Goal: Task Accomplishment & Management: Use online tool/utility

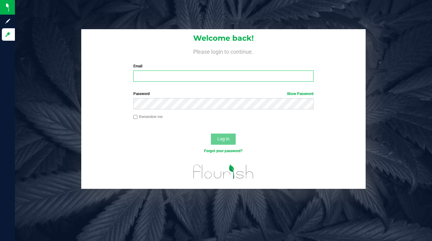
type input "lcousin@liveparallel.com"
click at [145, 79] on input "lcousin@liveparallel.com" at bounding box center [223, 75] width 180 height 11
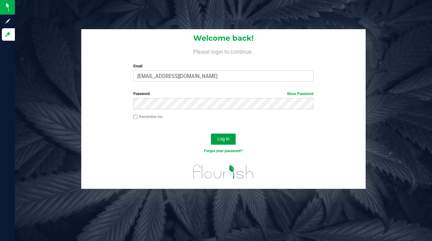
click at [224, 140] on span "Log In" at bounding box center [223, 138] width 12 height 5
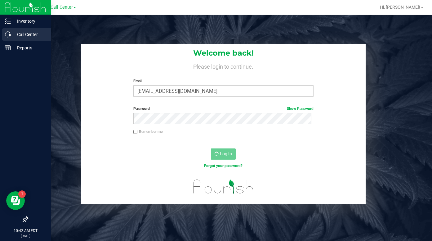
click at [26, 31] on p "Call Center" at bounding box center [29, 34] width 37 height 7
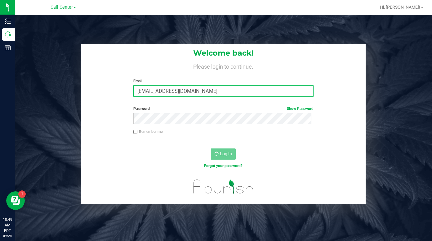
click at [161, 89] on input "lcousin@liveparallel.com" at bounding box center [223, 90] width 180 height 11
click at [193, 93] on input "[EMAIL_ADDRESS][DOMAIN_NAME]" at bounding box center [223, 90] width 180 height 11
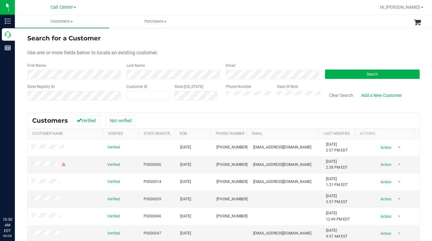
click at [335, 50] on div "Use one or more fields below to locate an existing customer." at bounding box center [223, 52] width 392 height 7
click at [341, 51] on div "Use one or more fields below to locate an existing customer." at bounding box center [223, 52] width 392 height 7
click at [384, 87] on div "Clear Search Add a New Customer" at bounding box center [369, 95] width 99 height 22
click at [271, 56] on div "Use one or more fields below to locate an existing customer." at bounding box center [223, 52] width 392 height 7
click at [324, 48] on form "Search for a Customer Use one or more fields below to locate an existing custom…" at bounding box center [223, 70] width 392 height 72
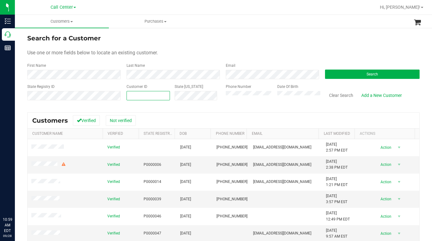
click at [141, 93] on span at bounding box center [148, 95] width 43 height 9
type input "598386"
click at [336, 74] on button "Search" at bounding box center [372, 73] width 95 height 9
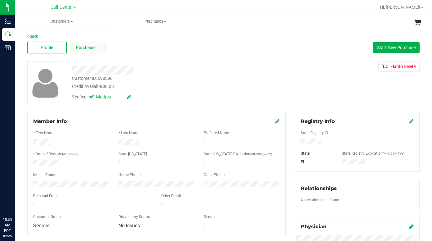
click at [88, 48] on span "Purchases" at bounding box center [86, 47] width 20 height 7
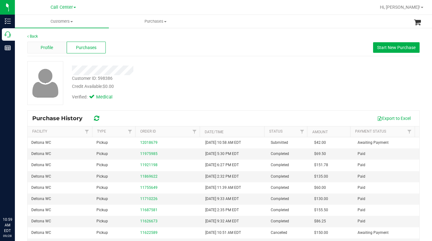
click at [48, 48] on span "Profile" at bounding box center [47, 47] width 12 height 7
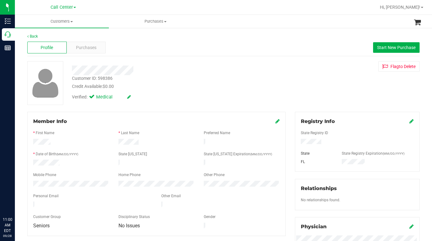
click at [325, 88] on div "Customer ID: 598386 Credit Available: $0.00 Verified: Medical Flag to Delete" at bounding box center [224, 83] width 402 height 44
click at [82, 46] on span "Purchases" at bounding box center [86, 47] width 20 height 7
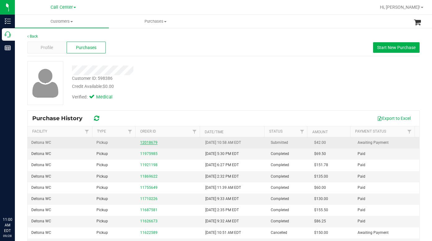
click at [145, 141] on link "12018679" at bounding box center [148, 142] width 17 height 4
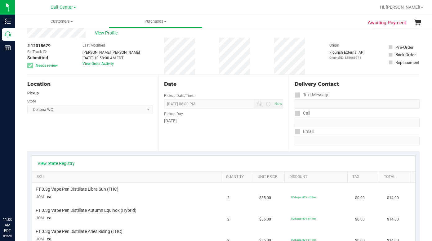
scroll to position [31, 0]
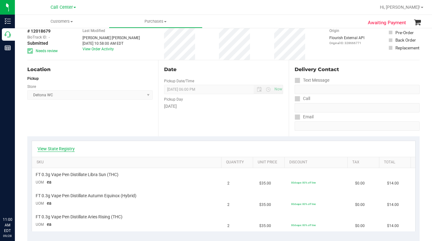
click at [74, 146] on link "View State Registry" at bounding box center [56, 148] width 37 height 6
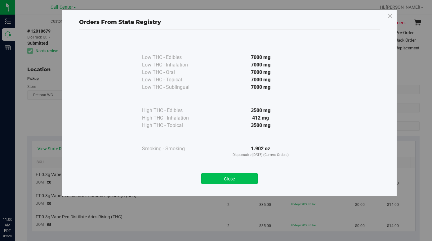
click at [225, 177] on button "Close" at bounding box center [229, 178] width 56 height 11
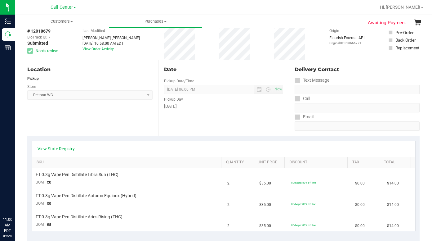
click at [347, 81] on div "Text Message" at bounding box center [357, 80] width 125 height 9
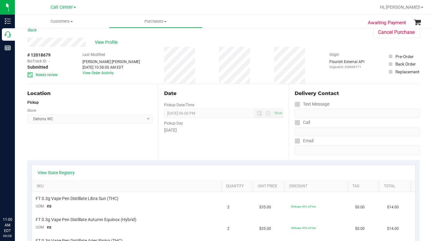
scroll to position [0, 0]
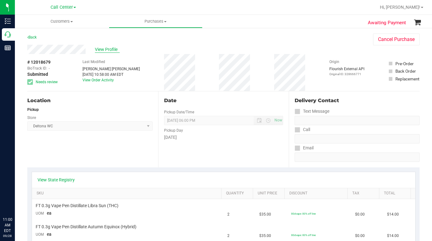
click at [100, 49] on span "View Profile" at bounding box center [107, 49] width 25 height 7
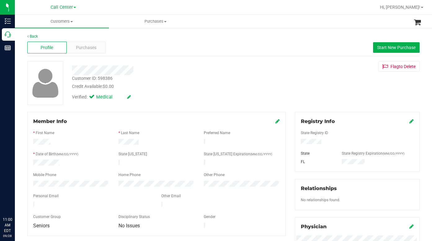
click at [330, 90] on div "Customer ID: 598386 Credit Available: $0.00 Verified: Medical Flag to Delete" at bounding box center [224, 83] width 402 height 44
click at [87, 47] on span "Purchases" at bounding box center [86, 47] width 20 height 7
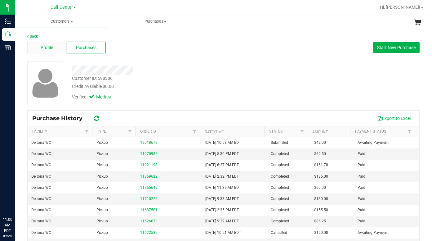
click at [50, 48] on span "Profile" at bounding box center [47, 47] width 12 height 7
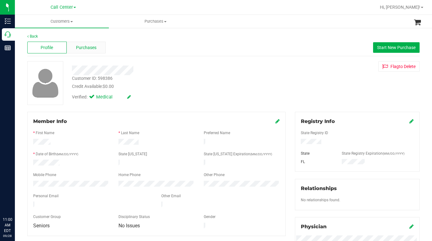
click at [84, 51] on span "Purchases" at bounding box center [86, 47] width 20 height 7
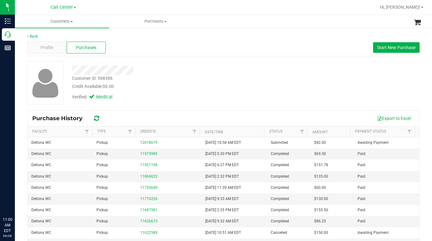
click at [234, 89] on div "Credit Available: $0.00" at bounding box center [168, 86] width 192 height 7
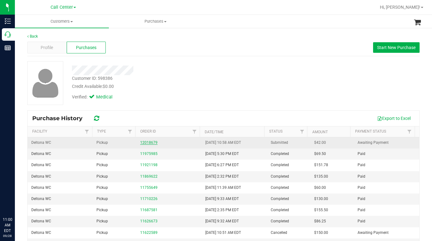
click at [151, 144] on link "12018679" at bounding box center [148, 142] width 17 height 4
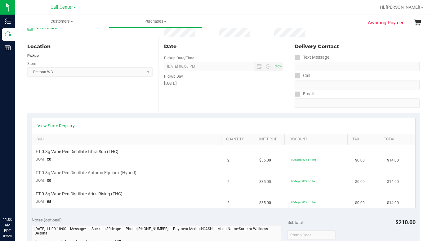
scroll to position [62, 0]
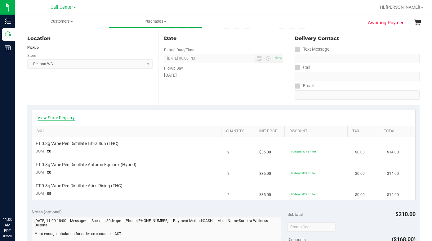
click at [66, 118] on link "View State Registry" at bounding box center [56, 117] width 37 height 6
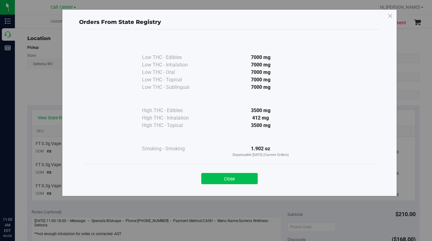
click at [225, 177] on button "Close" at bounding box center [229, 178] width 56 height 11
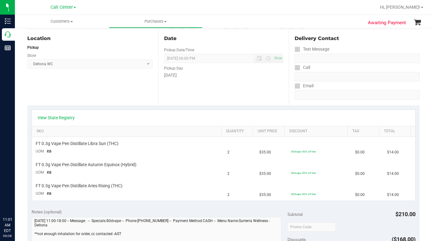
click at [349, 31] on div "Delivery Contact Text Message Call Email" at bounding box center [354, 67] width 131 height 76
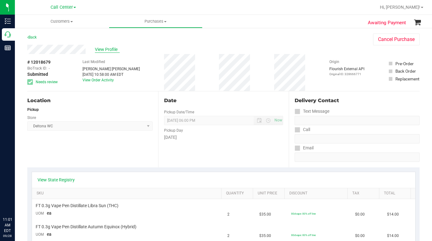
click at [105, 50] on span "View Profile" at bounding box center [107, 49] width 25 height 7
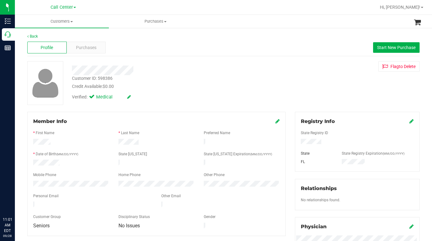
click at [305, 96] on div "Customer ID: 598386 Credit Available: $0.00 Verified: Medical Flag to Delete" at bounding box center [224, 83] width 402 height 44
drag, startPoint x: 308, startPoint y: 94, endPoint x: 283, endPoint y: 84, distance: 27.1
click at [308, 94] on div "Customer ID: 598386 Credit Available: $0.00 Verified: Medical Flag to Delete" at bounding box center [224, 83] width 402 height 44
click at [72, 22] on span at bounding box center [71, 21] width 2 height 1
click at [40, 38] on span "All customers" at bounding box center [37, 37] width 45 height 5
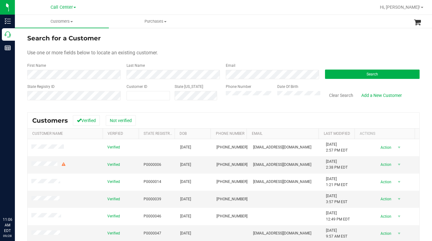
click at [192, 39] on div "Search for a Customer" at bounding box center [223, 38] width 392 height 9
click at [313, 54] on div "Use one or more fields below to locate an existing customer." at bounding box center [223, 52] width 392 height 7
click at [232, 40] on div "Search for a Customer" at bounding box center [223, 38] width 392 height 9
click at [317, 49] on form "Search for a Customer Use one or more fields below to locate an existing custom…" at bounding box center [223, 70] width 392 height 72
click at [338, 74] on button "Search" at bounding box center [372, 73] width 95 height 9
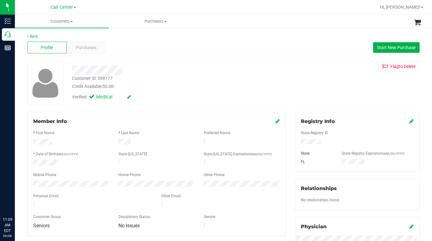
click at [168, 105] on div "Back Profile Purchases Start New Purchase Customer ID: 598177 Credit Available:…" at bounding box center [223, 232] width 392 height 396
click at [83, 49] on span "Purchases" at bounding box center [86, 47] width 20 height 7
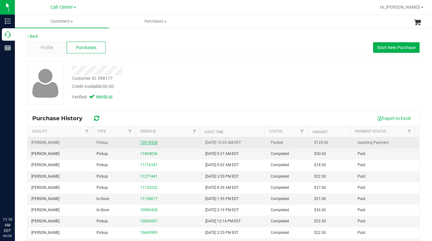
click at [149, 142] on link "12018528" at bounding box center [148, 142] width 17 height 4
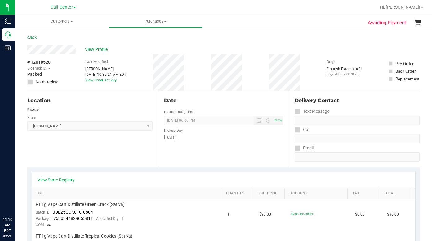
click at [85, 153] on div "Location Pickup Store Summerfield WC Select Store Bonita Springs WC Boynton Bea…" at bounding box center [92, 129] width 131 height 76
click at [92, 47] on span "View Profile" at bounding box center [97, 49] width 25 height 7
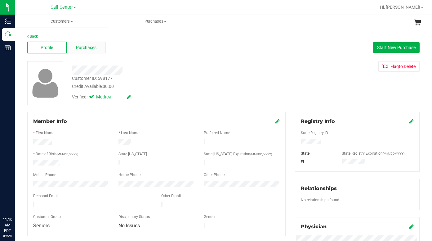
click at [86, 47] on span "Purchases" at bounding box center [86, 47] width 20 height 7
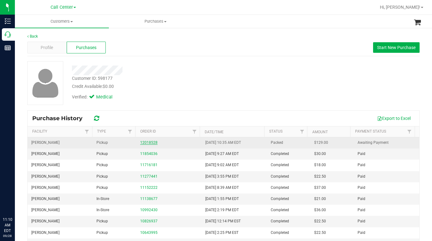
click at [145, 142] on link "12018528" at bounding box center [148, 142] width 17 height 4
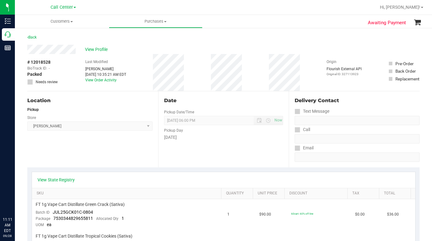
click at [91, 151] on div "Location Pickup Store Summerfield WC Select Store Bonita Springs WC Boynton Bea…" at bounding box center [92, 129] width 131 height 76
click at [100, 80] on link "View Order Activity" at bounding box center [100, 80] width 31 height 4
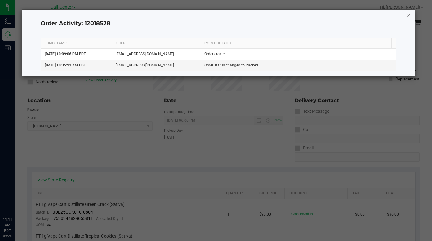
click at [410, 14] on icon "button" at bounding box center [409, 14] width 4 height 7
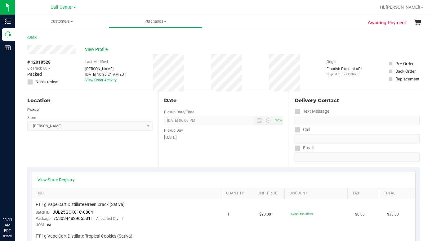
click at [98, 155] on div "Location Pickup Store Summerfield WC Select Store Bonita Springs WC Boynton Bea…" at bounding box center [92, 129] width 131 height 76
click at [97, 50] on span "View Profile" at bounding box center [97, 49] width 25 height 7
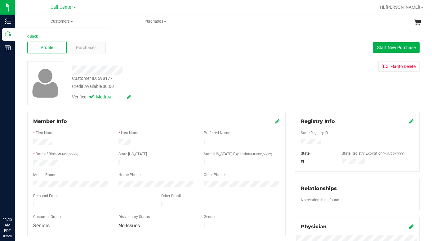
click at [92, 79] on div "Customer ID: 598177" at bounding box center [92, 78] width 41 height 7
copy div "Customer ID: 598177"
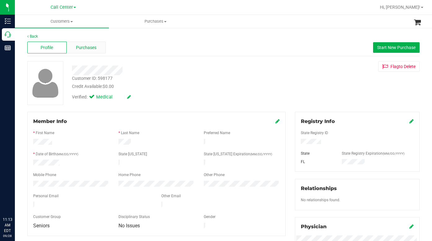
click at [81, 47] on span "Purchases" at bounding box center [86, 47] width 20 height 7
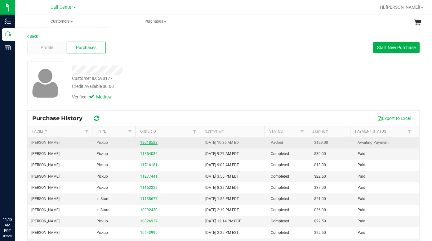
click at [146, 142] on link "12018528" at bounding box center [148, 142] width 17 height 4
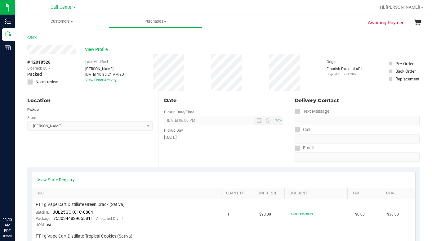
click at [33, 62] on span "# 12018528" at bounding box center [38, 62] width 23 height 7
click at [32, 62] on span "# 12018528" at bounding box center [38, 62] width 23 height 7
copy div "# 12018528"
click at [93, 51] on span "View Profile" at bounding box center [97, 49] width 25 height 7
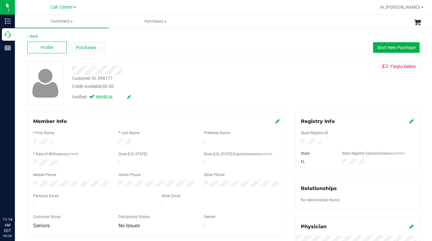
click at [78, 48] on span "Purchases" at bounding box center [86, 47] width 20 height 7
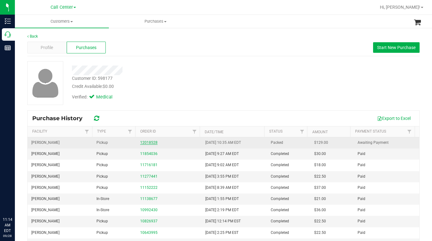
click at [143, 141] on link "12018528" at bounding box center [148, 142] width 17 height 4
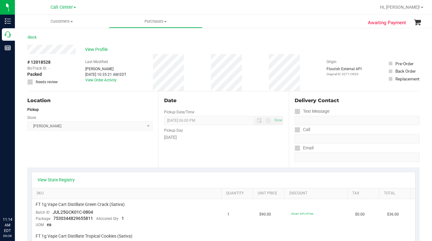
click at [112, 147] on div "Location Pickup Store Summerfield WC Select Store Bonita Springs WC Boynton Bea…" at bounding box center [92, 129] width 131 height 76
click at [73, 21] on span at bounding box center [71, 21] width 2 height 1
click at [43, 39] on span "All customers" at bounding box center [37, 37] width 45 height 5
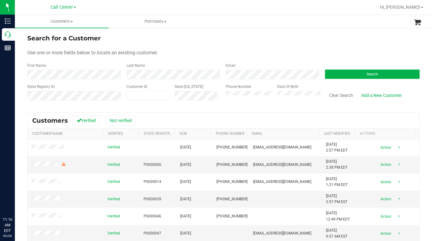
click at [311, 41] on div "Search for a Customer" at bounding box center [223, 38] width 392 height 9
click at [142, 95] on span at bounding box center [148, 95] width 43 height 9
type input "598177"
click at [332, 71] on button "Search" at bounding box center [372, 73] width 95 height 9
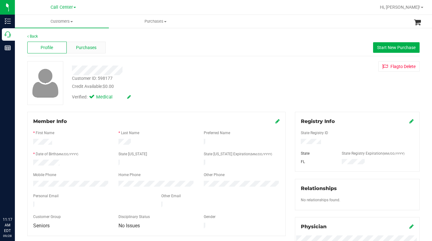
click at [82, 45] on span "Purchases" at bounding box center [86, 47] width 20 height 7
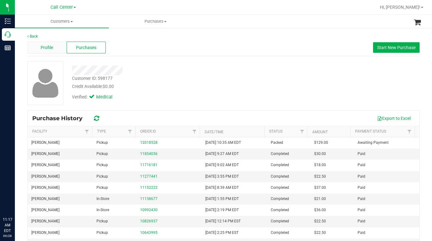
click at [52, 47] on span "Profile" at bounding box center [47, 47] width 12 height 7
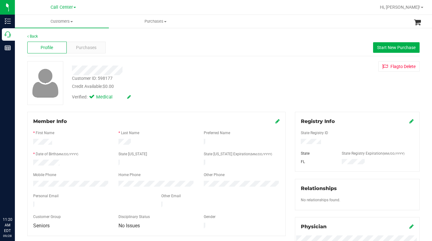
click at [315, 90] on div "Customer ID: 598177 Credit Available: $0.00 Verified: Medical Flag to Delete" at bounding box center [224, 83] width 402 height 44
click at [78, 48] on span "Purchases" at bounding box center [86, 47] width 20 height 7
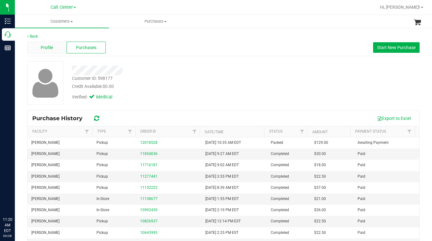
click at [55, 46] on div "Profile" at bounding box center [46, 48] width 39 height 12
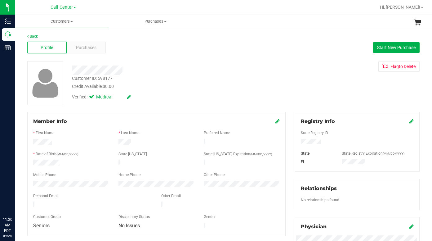
click at [193, 85] on div "Credit Available: $0.00" at bounding box center [168, 86] width 192 height 7
click at [71, 22] on span at bounding box center [71, 21] width 2 height 1
click at [50, 37] on span "All customers" at bounding box center [37, 37] width 45 height 5
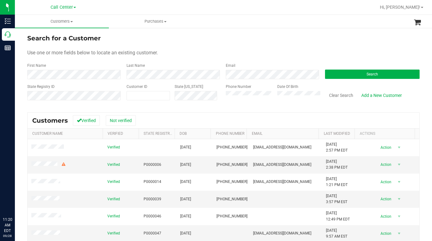
click at [223, 52] on div "Use one or more fields below to locate an existing customer." at bounding box center [223, 52] width 392 height 7
click at [270, 49] on form "Search for a Customer Use one or more fields below to locate an existing custom…" at bounding box center [223, 70] width 392 height 72
click at [208, 52] on div "Use one or more fields below to locate an existing customer." at bounding box center [223, 52] width 392 height 7
click at [316, 44] on form "Search for a Customer Use one or more fields below to locate an existing custom…" at bounding box center [223, 70] width 392 height 72
click at [360, 76] on button "Search" at bounding box center [372, 73] width 95 height 9
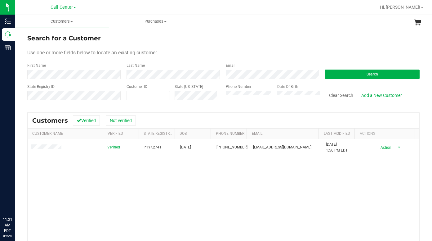
click at [331, 51] on div "Use one or more fields below to locate an existing customer." at bounding box center [223, 52] width 392 height 7
click at [313, 49] on div "Use one or more fields below to locate an existing customer." at bounding box center [223, 52] width 392 height 7
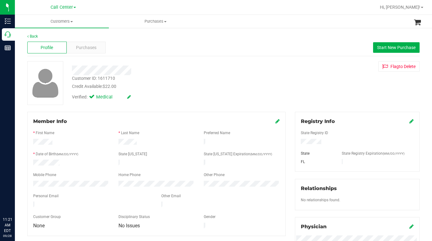
click at [329, 91] on div "Customer ID: 1611710 Credit Available: $22.00 Verified: Medical Flag to Delete" at bounding box center [224, 83] width 402 height 44
click at [332, 83] on div "Customer ID: 1611710 Credit Available: $22.00 Verified: Medical Flag to Delete" at bounding box center [224, 83] width 402 height 44
click at [72, 22] on span at bounding box center [71, 21] width 2 height 1
click at [45, 38] on span "All customers" at bounding box center [37, 37] width 45 height 5
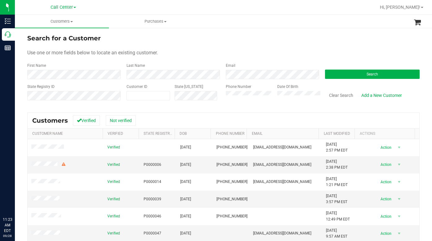
click at [203, 56] on div "Use one or more fields below to locate an existing customer." at bounding box center [223, 52] width 392 height 7
click at [172, 47] on form "Search for a Customer Use one or more fields below to locate an existing custom…" at bounding box center [223, 70] width 392 height 72
click at [186, 51] on div "Use one or more fields below to locate an existing customer." at bounding box center [223, 52] width 392 height 7
click at [187, 48] on form "Search for a Customer Use one or more fields below to locate an existing custom…" at bounding box center [223, 70] width 392 height 72
click at [142, 98] on span at bounding box center [148, 95] width 43 height 9
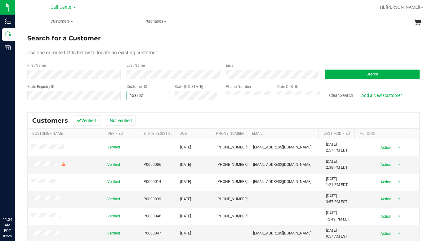
type input "1587029"
click at [357, 71] on button "Search" at bounding box center [372, 73] width 95 height 9
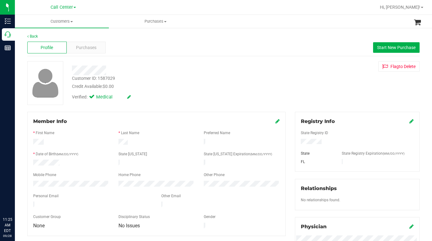
click at [305, 94] on div "Customer ID: 1587029 Credit Available: $0.00 Verified: Medical Flag to Delete" at bounding box center [224, 83] width 402 height 44
drag, startPoint x: 146, startPoint y: 88, endPoint x: 141, endPoint y: 95, distance: 9.1
click at [146, 88] on div "Credit Available: $0.00" at bounding box center [168, 86] width 192 height 7
drag, startPoint x: 324, startPoint y: 79, endPoint x: 280, endPoint y: 76, distance: 45.1
click at [324, 80] on div "Customer ID: 1587029 Credit Available: $0.00 Verified: Medical Flag to Delete" at bounding box center [224, 83] width 402 height 44
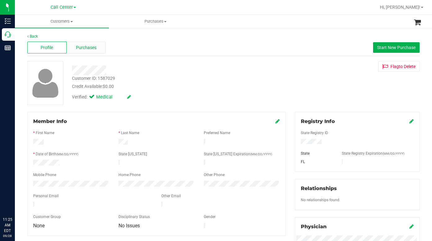
click at [91, 50] on span "Purchases" at bounding box center [86, 47] width 20 height 7
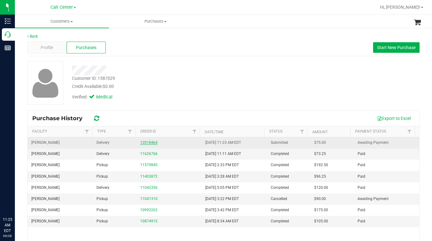
click at [150, 143] on link "12018464" at bounding box center [148, 142] width 17 height 4
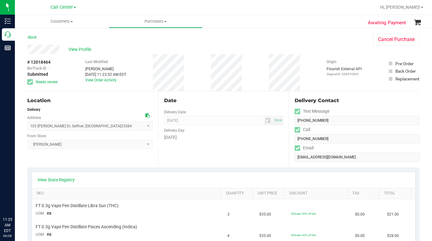
click at [93, 158] on div "Location Delivery Address 103 Phillips Dr , Seffner , FL 33584 Select address 1…" at bounding box center [92, 129] width 131 height 76
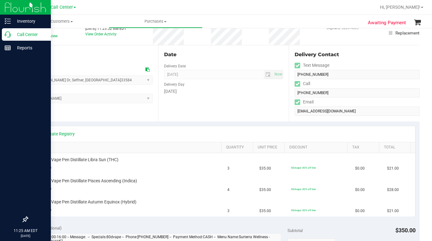
scroll to position [31, 0]
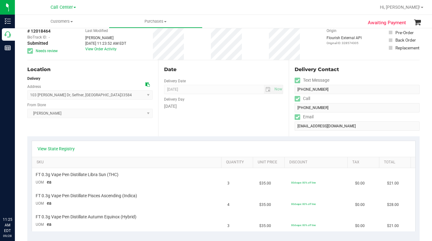
drag, startPoint x: 311, startPoint y: 50, endPoint x: 302, endPoint y: 50, distance: 8.7
click at [311, 50] on div "# 12018464 BioTrack ID: - Submitted Needs review Last Modified Rosaelena Zuniga…" at bounding box center [223, 41] width 392 height 37
click at [310, 49] on div "# 12018464 BioTrack ID: - Submitted Needs review Last Modified Rosaelena Zuniga…" at bounding box center [223, 41] width 392 height 37
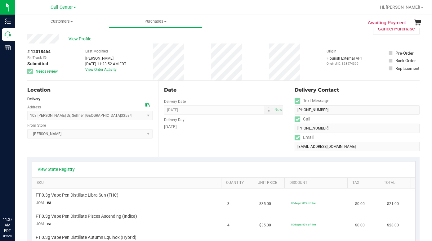
scroll to position [0, 0]
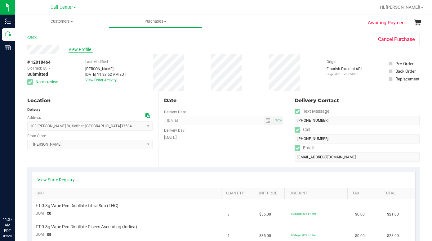
click at [79, 49] on span "View Profile" at bounding box center [81, 49] width 25 height 7
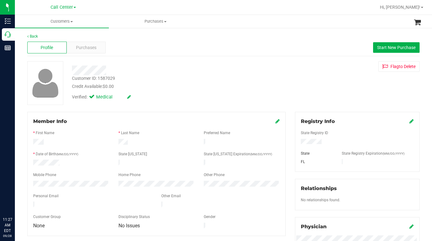
click at [316, 98] on div "Customer ID: 1587029 Credit Available: $0.00 Verified: Medical Flag to Delete" at bounding box center [224, 83] width 402 height 44
click at [72, 21] on span at bounding box center [71, 21] width 2 height 1
click at [50, 35] on span "All customers" at bounding box center [37, 37] width 45 height 5
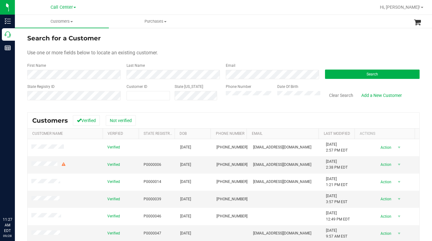
click at [188, 56] on form "Search for a Customer Use one or more fields below to locate an existing custom…" at bounding box center [223, 70] width 392 height 72
click at [330, 42] on div "Search for a Customer" at bounding box center [223, 38] width 392 height 9
click at [143, 97] on span at bounding box center [148, 95] width 43 height 9
paste input "502496"
type input "502496"
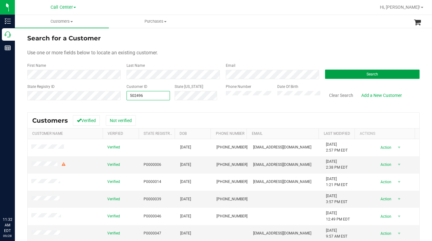
type input "502496"
click at [337, 78] on button "Search" at bounding box center [372, 73] width 95 height 9
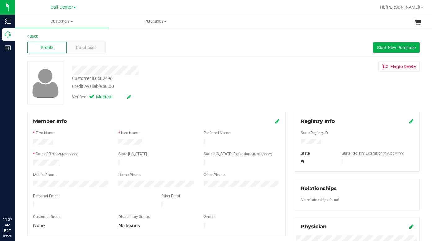
drag, startPoint x: 345, startPoint y: 96, endPoint x: 339, endPoint y: 103, distance: 8.8
click at [345, 96] on div "Customer ID: 502496 Credit Available: $0.00 Verified: Medical Flag to Delete" at bounding box center [224, 83] width 402 height 44
click at [326, 101] on div "Customer ID: 502496 Credit Available: $0.00 Verified: Medical Flag to Delete" at bounding box center [224, 83] width 402 height 44
click at [305, 91] on div "Customer ID: 502496 Credit Available: $0.00 Verified: Medical Flag to Delete" at bounding box center [224, 83] width 402 height 44
click at [335, 84] on div "Customer ID: 502496 Credit Available: $0.00 Verified: Medical Flag to Delete" at bounding box center [224, 83] width 402 height 44
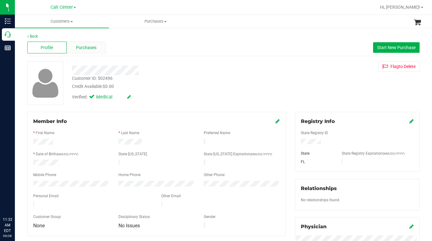
click at [83, 46] on span "Purchases" at bounding box center [86, 47] width 20 height 7
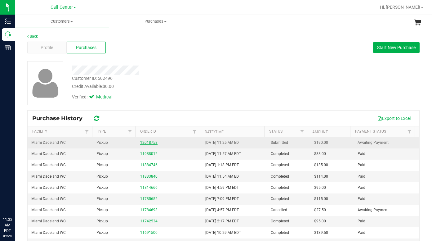
click at [147, 141] on link "12018758" at bounding box center [148, 142] width 17 height 4
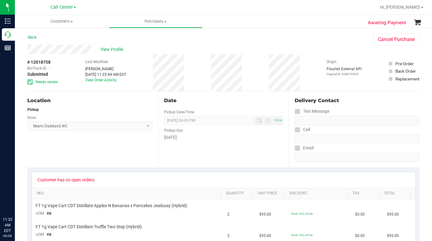
click at [107, 148] on div "Location Pickup Store Miami Dadeland WC Select Store Bonita Springs WC Boynton …" at bounding box center [92, 129] width 131 height 76
click at [320, 38] on div "Back Cancel Purchase" at bounding box center [223, 39] width 392 height 11
click at [73, 21] on span at bounding box center [71, 21] width 2 height 1
click at [52, 37] on span "All customers" at bounding box center [37, 37] width 45 height 5
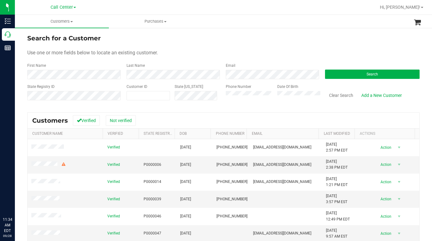
click at [310, 49] on form "Search for a Customer Use one or more fields below to locate an existing custom…" at bounding box center [223, 70] width 392 height 72
click at [148, 97] on span at bounding box center [148, 95] width 43 height 9
type input "574987"
click at [336, 76] on button "Search" at bounding box center [372, 73] width 95 height 9
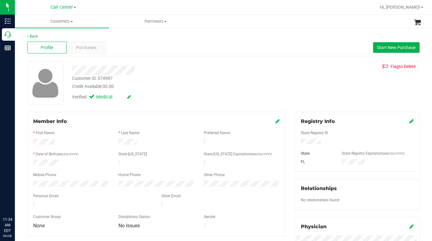
drag, startPoint x: 329, startPoint y: 89, endPoint x: 198, endPoint y: 75, distance: 132.2
click at [329, 89] on div "Customer ID: 574987 Credit Available: $0.00 Verified: Medical Flag to Delete" at bounding box center [224, 83] width 402 height 44
click at [85, 48] on span "Purchases" at bounding box center [86, 47] width 20 height 7
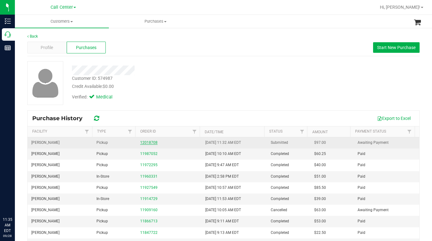
click at [146, 144] on link "12018708" at bounding box center [148, 142] width 17 height 4
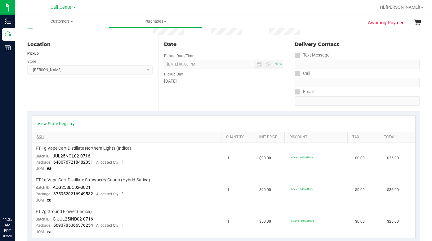
scroll to position [62, 0]
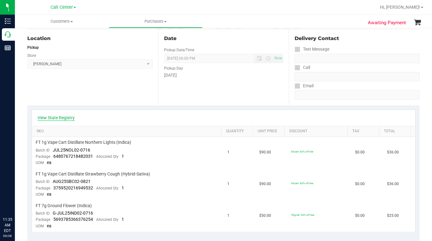
click at [63, 119] on link "View State Registry" at bounding box center [56, 117] width 37 height 6
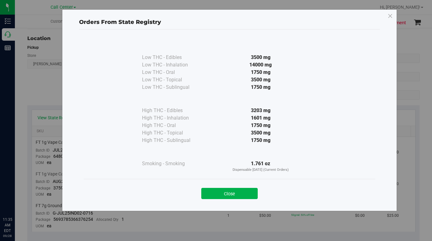
click at [224, 195] on button "Close" at bounding box center [229, 193] width 56 height 11
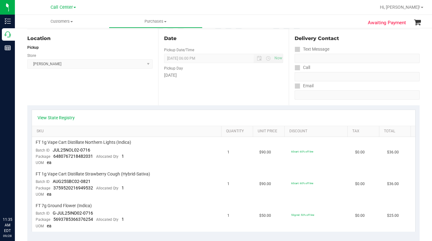
click at [92, 102] on div "Location Pickup Store Oviedo WC Select Store Bonita Springs WC Boynton Beach WC…" at bounding box center [92, 67] width 131 height 76
click at [342, 105] on div "Delivery Contact Text Message Call Email" at bounding box center [354, 67] width 131 height 76
drag, startPoint x: 323, startPoint y: 125, endPoint x: 315, endPoint y: 122, distance: 9.2
click at [323, 125] on div "View State Registry" at bounding box center [223, 118] width 383 height 16
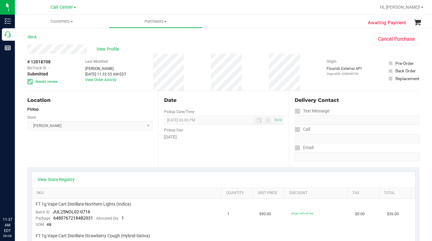
scroll to position [0, 0]
click at [72, 23] on span "Customers" at bounding box center [62, 22] width 94 height 6
click at [53, 39] on span "All customers" at bounding box center [37, 37] width 45 height 5
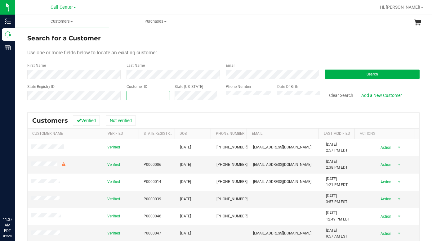
click at [140, 94] on span at bounding box center [148, 95] width 43 height 9
click at [264, 59] on form "Search for a Customer Use one or more fields below to locate an existing custom…" at bounding box center [223, 70] width 392 height 72
click at [320, 48] on form "Search for a Customer Use one or more fields below to locate an existing custom…" at bounding box center [223, 70] width 392 height 72
click at [324, 47] on form "Search for a Customer Use one or more fields below to locate an existing custom…" at bounding box center [223, 70] width 392 height 72
click at [335, 77] on button "Search" at bounding box center [372, 73] width 95 height 9
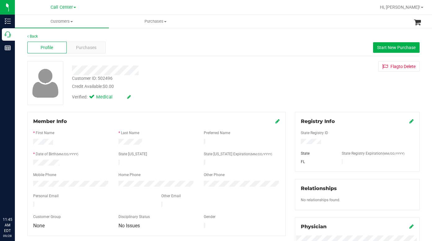
click at [314, 85] on div "Customer ID: 502496 Credit Available: $0.00 Verified: Medical Flag to Delete" at bounding box center [224, 83] width 402 height 44
click at [310, 81] on div "Customer ID: 502496 Credit Available: $0.00 Verified: Medical Flag to Delete" at bounding box center [224, 83] width 402 height 44
click at [88, 49] on span "Purchases" at bounding box center [86, 47] width 20 height 7
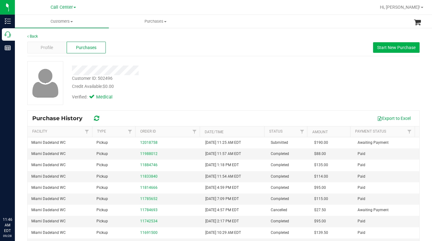
click at [141, 104] on div "Customer ID: 502496 Credit Available: $0.00 Verified: Medical" at bounding box center [224, 83] width 402 height 44
drag, startPoint x: 329, startPoint y: 74, endPoint x: 326, endPoint y: 74, distance: 3.5
click at [329, 74] on div "Customer ID: 502496 Credit Available: $0.00 Verified: Medical" at bounding box center [224, 83] width 402 height 44
click at [333, 82] on div "Customer ID: 502496 Credit Available: $0.00 Verified: Medical" at bounding box center [224, 83] width 402 height 44
click at [72, 19] on span "Customers" at bounding box center [62, 22] width 94 height 6
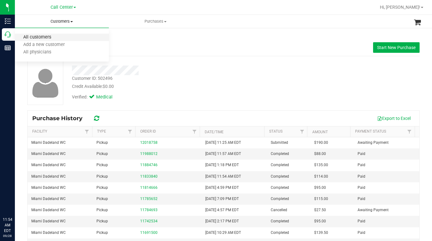
click at [37, 39] on span "All customers" at bounding box center [37, 37] width 45 height 5
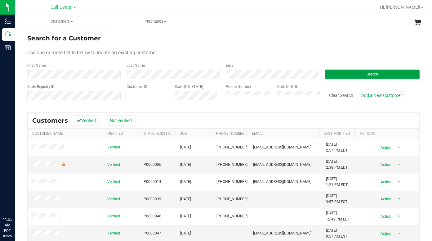
click at [352, 74] on button "Search" at bounding box center [372, 73] width 95 height 9
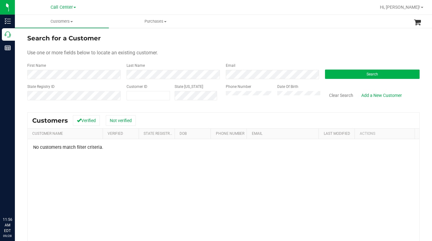
click at [325, 45] on form "Search for a Customer Use one or more fields below to locate an existing custom…" at bounding box center [223, 70] width 392 height 72
click at [216, 101] on div "State Registry ID Customer ID State ID Phone Number Date Of Birth Clear Search …" at bounding box center [223, 95] width 392 height 22
click at [347, 58] on form "Search for a Customer Use one or more fields below to locate an existing custom…" at bounding box center [223, 70] width 392 height 72
click at [227, 50] on div "Use one or more fields below to locate an existing customer." at bounding box center [223, 52] width 392 height 7
click at [324, 44] on form "Search for a Customer Use one or more fields below to locate an existing custom…" at bounding box center [223, 70] width 392 height 72
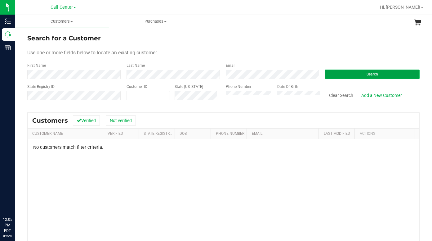
click at [348, 73] on button "Search" at bounding box center [372, 73] width 95 height 9
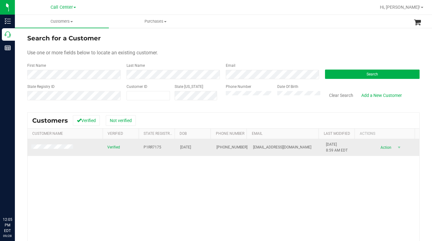
click at [61, 150] on span at bounding box center [53, 147] width 44 height 6
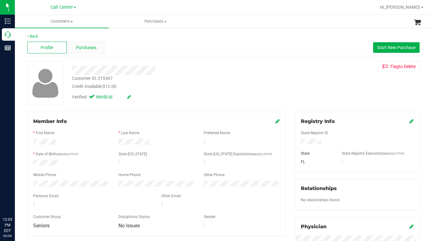
click at [91, 47] on span "Purchases" at bounding box center [86, 47] width 20 height 7
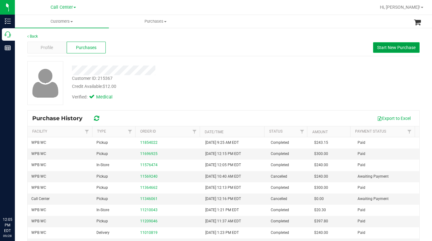
click at [390, 48] on span "Start New Purchase" at bounding box center [396, 47] width 38 height 5
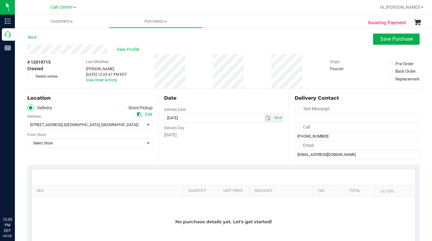
click at [120, 108] on icon at bounding box center [122, 108] width 4 height 0
click at [0, 0] on input "Store Pickup" at bounding box center [0, 0] width 0 height 0
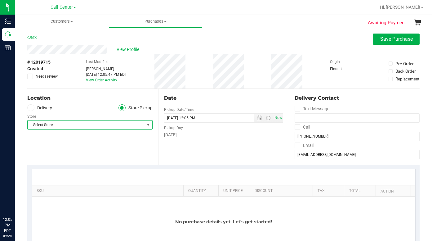
click at [76, 125] on span "Select Store" at bounding box center [86, 124] width 117 height 9
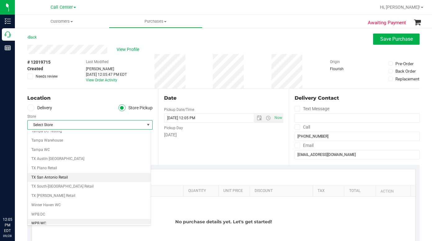
scroll to position [451, 0]
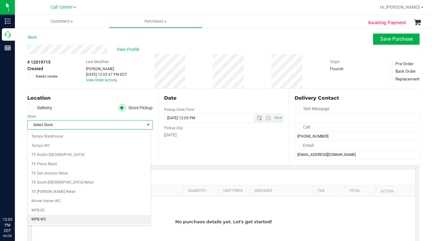
click at [40, 221] on li "WPB WC" at bounding box center [89, 219] width 123 height 9
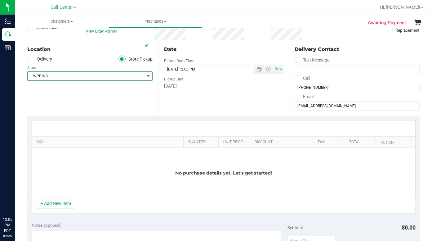
scroll to position [62, 0]
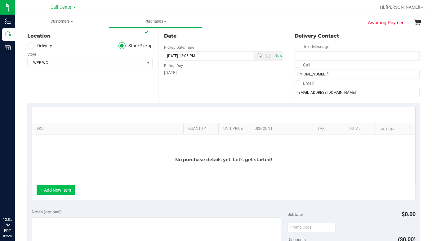
click at [64, 191] on button "+ Add New Item" at bounding box center [56, 190] width 38 height 11
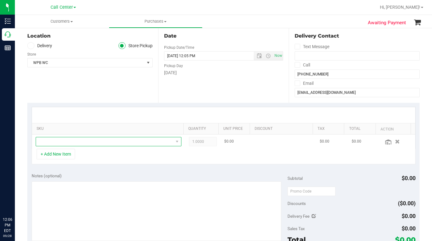
click at [54, 141] on span "NO DATA FOUND" at bounding box center [104, 141] width 137 height 9
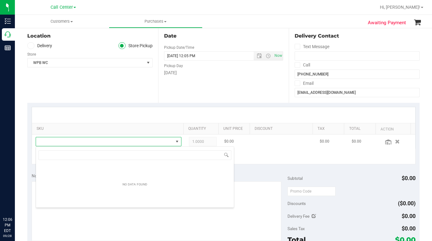
scroll to position [9, 141]
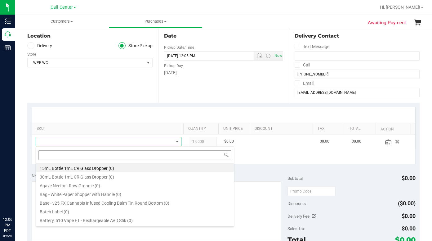
click at [62, 155] on input at bounding box center [134, 155] width 193 height 10
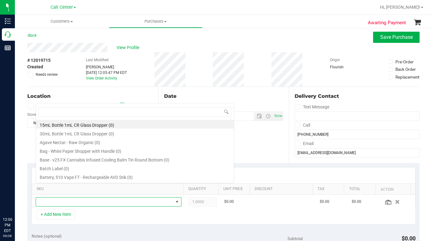
scroll to position [0, 0]
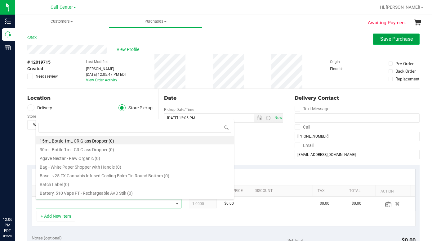
click at [380, 40] on span "Save Purchase" at bounding box center [396, 39] width 33 height 6
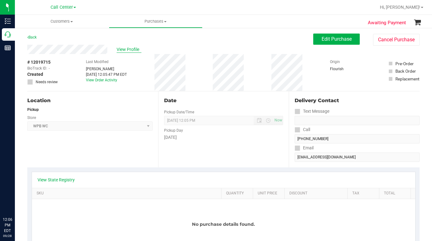
click at [123, 50] on span "View Profile" at bounding box center [129, 49] width 25 height 7
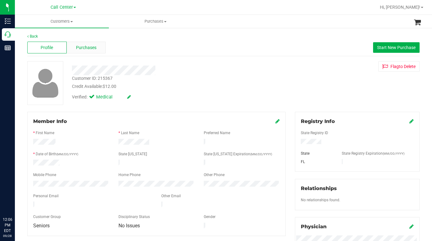
click at [83, 49] on span "Purchases" at bounding box center [86, 47] width 20 height 7
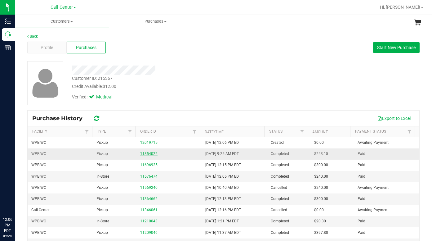
click at [144, 154] on link "11854022" at bounding box center [148, 153] width 17 height 4
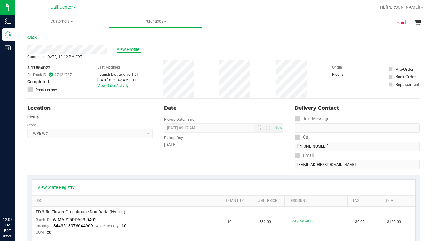
click at [127, 49] on span "View Profile" at bounding box center [129, 49] width 25 height 7
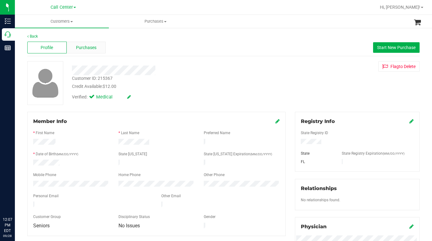
click at [87, 46] on span "Purchases" at bounding box center [86, 47] width 20 height 7
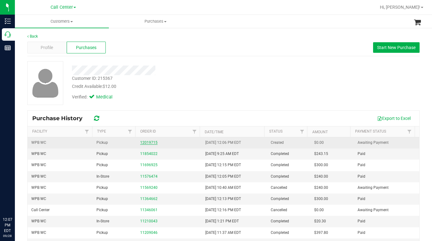
click at [150, 141] on link "12019715" at bounding box center [148, 142] width 17 height 4
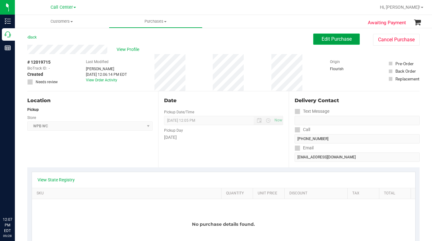
click at [329, 39] on span "Edit Purchase" at bounding box center [337, 39] width 30 height 6
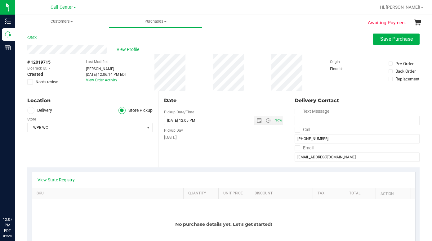
scroll to position [124, 0]
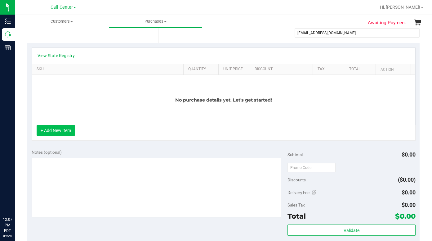
click at [61, 132] on button "+ Add New Item" at bounding box center [56, 130] width 38 height 11
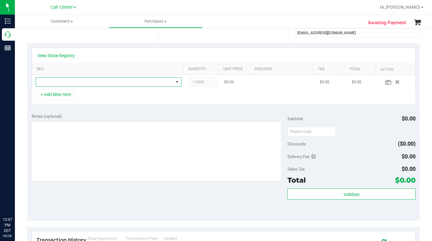
click at [48, 83] on span "NO DATA FOUND" at bounding box center [104, 82] width 137 height 9
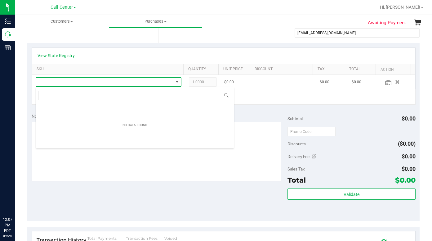
scroll to position [9, 142]
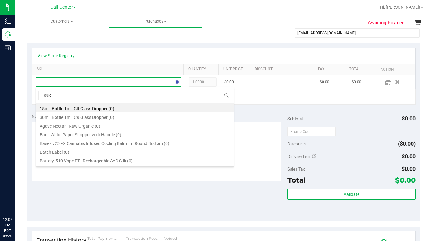
type input "dulce"
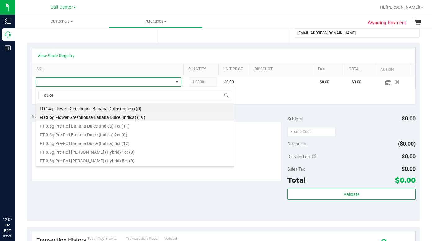
click at [75, 119] on li "FD 3.5g Flower Greenhouse Banana Dulce (Indica) (19)" at bounding box center [135, 116] width 198 height 9
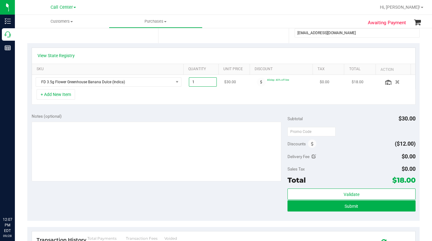
drag, startPoint x: 186, startPoint y: 87, endPoint x: 191, endPoint y: 82, distance: 7.0
click at [191, 82] on span "1.00 1" at bounding box center [203, 81] width 28 height 9
type input "10"
type input "10.00"
click at [144, 100] on div "+ Add New Item" at bounding box center [224, 97] width 384 height 16
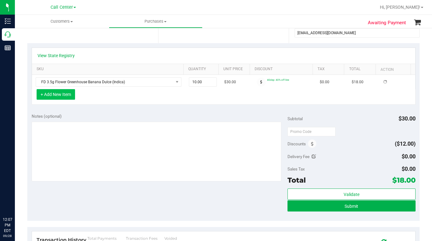
click at [56, 94] on button "+ Add New Item" at bounding box center [56, 94] width 38 height 11
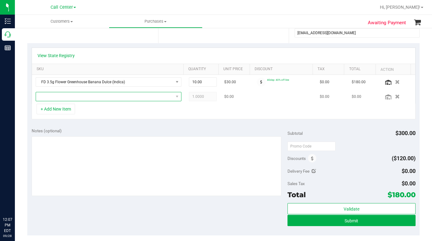
click at [61, 100] on span "NO DATA FOUND" at bounding box center [104, 96] width 137 height 9
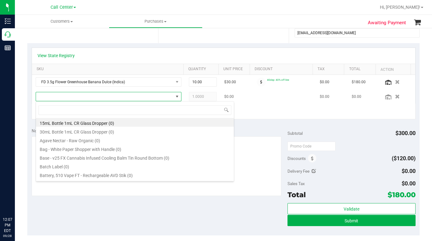
type input "a"
type input "dada"
click at [65, 123] on li "FD 3.5g Flower Greenhouse Don Dada (Hybrid) (7)" at bounding box center [135, 122] width 198 height 9
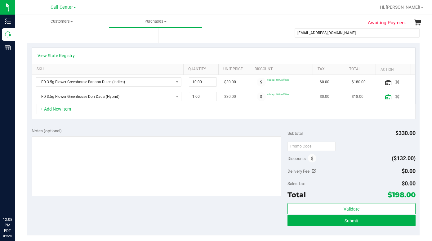
click at [385, 96] on icon at bounding box center [388, 96] width 6 height 5
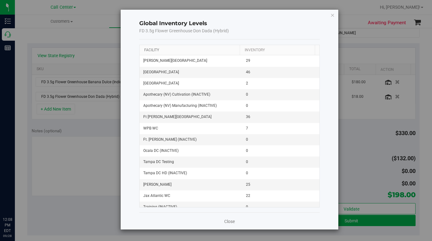
click at [153, 49] on link "Facility" at bounding box center [151, 50] width 15 height 4
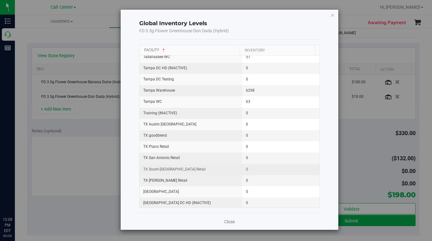
scroll to position [814, 0]
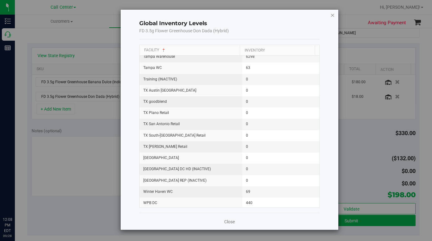
click at [334, 16] on icon "button" at bounding box center [332, 14] width 4 height 7
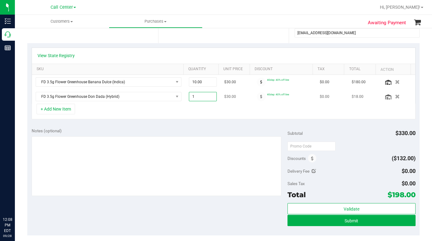
drag, startPoint x: 191, startPoint y: 97, endPoint x: 186, endPoint y: 98, distance: 5.3
click at [189, 98] on span "1.00 1" at bounding box center [203, 96] width 28 height 9
type input "7"
type input "7.00"
click at [167, 109] on div "+ Add New Item" at bounding box center [224, 112] width 384 height 16
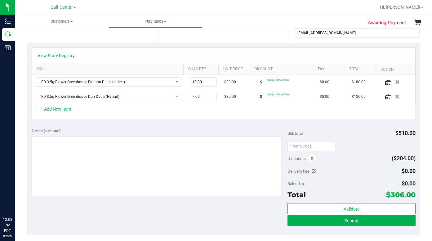
click at [136, 112] on div "+ Add New Item" at bounding box center [224, 112] width 384 height 16
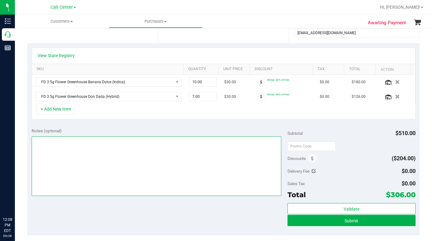
click at [69, 163] on textarea at bounding box center [157, 166] width 250 height 60
type textarea "LC CC"
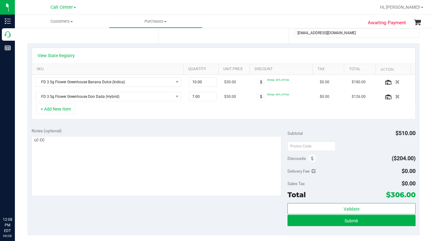
click at [102, 110] on div "+ Add New Item" at bounding box center [224, 112] width 384 height 16
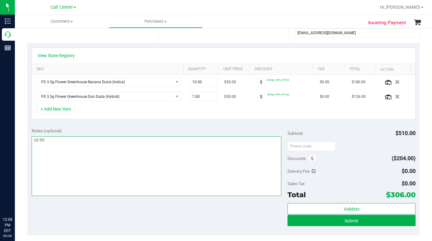
click at [112, 164] on textarea at bounding box center [157, 166] width 250 height 60
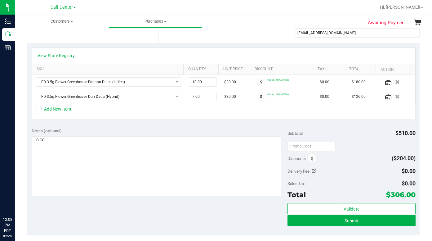
click at [86, 114] on div "+ Add New Item" at bounding box center [224, 112] width 384 height 16
click at [90, 110] on div "+ Add New Item" at bounding box center [224, 112] width 384 height 16
click at [60, 109] on button "+ Add New Item" at bounding box center [56, 109] width 38 height 11
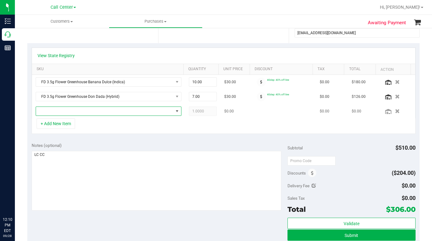
click at [57, 113] on span "NO DATA FOUND" at bounding box center [104, 111] width 137 height 9
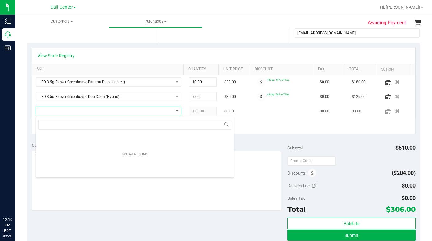
scroll to position [9, 142]
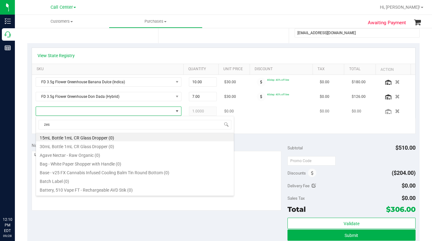
type input "zest"
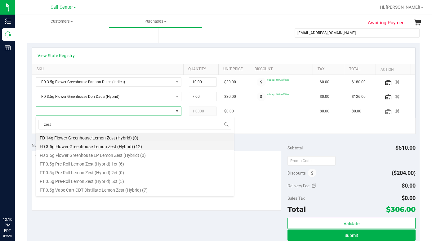
click at [69, 147] on li "FD 3.5g Flower Greenhouse Lemon Zest (Hybrid) (12)" at bounding box center [135, 145] width 198 height 9
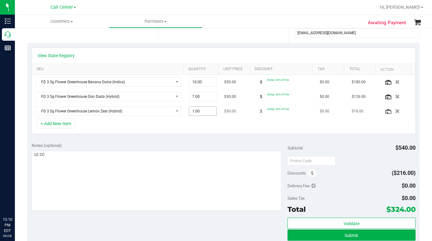
click at [190, 112] on span "1.00 1" at bounding box center [203, 110] width 28 height 9
drag, startPoint x: 192, startPoint y: 96, endPoint x: 186, endPoint y: 98, distance: 5.8
click at [189, 98] on span "7.00 7" at bounding box center [203, 96] width 28 height 9
type input "5"
type input "5.00"
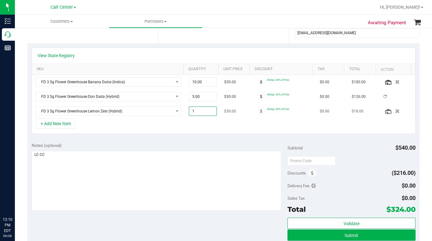
click at [190, 112] on span "1.00 1" at bounding box center [203, 110] width 28 height 9
drag, startPoint x: 189, startPoint y: 113, endPoint x: 185, endPoint y: 114, distance: 4.1
click at [189, 114] on span "1.00 1" at bounding box center [203, 110] width 28 height 9
type input "5"
type input "5.00"
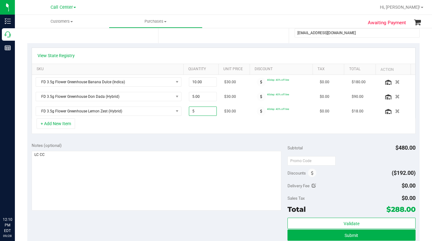
click at [168, 119] on div "+ Add New Item" at bounding box center [224, 126] width 384 height 16
click at [61, 55] on link "View State Registry" at bounding box center [56, 55] width 37 height 6
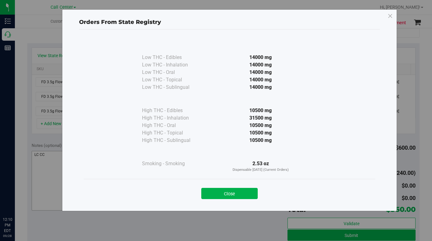
click at [218, 194] on button "Close" at bounding box center [229, 193] width 56 height 11
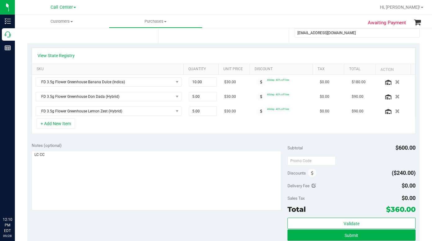
click at [126, 123] on div "+ Add New Item" at bounding box center [224, 126] width 384 height 16
click at [385, 113] on icon at bounding box center [388, 111] width 6 height 5
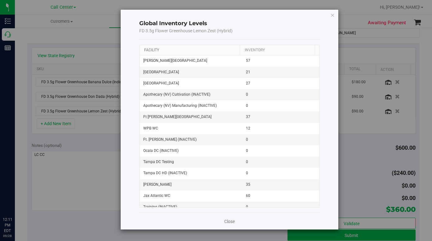
click at [156, 49] on link "Facility" at bounding box center [151, 50] width 15 height 4
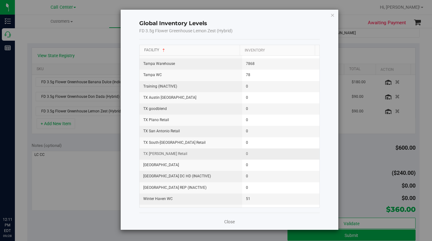
scroll to position [814, 0]
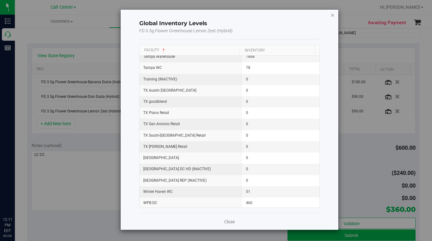
click at [332, 17] on icon "button" at bounding box center [332, 14] width 4 height 7
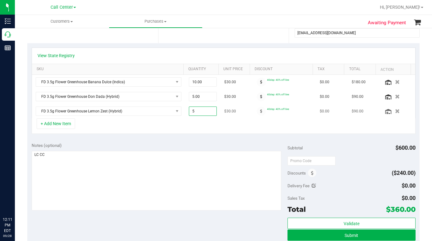
click at [189, 111] on span "5.00 5" at bounding box center [203, 110] width 28 height 9
type input "10"
type input "10.00"
click at [180, 119] on div "+ Add New Item" at bounding box center [224, 126] width 384 height 16
click at [395, 96] on icon "button" at bounding box center [397, 96] width 5 height 5
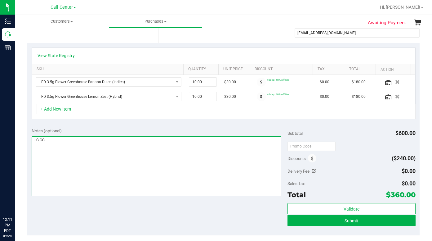
click at [83, 177] on textarea at bounding box center [157, 166] width 250 height 60
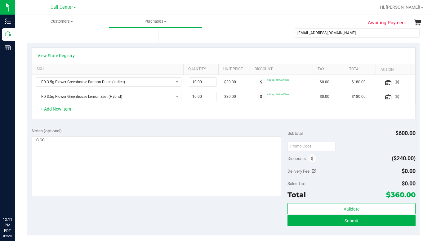
click at [125, 111] on div "+ Add New Item" at bounding box center [224, 112] width 384 height 16
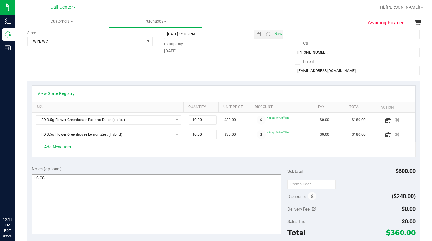
scroll to position [31, 0]
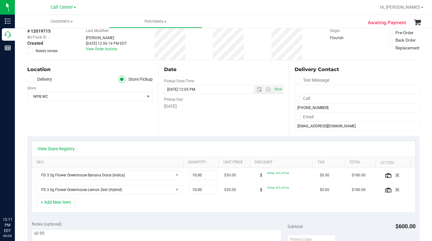
click at [75, 117] on div "Location Delivery Store Pickup Store WPB WC Select Store Bonita Springs WC Boyn…" at bounding box center [92, 98] width 131 height 76
click at [74, 121] on div "Location Delivery Store Pickup Store WPB WC Select Store Bonita Springs WC Boyn…" at bounding box center [92, 98] width 131 height 76
click at [331, 127] on input "carmichael19511951@gmail.com" at bounding box center [357, 125] width 125 height 9
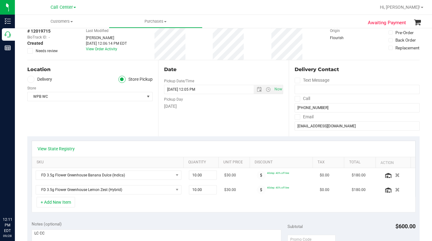
click at [308, 53] on div "# 12019715 BioTrack ID: - Created Needs review Last Modified Laura Cousin Sep 2…" at bounding box center [223, 41] width 392 height 37
click at [76, 123] on div "Location Delivery Store Pickup Store WPB WC Select Store Bonita Springs WC Boyn…" at bounding box center [92, 98] width 131 height 76
click at [76, 122] on div "Location Delivery Store Pickup Store WPB WC Select Store Bonita Springs WC Boyn…" at bounding box center [92, 98] width 131 height 76
click at [308, 46] on div "# 12019715 BioTrack ID: - Created Needs review Last Modified Laura Cousin Sep 2…" at bounding box center [223, 41] width 392 height 37
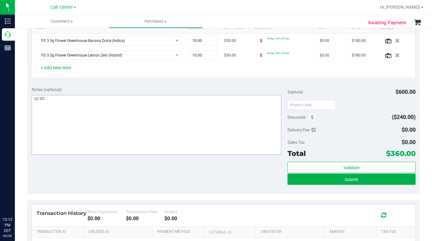
scroll to position [155, 0]
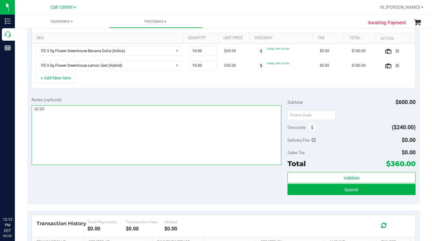
click at [81, 111] on textarea at bounding box center [157, 135] width 250 height 60
click at [115, 132] on textarea at bounding box center [157, 135] width 250 height 60
type textarea "LC CC Please redeem as many Loyalty Coupons as possible Patient has numerous co…"
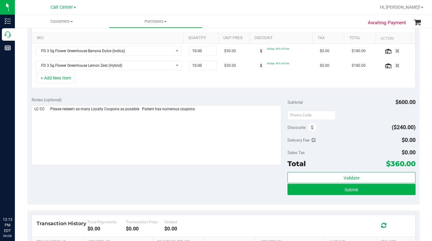
click at [89, 189] on div "Notes (optional) Subtotal $600.00 Discounts ($240.00) Delivery Fee $0.00 Sales …" at bounding box center [223, 148] width 392 height 112
click at [83, 180] on div "Notes (optional) Subtotal $600.00 Discounts ($240.00) Delivery Fee $0.00 Sales …" at bounding box center [223, 148] width 392 height 112
click at [85, 180] on div "Notes (optional) Subtotal $600.00 Discounts ($240.00) Delivery Fee $0.00 Sales …" at bounding box center [223, 148] width 392 height 112
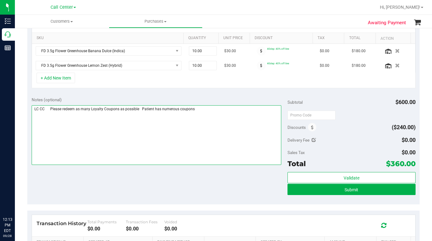
click at [79, 148] on textarea at bounding box center [157, 135] width 250 height 60
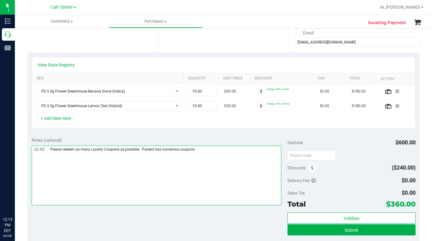
scroll to position [62, 0]
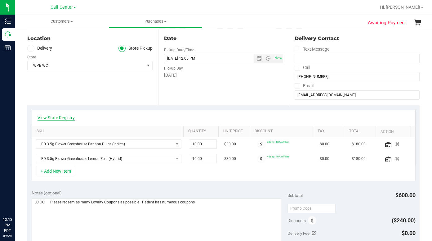
click at [56, 116] on link "View State Registry" at bounding box center [56, 117] width 37 height 6
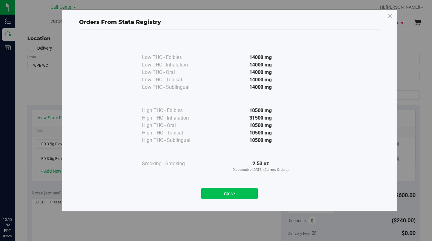
click at [223, 194] on button "Close" at bounding box center [229, 193] width 56 height 11
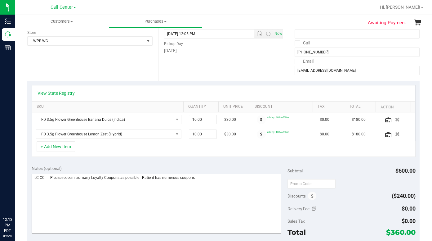
scroll to position [124, 0]
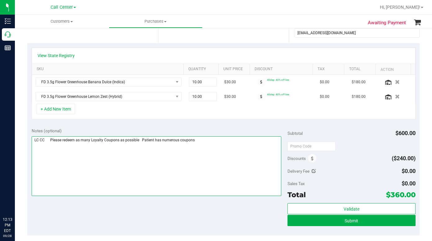
click at [195, 186] on textarea at bounding box center [157, 166] width 250 height 60
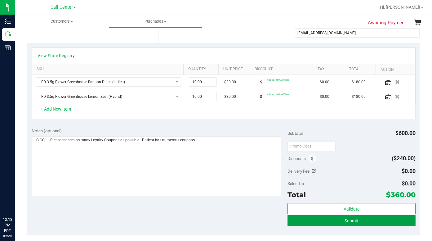
click at [304, 221] on button "Submit" at bounding box center [352, 220] width 128 height 11
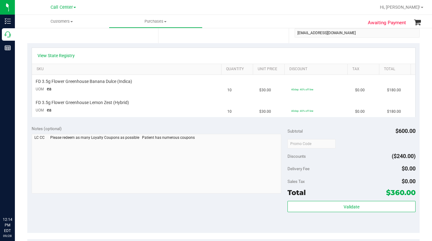
click at [327, 11] on div at bounding box center [243, 7] width 265 height 12
click at [311, 8] on div at bounding box center [243, 7] width 265 height 12
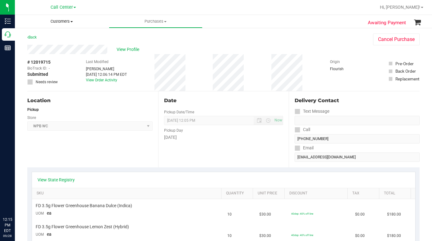
click at [70, 22] on span "Customers" at bounding box center [62, 22] width 94 height 6
click at [54, 38] on span "All customers" at bounding box center [37, 37] width 45 height 5
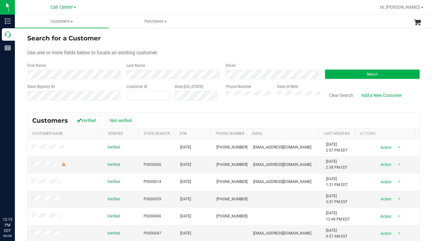
click at [319, 47] on form "Search for a Customer Use one or more fields below to locate an existing custom…" at bounding box center [223, 70] width 392 height 72
click at [136, 101] on div "Customer ID" at bounding box center [148, 95] width 43 height 22
click at [133, 95] on span at bounding box center [148, 95] width 43 height 9
type input "1539829"
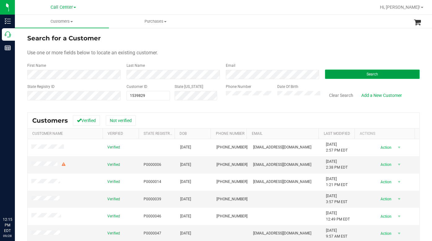
click at [331, 74] on button "Search" at bounding box center [372, 73] width 95 height 9
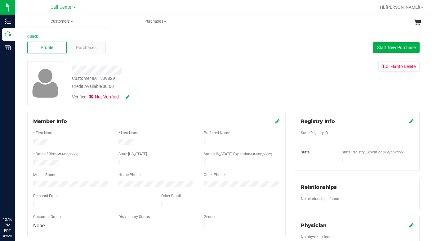
click at [320, 94] on div "Customer ID: 1539829 Credit Available: $0.00 Verified: Not Verified Flag to Del…" at bounding box center [224, 83] width 402 height 44
click at [72, 23] on span "Customers" at bounding box center [62, 22] width 94 height 6
click at [37, 36] on span "All customers" at bounding box center [37, 37] width 45 height 5
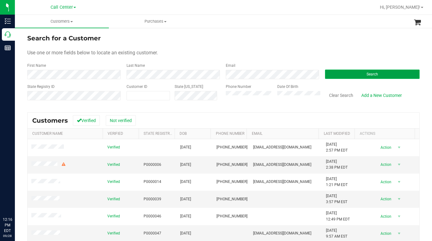
click at [348, 72] on button "Search" at bounding box center [372, 73] width 95 height 9
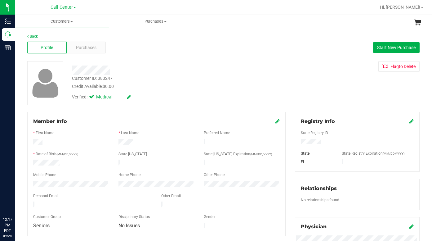
click at [185, 92] on div "Verified: Medical" at bounding box center [167, 97] width 201 height 14
drag, startPoint x: 316, startPoint y: 95, endPoint x: 315, endPoint y: 117, distance: 21.7
click at [316, 95] on div "Customer ID: 383247 Credit Available: $0.00 Verified: Medical Flag to Delete" at bounding box center [224, 83] width 402 height 44
drag, startPoint x: 336, startPoint y: 92, endPoint x: 315, endPoint y: 114, distance: 30.5
click at [336, 92] on div "Customer ID: 383247 Credit Available: $0.00 Verified: Medical Flag to Delete" at bounding box center [224, 83] width 402 height 44
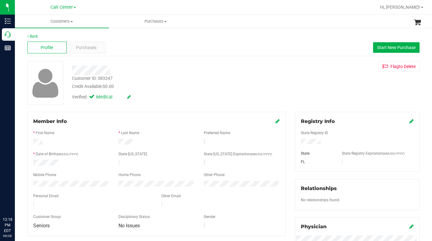
click at [330, 98] on div "Customer ID: 383247 Credit Available: $0.00 Verified: Medical Flag to Delete" at bounding box center [224, 83] width 402 height 44
click at [72, 22] on span at bounding box center [71, 21] width 2 height 1
click at [48, 39] on span "All customers" at bounding box center [37, 37] width 45 height 5
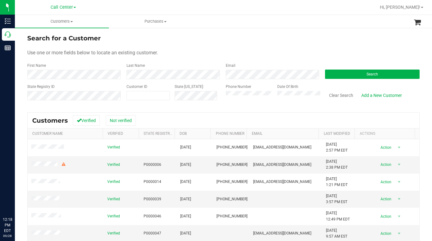
click at [318, 40] on div "Search for a Customer" at bounding box center [223, 38] width 392 height 9
click at [330, 75] on button "Search" at bounding box center [372, 73] width 95 height 9
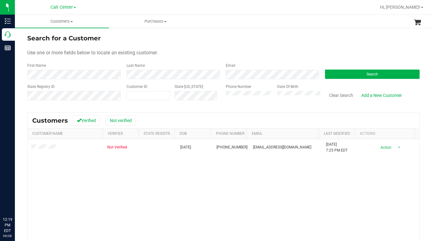
click at [177, 48] on form "Search for a Customer Use one or more fields below to locate an existing custom…" at bounding box center [223, 70] width 392 height 72
click at [335, 34] on div "Search for a Customer" at bounding box center [223, 38] width 392 height 9
click at [322, 46] on form "Search for a Customer Use one or more fields below to locate an existing custom…" at bounding box center [223, 70] width 392 height 72
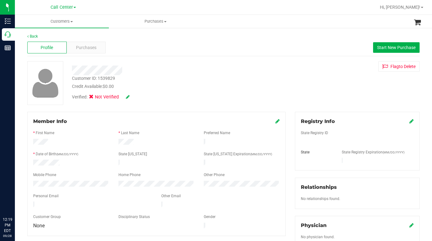
click at [321, 87] on div "Customer ID: 1539829 Credit Available: $0.00 Verified: Not Verified Flag to Del…" at bounding box center [224, 83] width 402 height 44
click at [314, 86] on div "Customer ID: 1539829 Credit Available: $0.00 Verified: Not Verified Flag to Del…" at bounding box center [224, 83] width 402 height 44
click at [320, 96] on div "Customer ID: 1539829 Credit Available: $0.00 Verified: Not Verified Flag to Del…" at bounding box center [224, 83] width 402 height 44
click at [338, 90] on div "Customer ID: 1539829 Credit Available: $0.00 Verified: Not Verified Flag to Del…" at bounding box center [224, 83] width 402 height 44
click at [71, 21] on span at bounding box center [71, 21] width 2 height 1
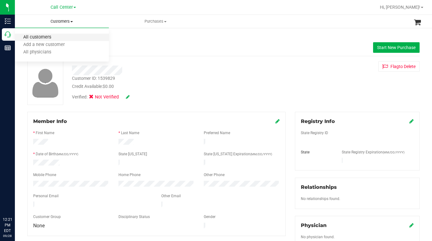
click at [47, 36] on span "All customers" at bounding box center [37, 37] width 45 height 5
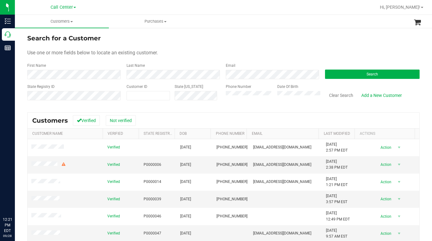
click at [228, 46] on form "Search for a Customer Use one or more fields below to locate an existing custom…" at bounding box center [223, 70] width 392 height 72
click at [318, 51] on div "Use one or more fields below to locate an existing customer." at bounding box center [223, 52] width 392 height 7
click at [295, 46] on form "Search for a Customer Use one or more fields below to locate an existing custom…" at bounding box center [223, 70] width 392 height 72
click at [349, 57] on form "Search for a Customer Use one or more fields below to locate an existing custom…" at bounding box center [223, 70] width 392 height 72
click at [325, 46] on form "Search for a Customer Use one or more fields below to locate an existing custom…" at bounding box center [223, 70] width 392 height 72
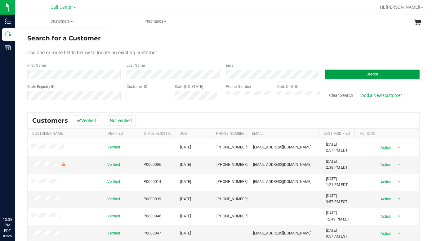
click at [332, 71] on button "Search" at bounding box center [372, 73] width 95 height 9
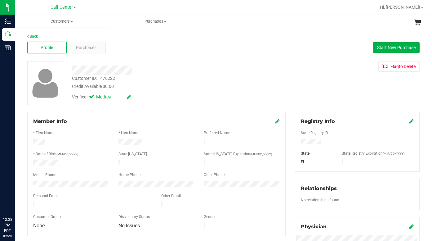
drag, startPoint x: 325, startPoint y: 85, endPoint x: 323, endPoint y: 92, distance: 7.6
click at [325, 85] on div "Customer ID: 1476222 Credit Available: $0.00 Verified: Medical Flag to Delete" at bounding box center [224, 83] width 402 height 44
click at [299, 139] on div at bounding box center [357, 142] width 122 height 7
click at [321, 99] on div "Customer ID: 1476222 Credit Available: $0.00 Verified: Medical Flag to Delete" at bounding box center [224, 83] width 402 height 44
click at [47, 167] on div at bounding box center [156, 169] width 247 height 5
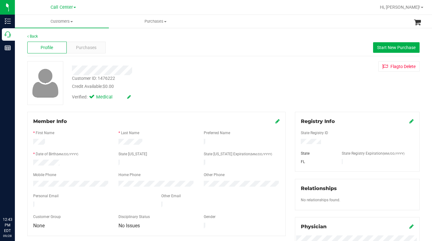
click at [323, 87] on div "Customer ID: 1476222 Credit Available: $0.00 Verified: Medical Flag to Delete" at bounding box center [224, 83] width 402 height 44
click at [72, 21] on span at bounding box center [71, 21] width 2 height 1
click at [47, 40] on span "All customers" at bounding box center [37, 37] width 45 height 5
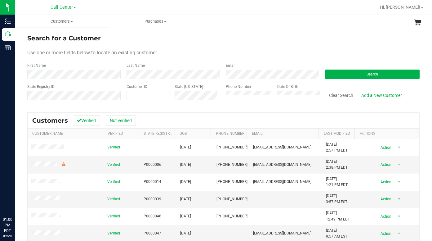
click at [345, 58] on form "Search for a Customer Use one or more fields below to locate an existing custom…" at bounding box center [223, 70] width 392 height 72
click at [192, 51] on div "Use one or more fields below to locate an existing customer." at bounding box center [223, 52] width 392 height 7
click at [188, 50] on div "Use one or more fields below to locate an existing customer." at bounding box center [223, 52] width 392 height 7
click at [305, 42] on div "Search for a Customer" at bounding box center [223, 38] width 392 height 9
click at [145, 95] on span at bounding box center [148, 95] width 43 height 9
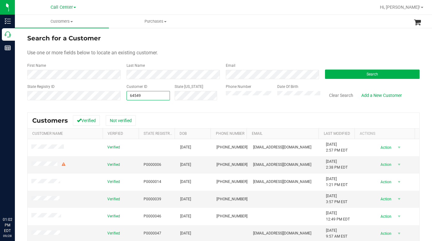
type input "645491"
click at [333, 75] on button "Search" at bounding box center [372, 73] width 95 height 9
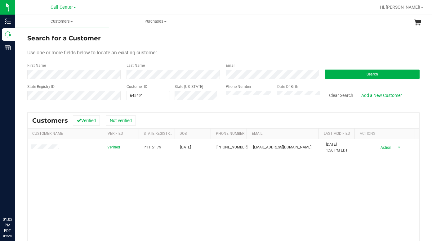
click at [326, 42] on div "Search for a Customer" at bounding box center [223, 38] width 392 height 9
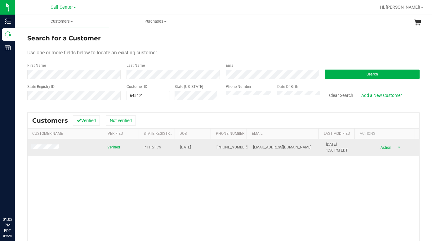
click at [42, 150] on span at bounding box center [45, 147] width 29 height 6
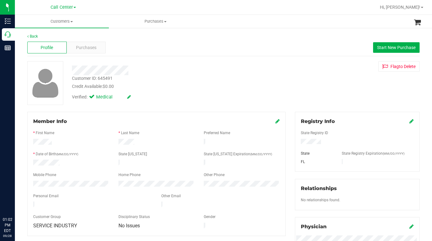
drag, startPoint x: 320, startPoint y: 99, endPoint x: 212, endPoint y: 155, distance: 121.5
click at [320, 99] on div "Customer ID: 645491 Credit Available: $0.00 Verified: Medical Flag to Delete" at bounding box center [224, 83] width 402 height 44
click at [327, 100] on div "Customer ID: 645491 Credit Available: $0.00 Verified: Medical Flag to Delete" at bounding box center [224, 83] width 402 height 44
click at [331, 91] on div "Customer ID: 645491 Credit Available: $0.00 Verified: Medical Flag to Delete" at bounding box center [224, 83] width 402 height 44
click at [341, 86] on div "Customer ID: 645491 Credit Available: $0.00 Verified: Medical Flag to Delete" at bounding box center [224, 83] width 402 height 44
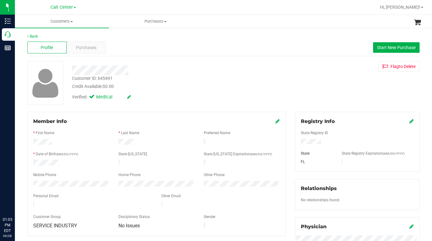
click at [338, 94] on div "Customer ID: 645491 Credit Available: $0.00 Verified: Medical Flag to Delete" at bounding box center [224, 83] width 402 height 44
click at [83, 49] on span "Purchases" at bounding box center [86, 47] width 20 height 7
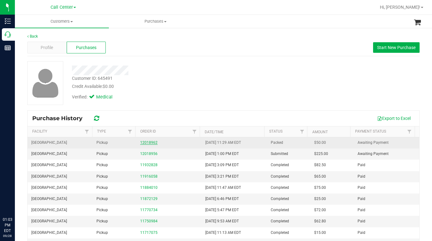
click at [145, 142] on link "12018962" at bounding box center [148, 142] width 17 height 4
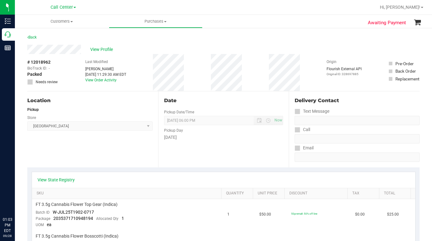
click at [98, 158] on div "Location Pickup Store Orange Park WC Select Store Bonita Springs WC Boynton Bea…" at bounding box center [92, 129] width 131 height 76
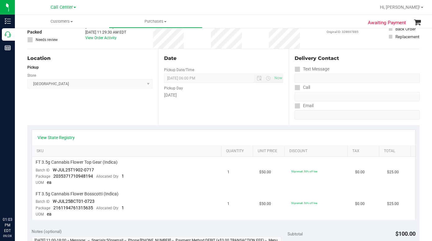
scroll to position [31, 0]
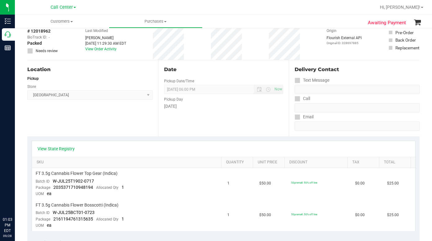
click at [75, 123] on div "Location Pickup Store Orange Park WC Select Store Bonita Springs WC Boynton Bea…" at bounding box center [92, 98] width 131 height 76
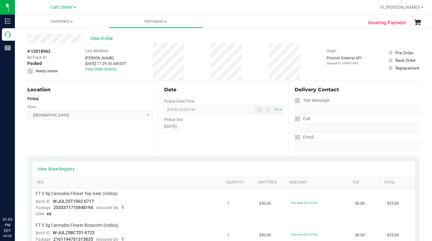
scroll to position [0, 0]
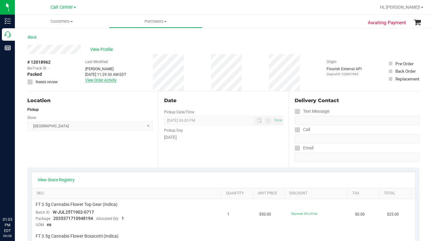
click at [98, 82] on link "View Order Activity" at bounding box center [100, 80] width 31 height 4
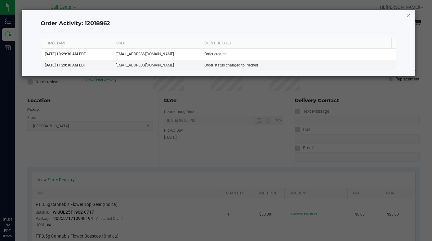
click at [409, 16] on icon "button" at bounding box center [409, 14] width 4 height 7
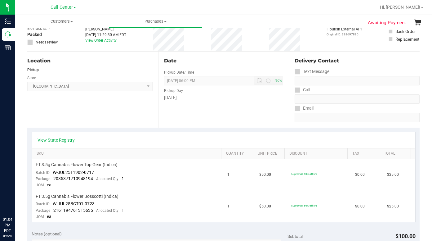
scroll to position [31, 0]
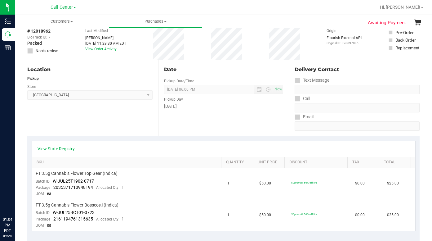
click at [96, 121] on div "Location Pickup Store Orange Park WC Select Store Bonita Springs WC Boynton Bea…" at bounding box center [92, 98] width 131 height 76
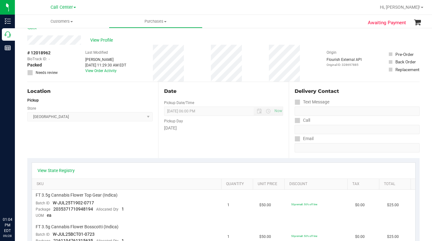
scroll to position [0, 0]
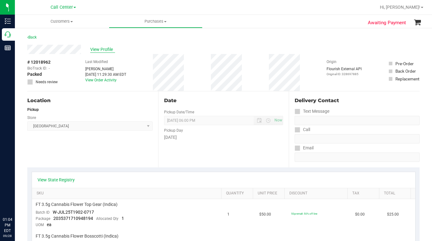
click at [95, 51] on span "View Profile" at bounding box center [102, 49] width 25 height 7
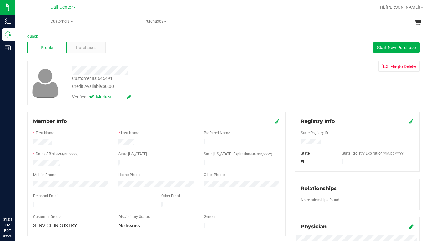
click at [151, 93] on div "Verified: Medical" at bounding box center [167, 97] width 201 height 14
click at [88, 45] on span "Purchases" at bounding box center [86, 47] width 20 height 7
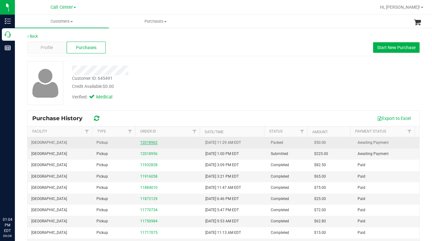
click at [147, 144] on link "12018962" at bounding box center [148, 142] width 17 height 4
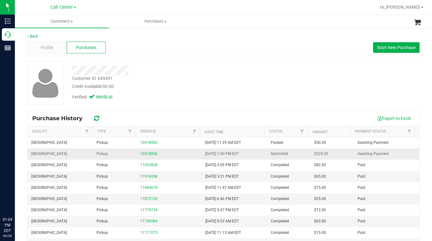
click at [141, 156] on div "12018956" at bounding box center [169, 154] width 58 height 6
click at [145, 154] on link "12018956" at bounding box center [148, 153] width 17 height 4
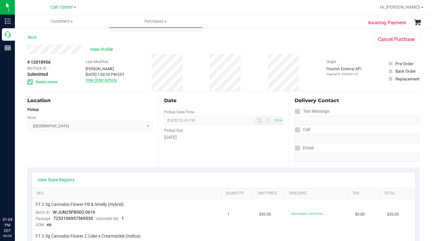
click at [96, 78] on link "View Order Activity" at bounding box center [101, 80] width 31 height 4
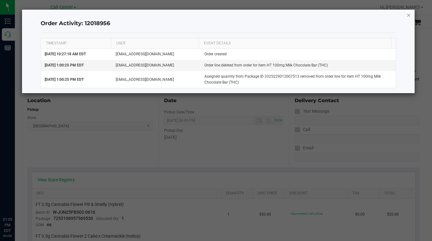
click at [408, 14] on icon "button" at bounding box center [409, 14] width 4 height 7
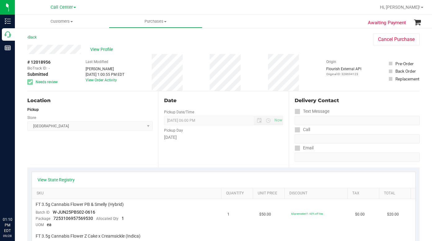
click at [320, 65] on div "# 12018956 BioTrack ID: - Submitted Needs review Last Modified Andrew Boscaino …" at bounding box center [223, 72] width 392 height 37
click at [72, 21] on span at bounding box center [71, 21] width 2 height 1
click at [38, 39] on span "All customers" at bounding box center [37, 37] width 45 height 5
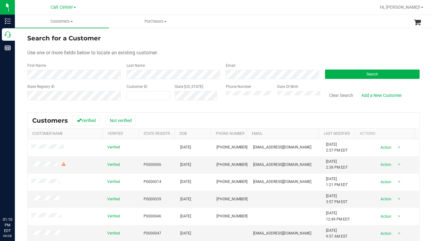
click at [221, 44] on form "Search for a Customer Use one or more fields below to locate an existing custom…" at bounding box center [223, 70] width 392 height 72
click at [150, 101] on div "Customer ID" at bounding box center [148, 95] width 43 height 22
click at [145, 96] on span at bounding box center [148, 95] width 43 height 9
type input "636289"
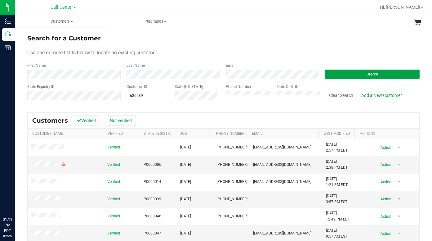
click at [368, 74] on span "Search" at bounding box center [372, 74] width 11 height 4
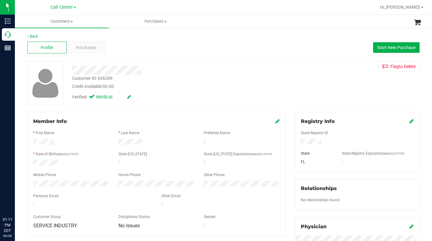
click at [311, 91] on div "Customer ID: 636289 Credit Available: $0.00 Verified: Medical Flag to Delete" at bounding box center [224, 83] width 402 height 44
click at [90, 47] on span "Purchases" at bounding box center [86, 47] width 20 height 7
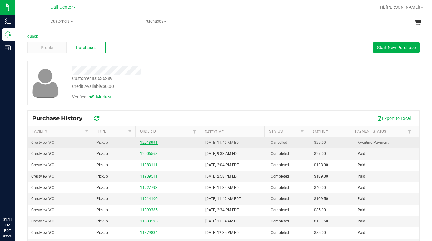
click at [147, 144] on link "12018991" at bounding box center [148, 142] width 17 height 4
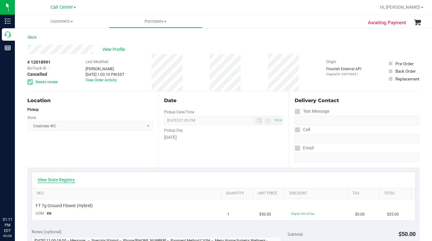
click at [55, 181] on link "View State Registry" at bounding box center [56, 180] width 37 height 6
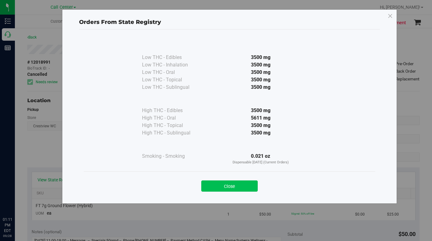
click at [211, 183] on button "Close" at bounding box center [229, 185] width 56 height 11
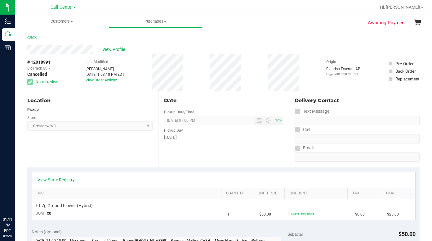
click at [317, 47] on div "View Profile" at bounding box center [223, 49] width 392 height 9
click at [112, 49] on span "View Profile" at bounding box center [114, 49] width 25 height 7
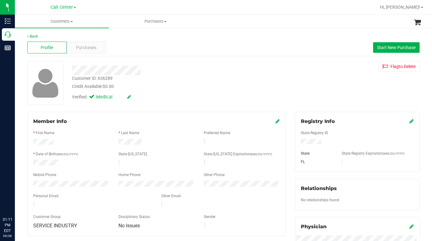
click at [315, 92] on div "Customer ID: 636289 Credit Available: $0.00 Verified: Medical Flag to Delete" at bounding box center [224, 83] width 402 height 44
click at [337, 92] on div "Customer ID: 636289 Credit Available: $0.00 Verified: Medical Flag to Delete" at bounding box center [224, 83] width 402 height 44
click at [82, 47] on span "Purchases" at bounding box center [86, 47] width 20 height 7
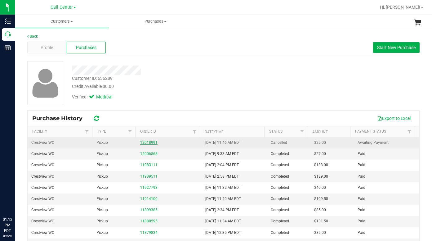
click at [145, 142] on link "12018991" at bounding box center [148, 142] width 17 height 4
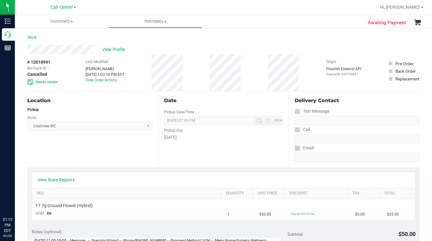
click at [75, 154] on div "Location Pickup Store Crestview WC Select Store Bonita Springs WC Boynton Beach…" at bounding box center [92, 129] width 131 height 76
click at [59, 179] on link "View State Registry" at bounding box center [56, 180] width 37 height 6
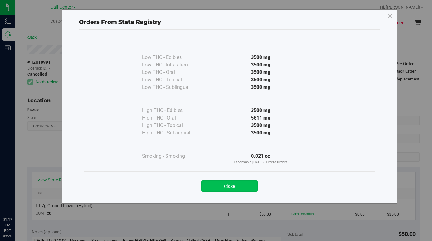
click at [235, 186] on button "Close" at bounding box center [229, 185] width 56 height 11
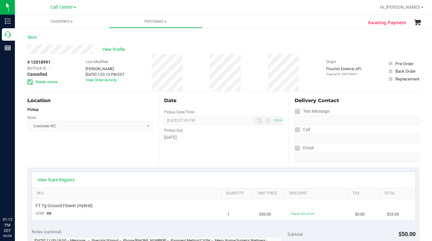
click at [90, 154] on div "Location Pickup Store Crestview WC Select Store Bonita Springs WC Boynton Beach…" at bounding box center [92, 129] width 131 height 76
click at [312, 77] on div "# 12018991 BioTrack ID: - Cancelled Needs review Last Modified Quintin Davies S…" at bounding box center [223, 72] width 392 height 37
drag, startPoint x: 308, startPoint y: 64, endPoint x: 260, endPoint y: 79, distance: 50.4
click at [308, 64] on div "# 12018991 BioTrack ID: - Cancelled Needs review Last Modified Quintin Davies S…" at bounding box center [223, 72] width 392 height 37
click at [319, 61] on div "# 12018991 BioTrack ID: - Cancelled Needs review Last Modified Quintin Davies S…" at bounding box center [223, 72] width 392 height 37
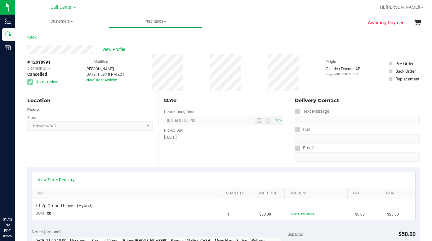
click at [303, 67] on div "# 12018991 BioTrack ID: - Cancelled Needs review Last Modified Quintin Davies S…" at bounding box center [223, 72] width 392 height 37
click at [342, 60] on div "Origin Flourish External API Original ID: 328700621" at bounding box center [343, 67] width 35 height 17
click at [72, 22] on span at bounding box center [71, 21] width 2 height 1
click at [53, 38] on span "All customers" at bounding box center [37, 37] width 45 height 5
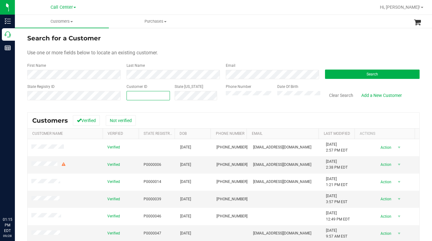
click at [134, 98] on span at bounding box center [148, 95] width 43 height 9
type input "1516928"
click at [332, 72] on button "Search" at bounding box center [372, 73] width 95 height 9
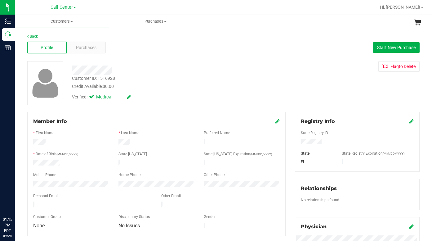
click at [177, 87] on div "Credit Available: $0.00" at bounding box center [168, 86] width 192 height 7
click at [50, 188] on div at bounding box center [156, 190] width 247 height 5
click at [300, 87] on div "Customer ID: 1516928 Credit Available: $0.00 Verified: Medical Flag to Delete" at bounding box center [224, 83] width 402 height 44
click at [275, 121] on icon at bounding box center [277, 121] width 4 height 5
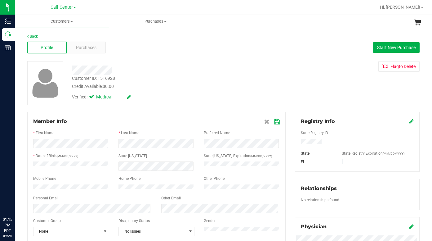
scroll to position [62, 0]
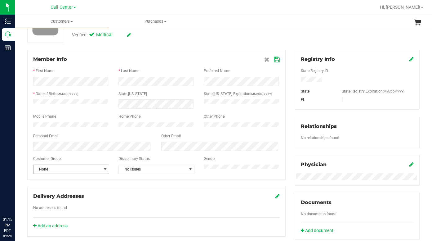
click at [103, 172] on span "select" at bounding box center [105, 169] width 5 height 5
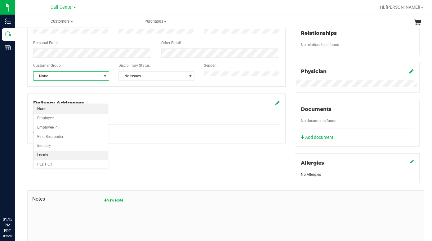
scroll to position [76, 0]
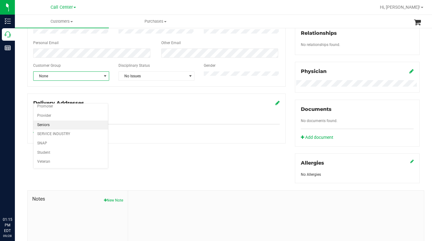
click at [43, 124] on li "Seniors" at bounding box center [71, 124] width 74 height 9
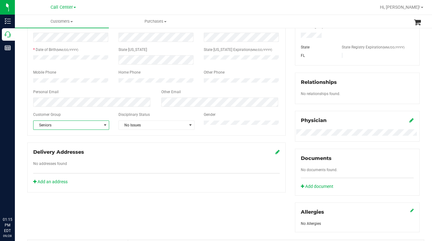
scroll to position [31, 0]
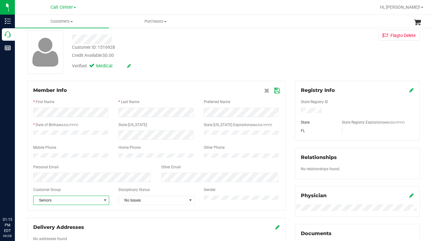
click at [275, 92] on icon at bounding box center [277, 90] width 6 height 5
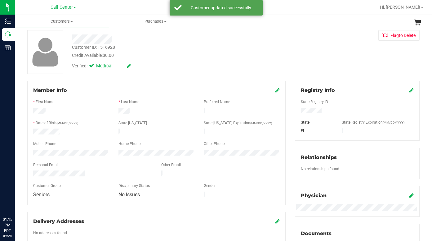
scroll to position [0, 0]
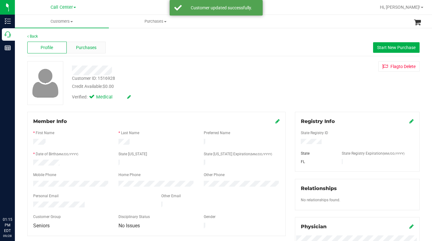
click at [83, 48] on span "Purchases" at bounding box center [86, 47] width 20 height 7
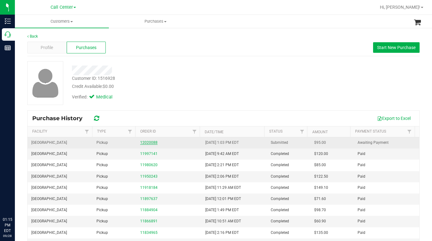
click at [150, 144] on link "12020088" at bounding box center [148, 142] width 17 height 4
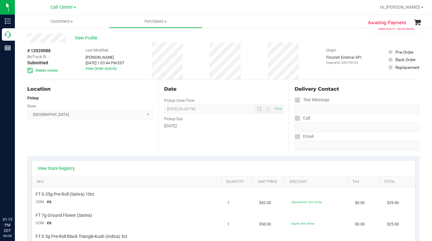
scroll to position [31, 0]
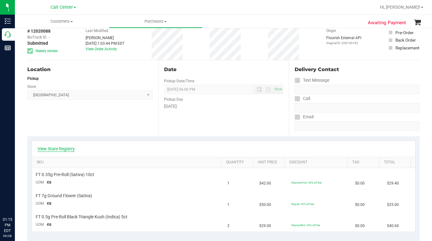
click at [57, 149] on link "View State Registry" at bounding box center [56, 148] width 37 height 6
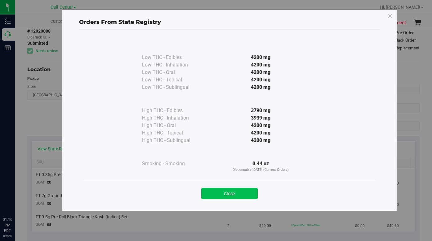
click at [212, 195] on button "Close" at bounding box center [229, 193] width 56 height 11
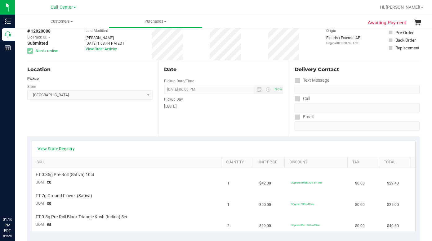
click at [327, 150] on div "View State Registry" at bounding box center [224, 148] width 372 height 6
click at [61, 149] on link "View State Registry" at bounding box center [56, 148] width 37 height 6
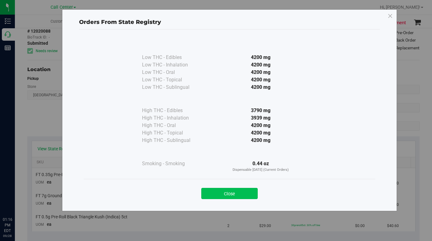
click at [230, 191] on button "Close" at bounding box center [229, 193] width 56 height 11
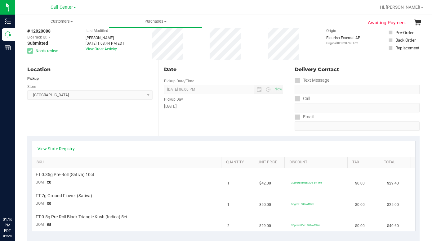
click at [311, 52] on div "# 12020088 BioTrack ID: - Submitted Needs review Last Modified Stephanie Frick …" at bounding box center [223, 41] width 392 height 37
click at [134, 123] on div "Location Pickup Store Boynton Beach WC Select Store Bonita Springs WC Boynton B…" at bounding box center [92, 98] width 131 height 76
click at [85, 122] on div "Location Pickup Store Boynton Beach WC Select Store Bonita Springs WC Boynton B…" at bounding box center [92, 98] width 131 height 76
drag, startPoint x: 304, startPoint y: 41, endPoint x: 301, endPoint y: 42, distance: 3.7
click at [304, 41] on div "# 12020088 BioTrack ID: - Submitted Needs review Last Modified Stephanie Frick …" at bounding box center [223, 41] width 392 height 37
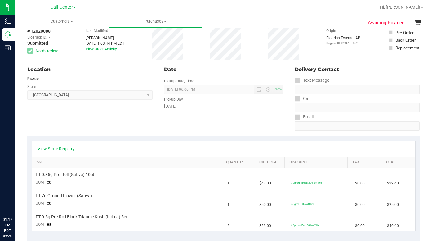
click at [71, 147] on link "View State Registry" at bounding box center [56, 148] width 37 height 6
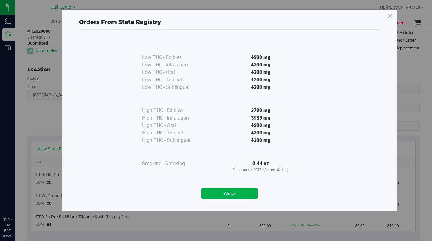
click at [212, 194] on button "Close" at bounding box center [229, 193] width 56 height 11
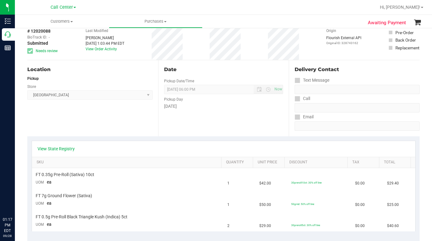
click at [315, 53] on div "# 12020088 BioTrack ID: - Submitted Needs review Last Modified Stephanie Frick …" at bounding box center [223, 41] width 392 height 37
click at [322, 57] on div "# 12020088 BioTrack ID: - Submitted Needs review Last Modified Stephanie Frick …" at bounding box center [223, 41] width 392 height 37
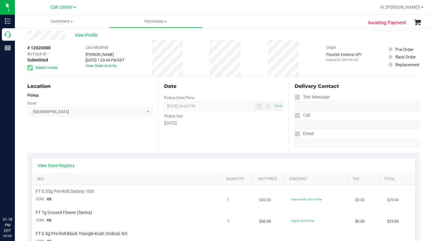
scroll to position [0, 0]
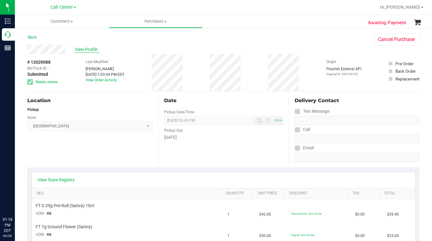
click at [89, 49] on span "View Profile" at bounding box center [87, 49] width 25 height 7
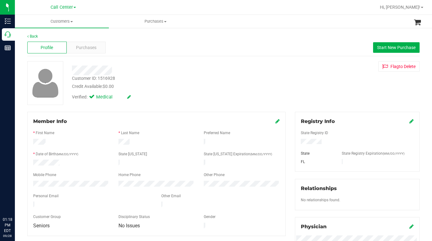
click at [330, 89] on div "Customer ID: 1516928 Credit Available: $0.00 Verified: Medical Flag to Delete" at bounding box center [224, 83] width 402 height 44
drag, startPoint x: 332, startPoint y: 85, endPoint x: 231, endPoint y: 62, distance: 103.4
click at [332, 85] on div "Customer ID: 1516928 Credit Available: $0.00 Verified: Medical Flag to Delete" at bounding box center [224, 83] width 402 height 44
click at [73, 21] on span at bounding box center [71, 21] width 2 height 1
click at [47, 37] on span "All customers" at bounding box center [37, 37] width 45 height 5
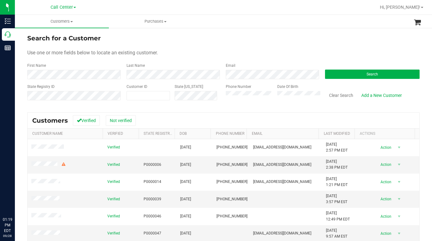
click at [193, 68] on div "Last Name" at bounding box center [171, 71] width 99 height 16
click at [143, 95] on span at bounding box center [148, 95] width 43 height 9
click at [139, 99] on input "text" at bounding box center [148, 95] width 43 height 9
type input "312648"
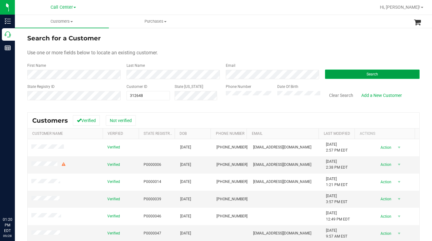
click at [327, 75] on button "Search" at bounding box center [372, 73] width 95 height 9
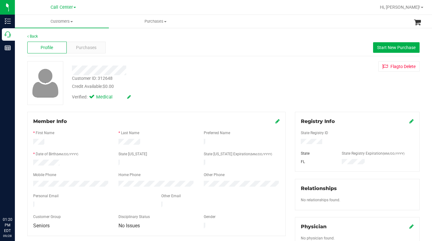
drag, startPoint x: 305, startPoint y: 94, endPoint x: 301, endPoint y: 95, distance: 3.8
click at [305, 94] on div "Customer ID: 312648 Credit Available: $0.00 Verified: Medical Flag to Delete" at bounding box center [224, 83] width 402 height 44
click at [82, 47] on span "Purchases" at bounding box center [86, 47] width 20 height 7
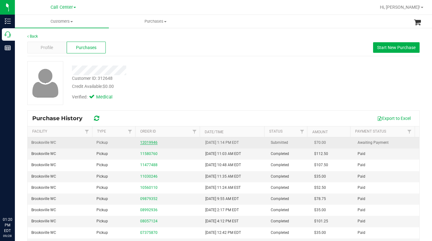
click at [143, 142] on link "12019946" at bounding box center [148, 142] width 17 height 4
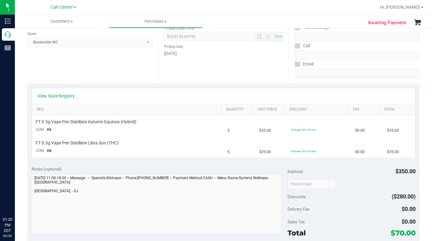
scroll to position [93, 0]
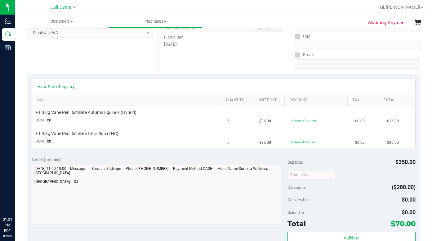
click at [96, 63] on div "Location Pickup Store Brooksville WC Select Store Bonita Springs WC Boynton Bea…" at bounding box center [92, 36] width 131 height 76
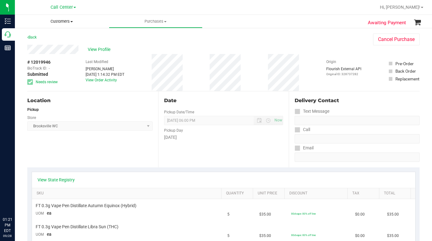
click at [72, 22] on span "Customers" at bounding box center [62, 22] width 94 height 6
click at [38, 37] on span "All customers" at bounding box center [37, 37] width 45 height 5
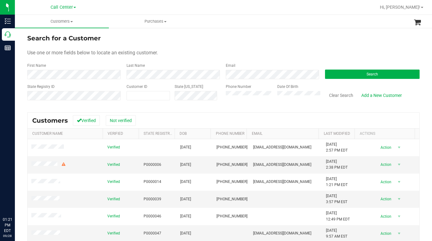
click at [138, 90] on div "Customer ID" at bounding box center [148, 95] width 43 height 22
click at [140, 101] on div "Customer ID" at bounding box center [148, 95] width 43 height 22
click at [135, 95] on span at bounding box center [148, 95] width 43 height 9
type input "1621169"
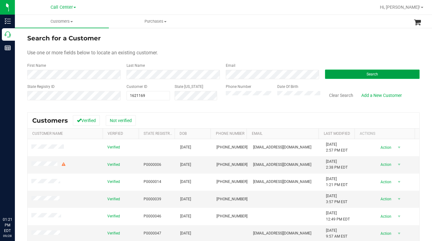
click at [344, 72] on button "Search" at bounding box center [372, 73] width 95 height 9
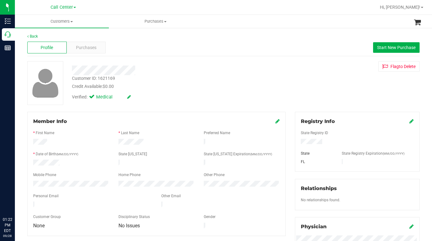
click at [321, 94] on div "Customer ID: 1621169 Credit Available: $0.00 Verified: Medical Flag to Delete" at bounding box center [224, 83] width 402 height 44
click at [337, 103] on div "Customer ID: 1621169 Credit Available: $0.00 Verified: Medical Flag to Delete" at bounding box center [224, 83] width 402 height 44
click at [88, 47] on span "Purchases" at bounding box center [86, 47] width 20 height 7
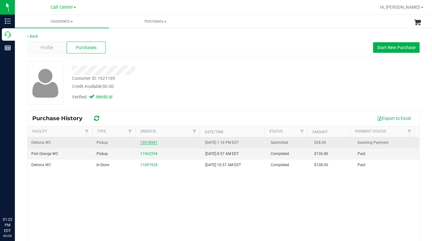
click at [146, 144] on link "12018941" at bounding box center [148, 142] width 17 height 4
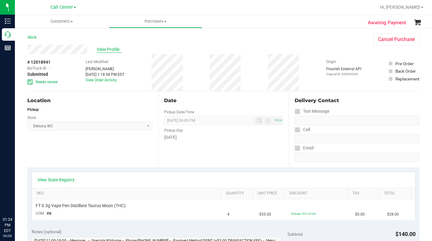
click at [100, 48] on span "View Profile" at bounding box center [109, 49] width 25 height 7
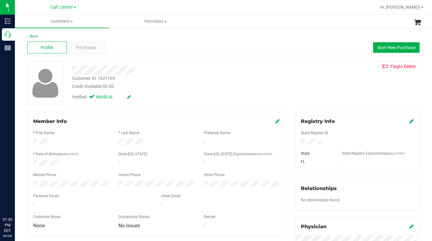
click at [326, 97] on div "Customer ID: 1621169 Credit Available: $0.00 Verified: Medical Flag to Delete" at bounding box center [224, 83] width 402 height 44
click at [73, 21] on span at bounding box center [71, 21] width 2 height 1
click at [47, 37] on span "All customers" at bounding box center [37, 37] width 45 height 5
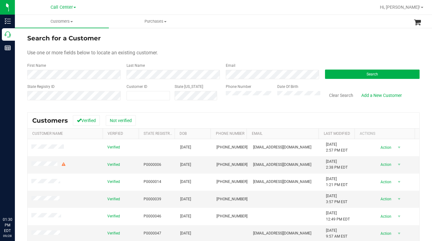
click at [338, 47] on form "Search for a Customer Use one or more fields below to locate an existing custom…" at bounding box center [223, 70] width 392 height 72
click at [324, 53] on div "Use one or more fields below to locate an existing customer." at bounding box center [223, 52] width 392 height 7
click at [334, 51] on div "Use one or more fields below to locate an existing customer." at bounding box center [223, 52] width 392 height 7
click at [367, 73] on span "Search" at bounding box center [372, 74] width 11 height 4
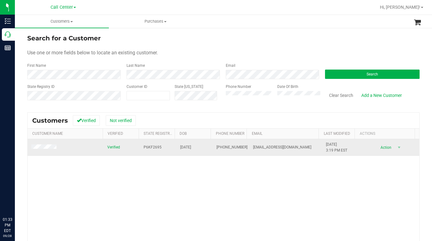
click at [41, 150] on span at bounding box center [44, 147] width 27 height 6
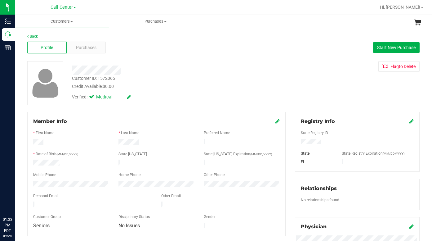
click at [141, 101] on div "Verified: Medical" at bounding box center [167, 97] width 201 height 14
click at [337, 101] on div "Customer ID: 1572065 Credit Available: $0.00 Verified: Medical Flag to Delete" at bounding box center [224, 83] width 402 height 44
click at [212, 88] on div "Credit Available: $0.00" at bounding box center [168, 86] width 192 height 7
click at [185, 79] on div "Customer ID: 1572065 Credit Available: $0.00" at bounding box center [167, 82] width 201 height 15
click at [182, 87] on div "Credit Available: $0.00" at bounding box center [168, 86] width 192 height 7
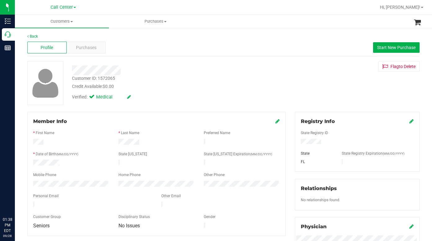
click at [311, 90] on div "Customer ID: 1572065 Credit Available: $0.00 Verified: Medical Flag to Delete" at bounding box center [224, 83] width 402 height 44
click at [213, 97] on div "Verified: Medical" at bounding box center [167, 97] width 201 height 14
click at [314, 78] on div "Customer ID: 1572065 Credit Available: $0.00 Verified: Medical Flag to Delete" at bounding box center [224, 83] width 402 height 44
click at [180, 88] on div "Credit Available: $0.00" at bounding box center [168, 86] width 192 height 7
click at [308, 80] on div "Customer ID: 1572065 Credit Available: $0.00 Verified: Medical Flag to Delete" at bounding box center [224, 83] width 402 height 44
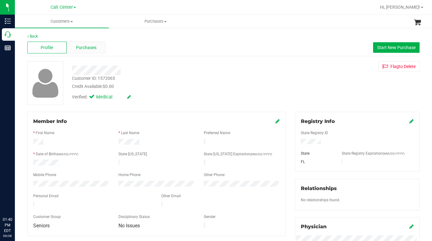
click at [83, 51] on div "Purchases" at bounding box center [86, 48] width 39 height 12
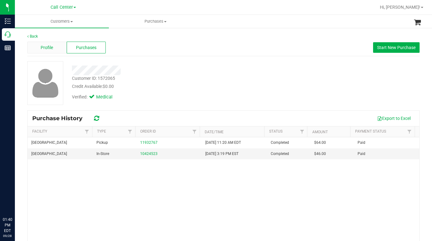
click at [48, 53] on div "Profile" at bounding box center [46, 48] width 39 height 12
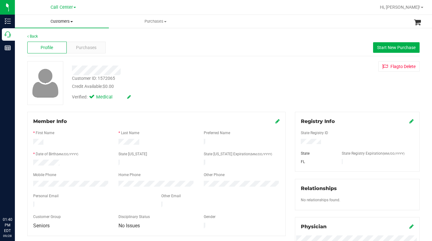
click at [69, 24] on span "Customers" at bounding box center [62, 22] width 94 height 6
click at [31, 39] on span "All customers" at bounding box center [37, 37] width 45 height 5
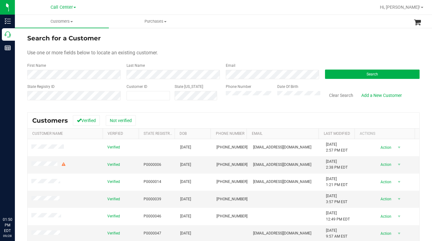
click at [316, 47] on form "Search for a Customer Use one or more fields below to locate an existing custom…" at bounding box center [223, 70] width 392 height 72
click at [344, 77] on button "Search" at bounding box center [372, 73] width 95 height 9
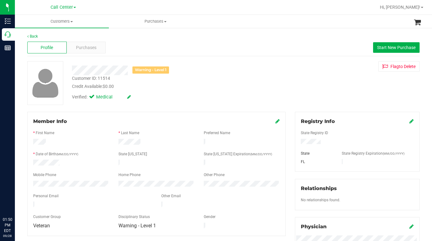
click at [191, 101] on div "Verified: Medical" at bounding box center [167, 97] width 201 height 14
click at [302, 81] on div "Warning - Level 1 Customer ID: 11514 Credit Available: $0.00 Verified: Medical …" at bounding box center [224, 83] width 402 height 44
click at [332, 77] on div "Warning - Level 1 Customer ID: 11514 Credit Available: $0.00 Verified: Medical …" at bounding box center [224, 83] width 402 height 44
click at [327, 93] on div "Warning - Level 1 Customer ID: 11514 Credit Available: $0.00 Verified: Medical …" at bounding box center [224, 83] width 402 height 44
click at [89, 50] on span "Purchases" at bounding box center [86, 47] width 20 height 7
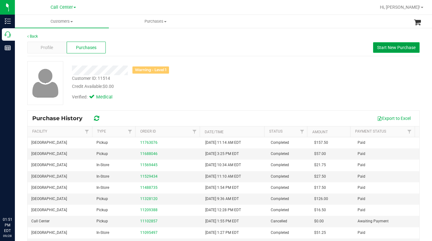
click at [386, 49] on span "Start New Purchase" at bounding box center [396, 47] width 38 height 5
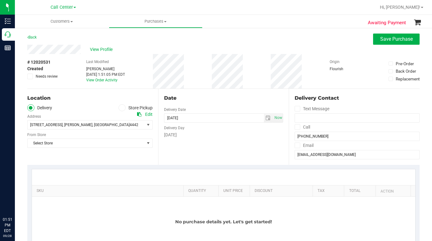
click at [120, 108] on icon at bounding box center [122, 108] width 4 height 0
click at [0, 0] on input "Store Pickup" at bounding box center [0, 0] width 0 height 0
click at [62, 127] on span "Select Store" at bounding box center [86, 124] width 117 height 9
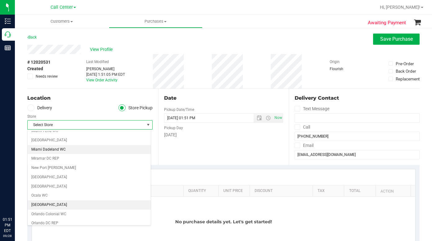
scroll to position [217, 0]
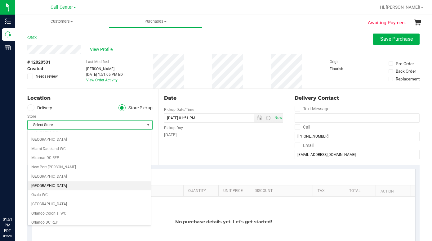
click at [52, 187] on li "[GEOGRAPHIC_DATA]" at bounding box center [89, 185] width 123 height 9
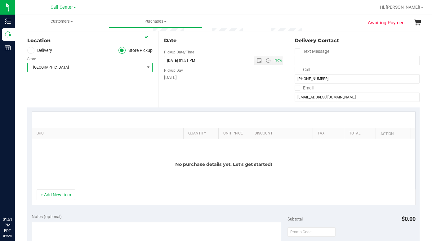
scroll to position [62, 0]
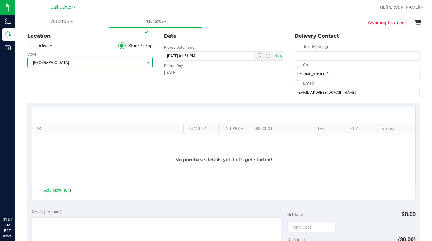
click at [83, 165] on div "No purchase details yet. Let's get started!" at bounding box center [223, 159] width 383 height 50
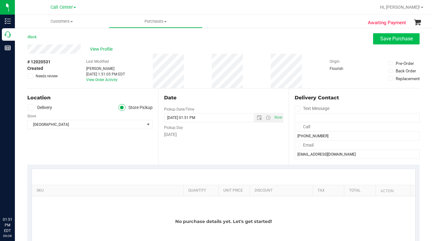
scroll to position [0, 0]
click at [389, 41] on span "Save Purchase" at bounding box center [396, 39] width 33 height 6
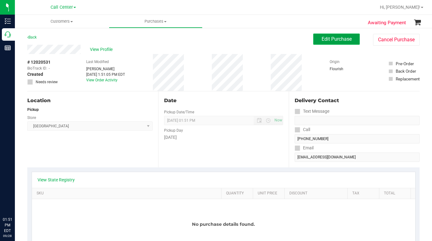
click at [322, 41] on span "Edit Purchase" at bounding box center [337, 39] width 30 height 6
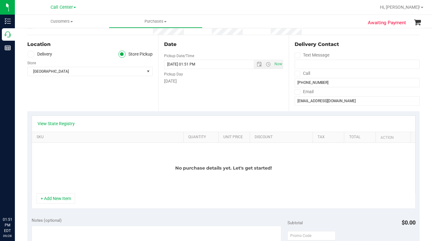
scroll to position [62, 0]
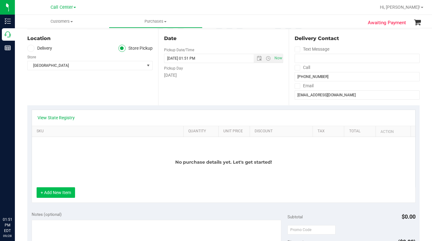
click at [64, 195] on button "+ Add New Item" at bounding box center [56, 192] width 38 height 11
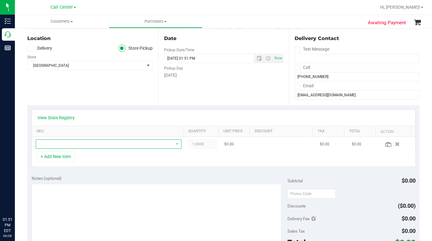
click at [50, 143] on span "NO DATA FOUND" at bounding box center [104, 144] width 137 height 9
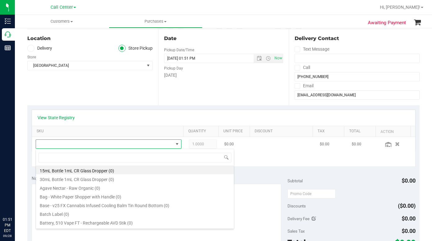
scroll to position [9, 141]
type input "revive"
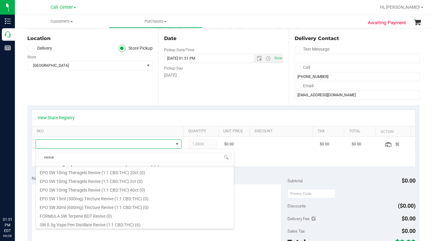
scroll to position [62, 0]
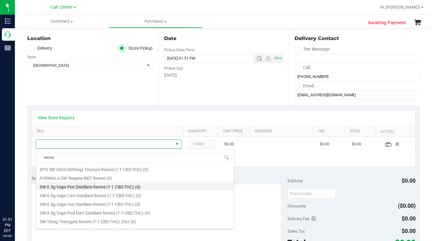
click at [60, 185] on li "SW 0.3g Vape Pen Distillate Revive (1:1 CBD:THC) (6)" at bounding box center [135, 185] width 198 height 9
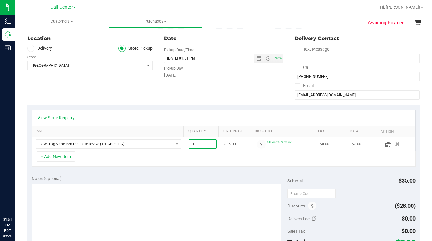
click at [189, 144] on span "1.00 1" at bounding box center [203, 143] width 28 height 9
click at [191, 144] on input "1" at bounding box center [202, 144] width 27 height 9
type input "12"
type input "12.00"
click at [195, 155] on div "+ Add New Item" at bounding box center [224, 159] width 384 height 16
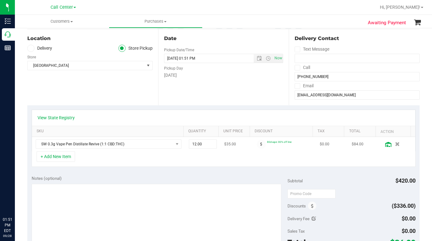
click at [385, 145] on icon at bounding box center [388, 144] width 6 height 5
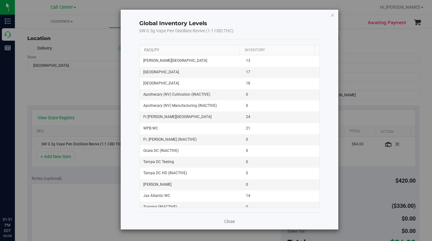
click at [155, 51] on link "Facility" at bounding box center [151, 50] width 15 height 4
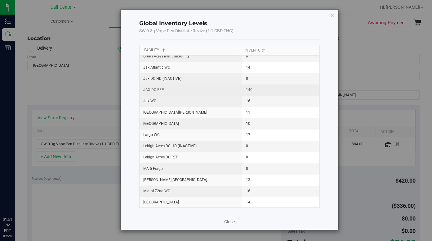
scroll to position [403, 0]
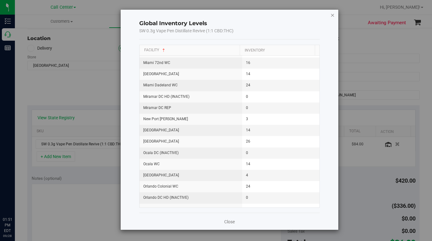
click at [332, 14] on icon "button" at bounding box center [332, 14] width 4 height 7
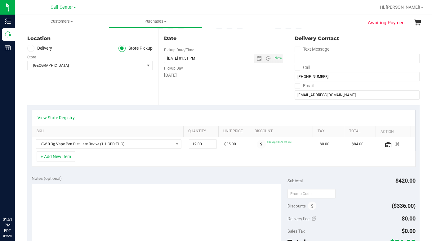
click at [95, 157] on div "+ Add New Item" at bounding box center [224, 159] width 384 height 16
click at [56, 158] on button "+ Add New Item" at bounding box center [56, 156] width 38 height 11
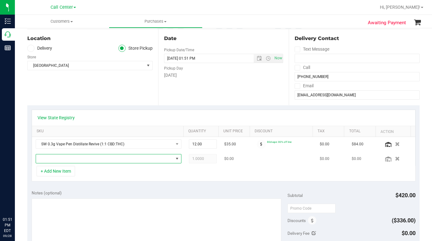
click at [59, 161] on span "NO DATA FOUND" at bounding box center [104, 158] width 137 height 9
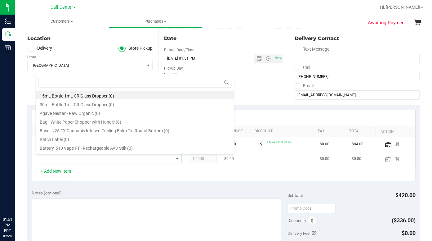
scroll to position [9, 141]
type input "soothe"
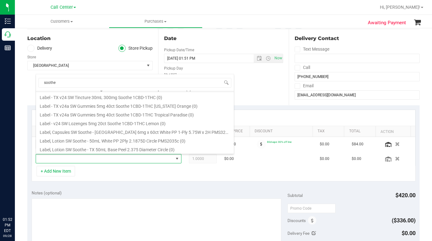
scroll to position [310, 0]
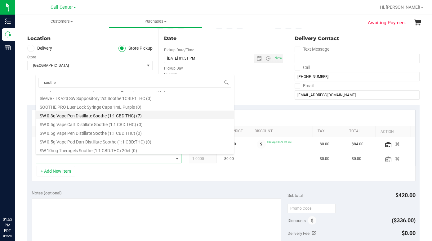
click at [87, 116] on li "SW 0.3g Vape Pen Distillate Soothe (1:1 CBD:THC) (7)" at bounding box center [135, 114] width 198 height 9
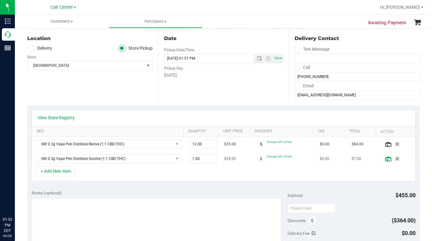
click at [385, 160] on icon at bounding box center [388, 158] width 6 height 5
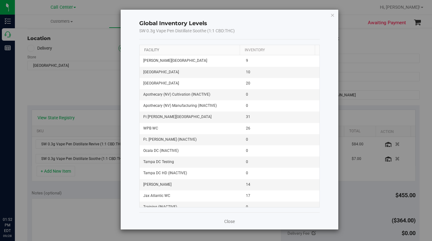
click at [154, 49] on link "Facility" at bounding box center [151, 50] width 15 height 4
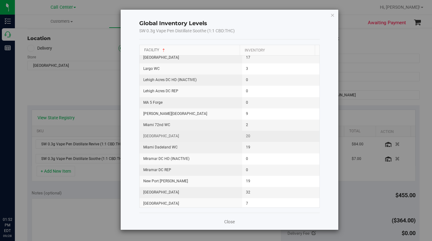
scroll to position [403, 0]
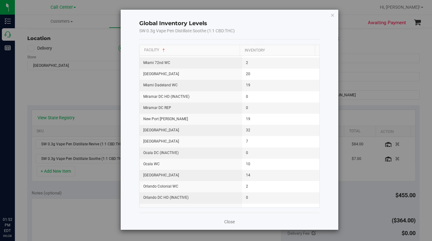
click at [335, 16] on div "Global Inventory Levels SW 0.3g Vape Pen Distillate Soothe (1:1 CBD:THC) Facili…" at bounding box center [230, 120] width 218 height 220
click at [332, 16] on icon "button" at bounding box center [332, 14] width 4 height 7
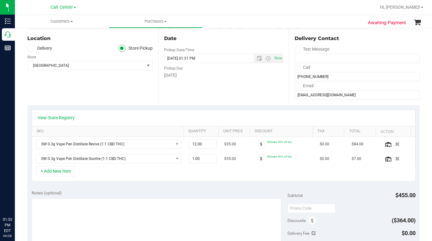
click at [172, 172] on div "+ Add New Item" at bounding box center [224, 174] width 384 height 16
click at [189, 161] on span "1.00 1" at bounding box center [203, 158] width 28 height 9
type input "7"
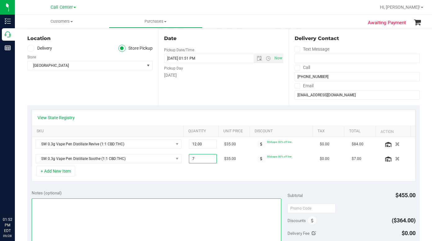
type input "7.00"
click at [133, 225] on textarea at bounding box center [157, 228] width 250 height 60
click at [99, 218] on textarea at bounding box center [157, 228] width 250 height 60
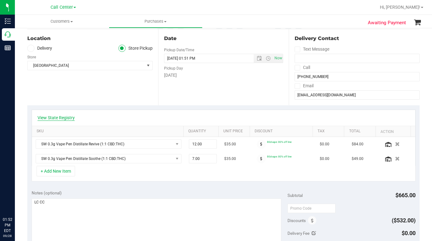
click at [61, 119] on link "View State Registry" at bounding box center [56, 117] width 37 height 6
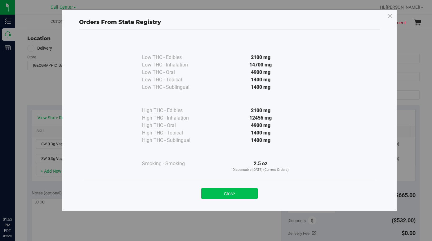
click at [222, 195] on button "Close" at bounding box center [229, 193] width 56 height 11
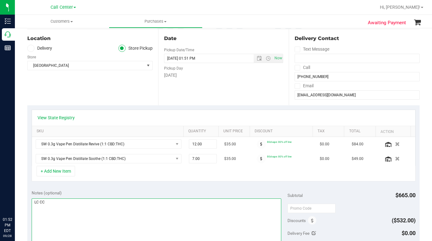
click at [184, 221] on textarea at bounding box center [157, 228] width 250 height 60
click at [117, 216] on textarea at bounding box center [157, 228] width 250 height 60
click at [150, 210] on textarea at bounding box center [157, 228] width 250 height 60
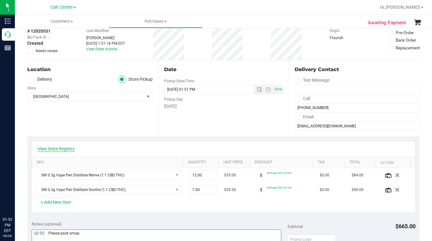
type textarea "LC CC Please pack amap."
click at [53, 146] on link "View State Registry" at bounding box center [56, 148] width 37 height 6
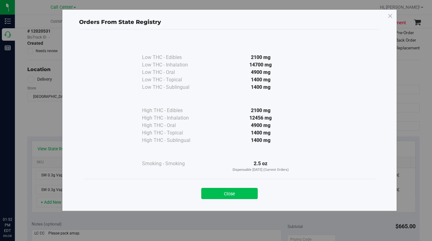
click at [215, 197] on button "Close" at bounding box center [229, 193] width 56 height 11
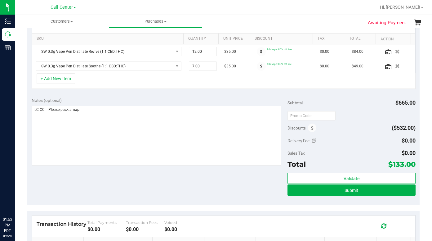
scroll to position [155, 0]
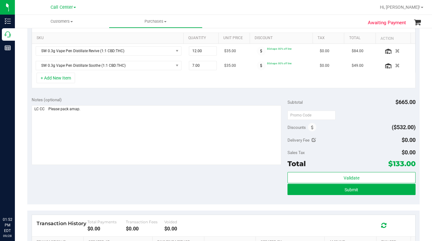
click at [193, 192] on div "Notes (optional) Subtotal $665.00 Discounts ($532.00) Delivery Fee $0.00 Sales …" at bounding box center [223, 148] width 392 height 112
click at [312, 192] on button "Submit" at bounding box center [352, 189] width 128 height 11
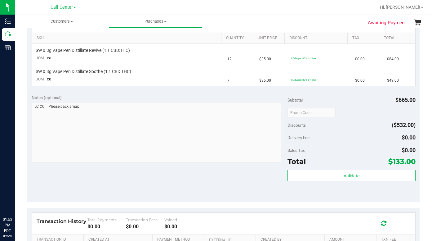
click at [181, 200] on div "Notes (optional) Subtotal $665.00 Discounts ($532.00) Delivery Fee $0.00 Sales …" at bounding box center [223, 146] width 392 height 112
click at [154, 195] on div "Notes (optional) Subtotal $665.00 Discounts ($532.00) Delivery Fee $0.00 Sales …" at bounding box center [223, 146] width 392 height 112
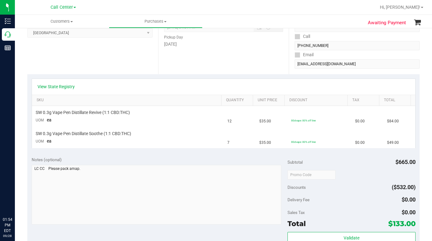
click at [347, 213] on div "Sales Tax $0.00" at bounding box center [352, 212] width 128 height 11
click at [60, 87] on link "View State Registry" at bounding box center [56, 86] width 37 height 6
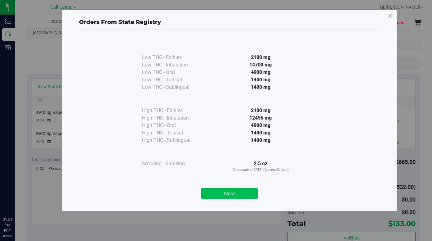
click at [214, 194] on button "Close" at bounding box center [229, 193] width 56 height 11
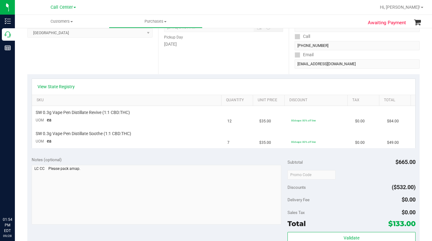
click at [73, 65] on div "Location Pickup Store North Port WC Select Store Bonita Springs WC Boynton Beac…" at bounding box center [92, 36] width 131 height 76
click at [71, 58] on div "Location Pickup Store North Port WC Select Store Bonita Springs WC Boynton Beac…" at bounding box center [92, 36] width 131 height 76
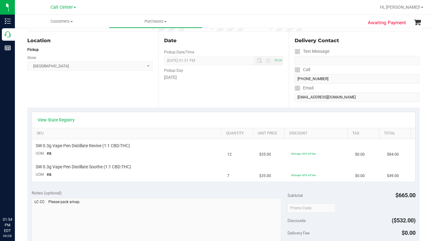
scroll to position [0, 0]
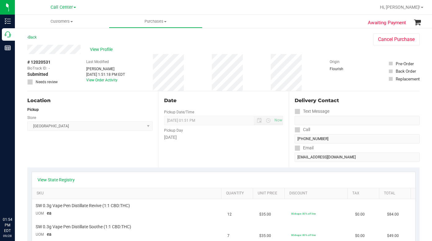
click at [59, 154] on div "Location Pickup Store North Port WC Select Store Bonita Springs WC Boynton Beac…" at bounding box center [92, 129] width 131 height 76
click at [91, 149] on div "Location Pickup Store North Port WC Select Store Bonita Springs WC Boynton Beac…" at bounding box center [92, 129] width 131 height 76
click at [100, 50] on span "View Profile" at bounding box center [102, 49] width 25 height 7
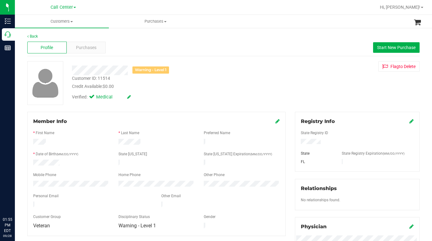
click at [324, 86] on div "Warning - Level 1 Customer ID: 11514 Credit Available: $0.00 Verified: Medical …" at bounding box center [224, 83] width 402 height 44
click at [282, 77] on div "Warning - Level 1 Customer ID: 11514 Credit Available: $0.00 Verified: Medical …" at bounding box center [224, 83] width 402 height 44
click at [258, 96] on div "Verified: Medical" at bounding box center [167, 97] width 201 height 14
click at [307, 83] on div "Warning - Level 1 Customer ID: 11514 Credit Available: $0.00 Verified: Medical …" at bounding box center [224, 83] width 402 height 44
click at [90, 49] on span "Purchases" at bounding box center [86, 47] width 20 height 7
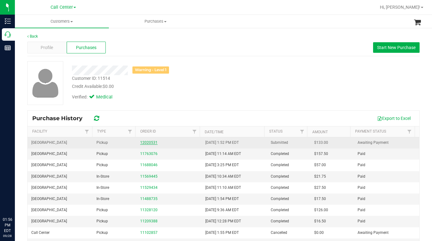
click at [145, 144] on link "12020531" at bounding box center [148, 142] width 17 height 4
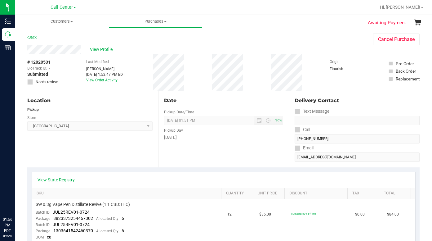
click at [112, 156] on div "Location Pickup Store North Port WC Select Store Bonita Springs WC Boynton Beac…" at bounding box center [92, 129] width 131 height 76
click at [74, 150] on div "Location Pickup Store North Port WC Select Store Bonita Springs WC Boynton Beac…" at bounding box center [92, 129] width 131 height 76
click at [78, 151] on div "Location Pickup Store North Port WC Select Store Bonita Springs WC Boynton Beac…" at bounding box center [92, 129] width 131 height 76
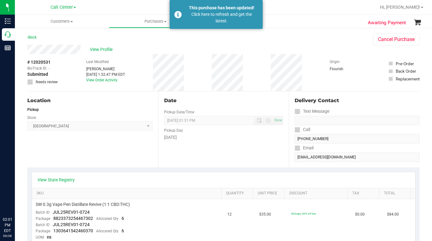
click at [79, 153] on div "Location Pickup Store North Port WC Select Store Bonita Springs WC Boynton Beac…" at bounding box center [92, 129] width 131 height 76
click at [82, 151] on div "Location Pickup Store North Port WC Select Store Bonita Springs WC Boynton Beac…" at bounding box center [92, 129] width 131 height 76
click at [99, 51] on span "View Profile" at bounding box center [102, 49] width 25 height 7
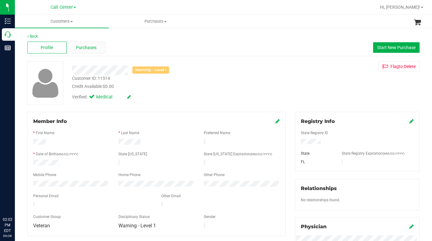
click at [82, 47] on span "Purchases" at bounding box center [86, 47] width 20 height 7
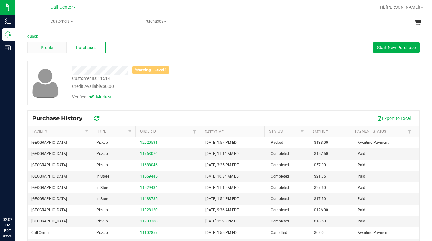
click at [46, 47] on span "Profile" at bounding box center [47, 47] width 12 height 7
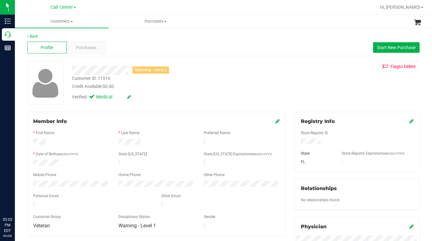
click at [168, 107] on div "Back Profile Purchases Start New Purchase Warning - Level 1 Customer ID: 11514 …" at bounding box center [223, 232] width 392 height 396
click at [162, 101] on div "Verified: Medical" at bounding box center [167, 97] width 201 height 14
click at [76, 48] on span "Purchases" at bounding box center [86, 47] width 20 height 7
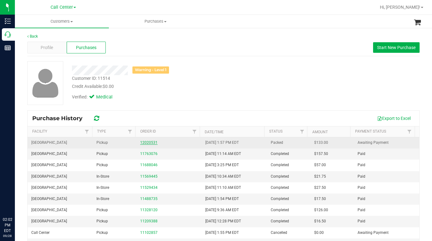
click at [143, 142] on link "12020531" at bounding box center [148, 142] width 17 height 4
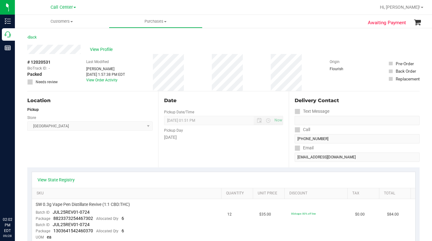
click at [151, 79] on div "# 12020531 BioTrack ID: - Packed Needs review Last Modified Woodie Perkins Sep …" at bounding box center [223, 72] width 392 height 37
click at [94, 50] on span "View Profile" at bounding box center [102, 49] width 25 height 7
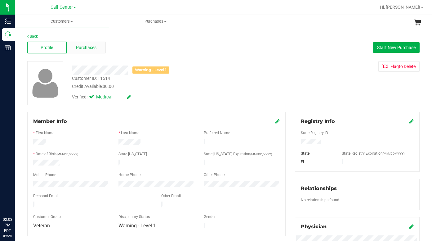
click at [89, 49] on span "Purchases" at bounding box center [86, 47] width 20 height 7
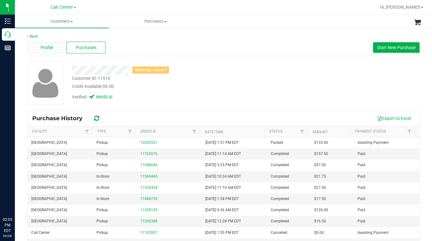
click at [45, 47] on span "Profile" at bounding box center [47, 47] width 12 height 7
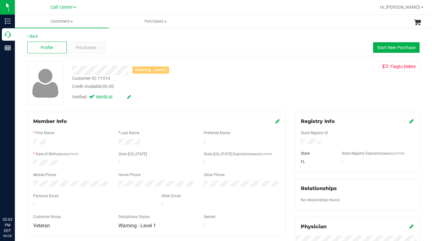
click at [212, 97] on div "Verified: Medical" at bounding box center [167, 97] width 201 height 14
click at [79, 47] on span "Purchases" at bounding box center [86, 47] width 20 height 7
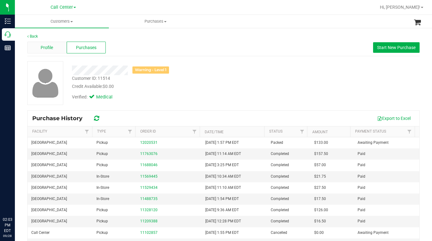
click at [43, 49] on span "Profile" at bounding box center [47, 47] width 12 height 7
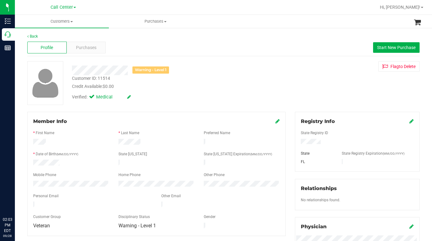
click at [168, 105] on div "Back Profile Purchases Start New Purchase Warning - Level 1 Customer ID: 11514 …" at bounding box center [223, 232] width 392 height 396
click at [180, 97] on div "Verified: Medical" at bounding box center [167, 97] width 201 height 14
click at [201, 95] on div "Verified: Medical" at bounding box center [167, 97] width 201 height 14
click at [192, 96] on div "Verified: Medical" at bounding box center [167, 97] width 201 height 14
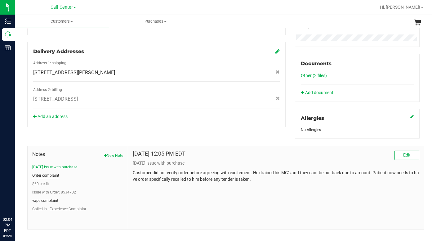
scroll to position [209, 0]
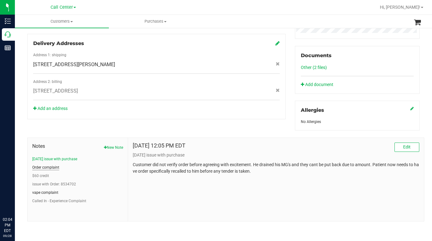
click at [50, 191] on button "vape complaint" at bounding box center [45, 193] width 26 height 6
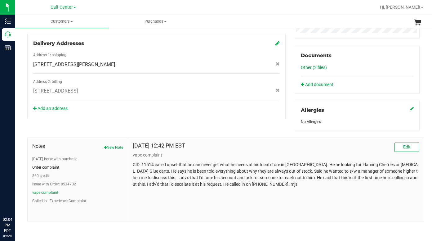
click at [45, 169] on button "Order complaint" at bounding box center [45, 167] width 27 height 6
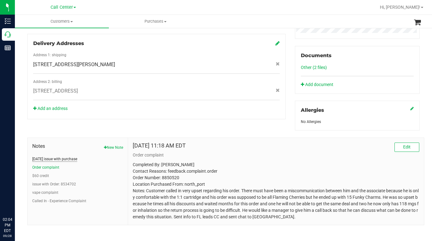
click at [44, 159] on button "3/22/24 issue with purchase" at bounding box center [54, 159] width 45 height 6
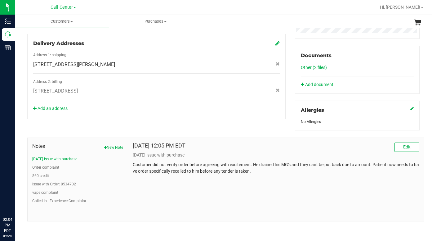
click at [75, 128] on div "Member Info * First Name * Last Name Preferred Name * Date of Birth (MM/DD/YYYY…" at bounding box center [224, 62] width 402 height 318
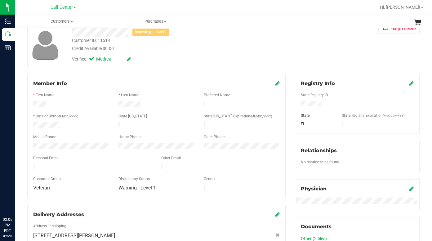
scroll to position [0, 0]
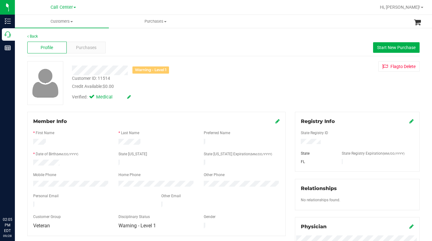
click at [213, 92] on div "Verified: Medical" at bounding box center [167, 97] width 201 height 14
click at [195, 97] on div "Verified: Medical" at bounding box center [167, 97] width 201 height 14
click at [81, 48] on span "Purchases" at bounding box center [86, 47] width 20 height 7
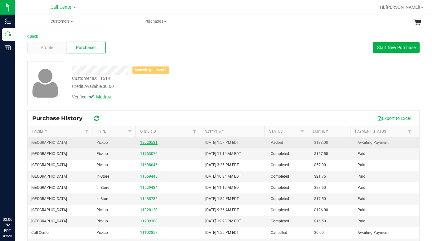
click at [141, 141] on link "12020531" at bounding box center [148, 142] width 17 height 4
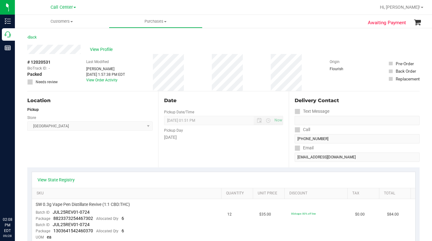
click at [102, 158] on div "Location Pickup Store North Port WC Select Store Bonita Springs WC Boynton Beac…" at bounding box center [92, 129] width 131 height 76
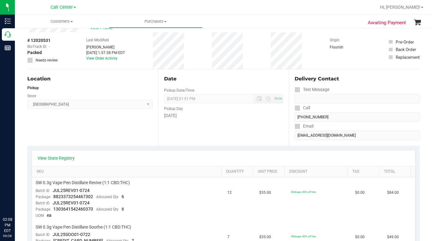
scroll to position [31, 0]
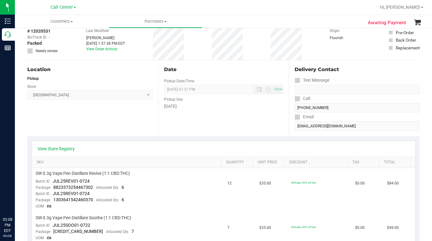
click at [88, 118] on div "Location Pickup Store North Port WC Select Store Bonita Springs WC Boynton Beac…" at bounding box center [92, 98] width 131 height 76
click at [87, 119] on div "Location Pickup Store North Port WC Select Store Bonita Springs WC Boynton Beac…" at bounding box center [92, 98] width 131 height 76
click at [87, 120] on div "Location Pickup Store North Port WC Select Store Bonita Springs WC Boynton Beac…" at bounding box center [92, 98] width 131 height 76
click at [100, 123] on div "Location Pickup Store North Port WC Select Store Bonita Springs WC Boynton Beac…" at bounding box center [92, 98] width 131 height 76
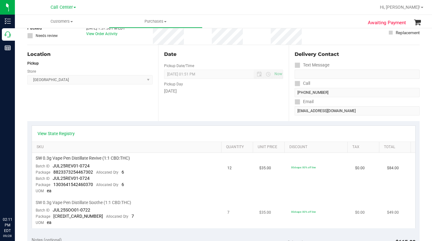
scroll to position [0, 0]
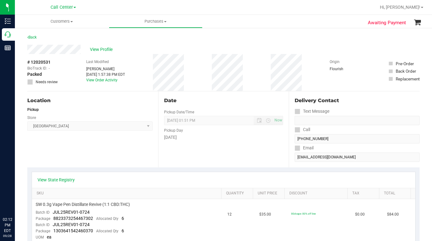
click at [46, 158] on div "Location Pickup Store North Port WC Select Store Bonita Springs WC Boynton Beac…" at bounding box center [92, 129] width 131 height 76
click at [312, 44] on div "Back" at bounding box center [223, 39] width 392 height 11
click at [50, 154] on div "Location Pickup Store North Port WC Select Store Bonita Springs WC Boynton Beac…" at bounding box center [92, 129] width 131 height 76
click at [318, 53] on div "View Profile" at bounding box center [223, 49] width 392 height 9
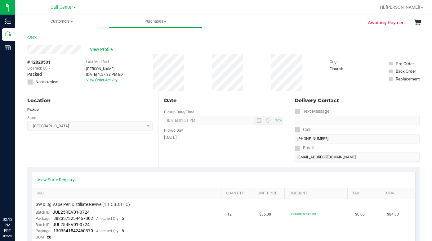
click at [80, 153] on div "Location Pickup Store North Port WC Select Store Bonita Springs WC Boynton Beac…" at bounding box center [92, 129] width 131 height 76
click at [68, 151] on div "Location Pickup Store North Port WC Select Store Bonita Springs WC Boynton Beac…" at bounding box center [92, 129] width 131 height 76
click at [91, 51] on span "View Profile" at bounding box center [102, 49] width 25 height 7
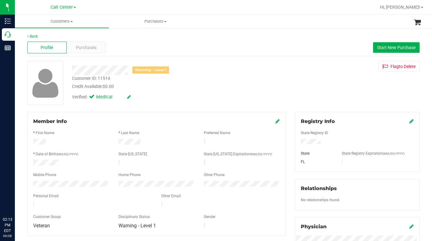
click at [175, 103] on div "Verified: Medical" at bounding box center [167, 97] width 201 height 14
click at [84, 48] on span "Purchases" at bounding box center [86, 47] width 20 height 7
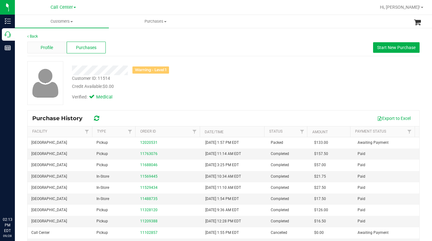
click at [46, 49] on span "Profile" at bounding box center [47, 47] width 12 height 7
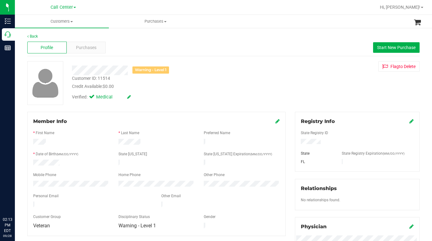
click at [166, 105] on div "Back Profile Purchases Start New Purchase Warning - Level 1 Customer ID: 11514 …" at bounding box center [223, 232] width 392 height 396
click at [308, 95] on div "Warning - Level 1 Customer ID: 11514 Credit Available: $0.00 Verified: Medical …" at bounding box center [224, 83] width 402 height 44
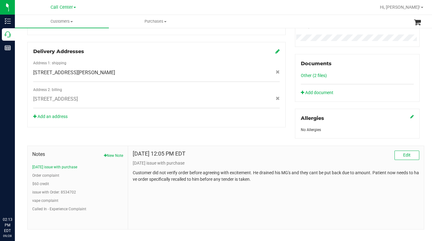
scroll to position [209, 0]
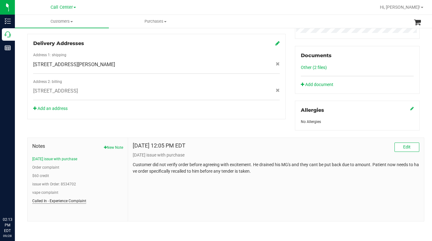
click at [40, 200] on button "Called In - Experience Complaint" at bounding box center [59, 201] width 54 height 6
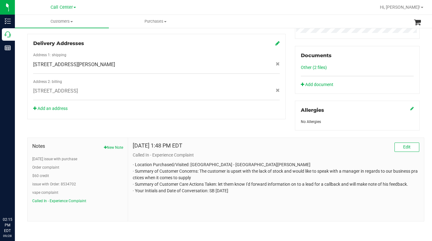
click at [358, 146] on div "Jun 17, 2022 1:48 PM EDT Edit" at bounding box center [276, 146] width 287 height 9
click at [117, 113] on div "Member Info * First Name * Last Name Preferred Name * Date of Birth (MM/DD/YYYY…" at bounding box center [224, 62] width 402 height 318
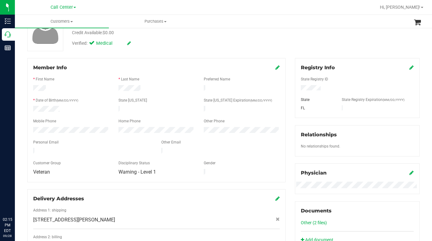
scroll to position [0, 0]
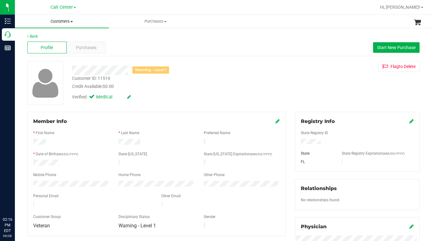
click at [74, 21] on span "Customers" at bounding box center [62, 22] width 94 height 6
click at [37, 37] on span "All customers" at bounding box center [37, 37] width 45 height 5
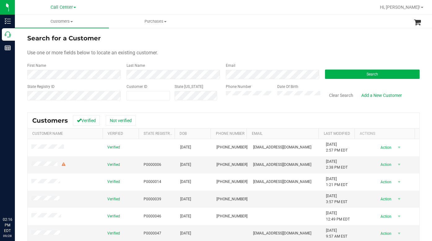
click at [194, 54] on div "Use one or more fields below to locate an existing customer." at bounding box center [223, 52] width 392 height 7
click at [181, 59] on form "Search for a Customer Use one or more fields below to locate an existing custom…" at bounding box center [223, 70] width 392 height 72
click at [312, 45] on form "Search for a Customer Use one or more fields below to locate an existing custom…" at bounding box center [223, 70] width 392 height 72
click at [346, 71] on button "Search" at bounding box center [372, 73] width 95 height 9
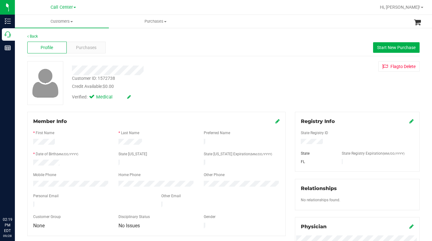
click at [309, 99] on div "Customer ID: 1572738 Credit Available: $0.00 Verified: Medical Flag to Delete" at bounding box center [224, 83] width 402 height 44
drag, startPoint x: 333, startPoint y: 92, endPoint x: 328, endPoint y: 96, distance: 6.5
click at [332, 93] on div "Customer ID: 1572738 Credit Available: $0.00 Verified: Medical Flag to Delete" at bounding box center [224, 83] width 402 height 44
click at [315, 96] on div "Customer ID: 1572738 Credit Available: $0.00 Verified: Medical Flag to Delete" at bounding box center [224, 83] width 402 height 44
click at [71, 21] on span at bounding box center [71, 21] width 2 height 1
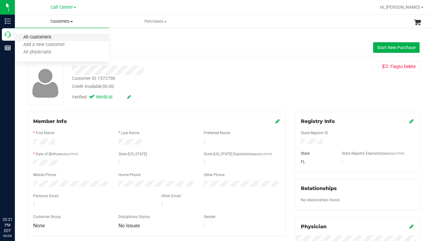
click at [40, 40] on span "All customers" at bounding box center [37, 37] width 45 height 5
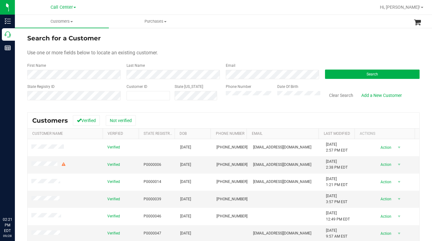
click at [239, 45] on form "Search for a Customer Use one or more fields below to locate an existing custom…" at bounding box center [223, 70] width 392 height 72
click at [324, 51] on div "Use one or more fields below to locate an existing customer." at bounding box center [223, 52] width 392 height 7
click at [338, 73] on button "Search" at bounding box center [372, 73] width 95 height 9
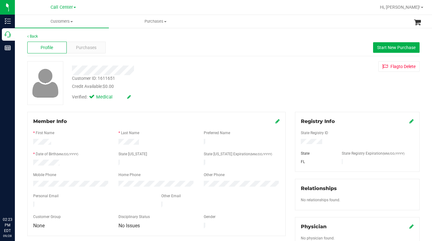
click at [167, 107] on div "Back Profile Purchases Start New Purchase Customer ID: 1611651 Credit Available…" at bounding box center [223, 231] width 392 height 395
click at [328, 97] on div "Customer ID: 1611651 Credit Available: $0.00 Verified: Medical Flag to Delete" at bounding box center [224, 83] width 402 height 44
click at [73, 23] on span "Customers" at bounding box center [62, 22] width 94 height 6
click at [50, 39] on span "All customers" at bounding box center [37, 37] width 45 height 5
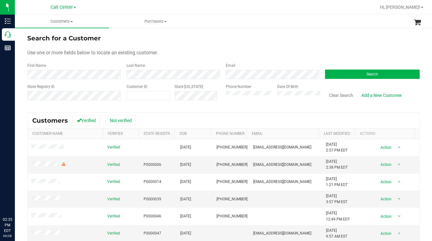
click at [325, 51] on div "Use one or more fields below to locate an existing customer." at bounding box center [223, 52] width 392 height 7
click at [339, 77] on button "Search" at bounding box center [372, 73] width 95 height 9
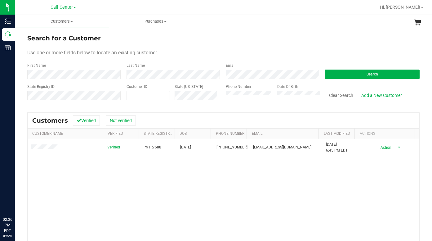
click at [323, 54] on div "Use one or more fields below to locate an existing customer." at bounding box center [223, 52] width 392 height 7
click at [207, 95] on div "State Registry ID Customer ID State ID Phone Number Date Of Birth Clear Search …" at bounding box center [223, 95] width 392 height 22
click at [336, 75] on button "Search" at bounding box center [372, 73] width 95 height 9
click at [227, 51] on div "Use one or more fields below to locate an existing customer." at bounding box center [223, 52] width 392 height 7
click at [178, 61] on form "Search for a Customer Use one or more fields below to locate an existing custom…" at bounding box center [223, 70] width 392 height 72
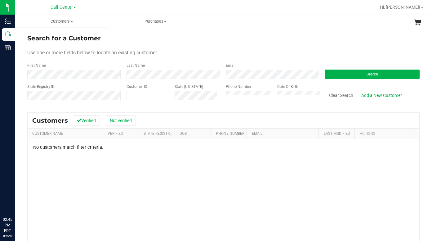
click at [96, 65] on div "First Name" at bounding box center [74, 71] width 95 height 16
click at [357, 53] on div "Use one or more fields below to locate an existing customer." at bounding box center [223, 52] width 392 height 7
click at [72, 20] on span "Customers" at bounding box center [62, 22] width 94 height 6
click at [313, 51] on div "Use one or more fields below to locate an existing customer." at bounding box center [223, 52] width 392 height 7
click at [141, 180] on div "No customers match filter criteria." at bounding box center [224, 217] width 392 height 157
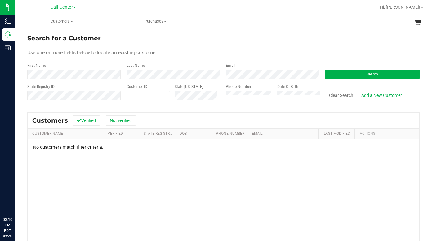
click at [356, 49] on form "Search for a Customer Use one or more fields below to locate an existing custom…" at bounding box center [223, 70] width 392 height 72
click at [333, 76] on button "Search" at bounding box center [372, 73] width 95 height 9
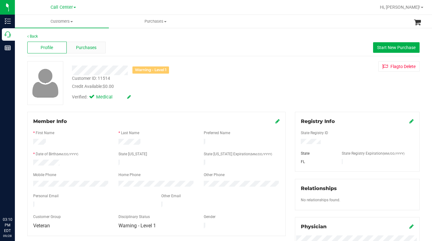
click at [78, 51] on div "Purchases" at bounding box center [86, 48] width 39 height 12
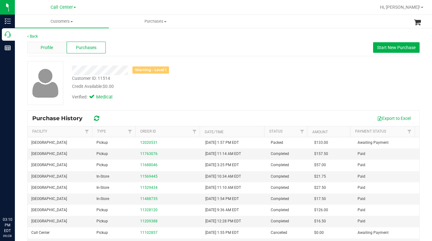
click at [36, 49] on div "Profile" at bounding box center [46, 48] width 39 height 12
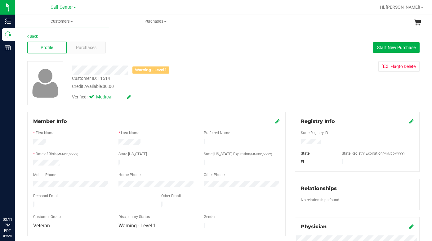
click at [320, 98] on div "Warning - Level 1 Customer ID: 11514 Credit Available: $0.00 Verified: Medical …" at bounding box center [224, 83] width 402 height 44
click at [73, 22] on span "Customers" at bounding box center [62, 22] width 94 height 6
click at [45, 38] on span "All customers" at bounding box center [37, 37] width 45 height 5
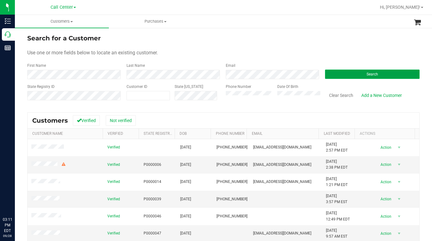
click at [335, 74] on button "Search" at bounding box center [372, 73] width 95 height 9
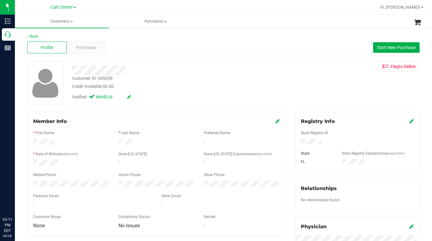
click at [175, 94] on div "Verified: Medical" at bounding box center [167, 97] width 201 height 14
click at [324, 82] on div "Customer ID: 345038 Credit Available: $0.00 Verified: Medical Flag to Delete" at bounding box center [224, 83] width 402 height 44
click at [73, 21] on span at bounding box center [71, 21] width 2 height 1
click at [45, 38] on span "All customers" at bounding box center [37, 37] width 45 height 5
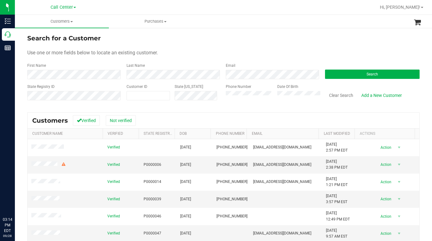
click at [260, 54] on div "Use one or more fields below to locate an existing customer." at bounding box center [223, 52] width 392 height 7
click at [343, 49] on form "Search for a Customer Use one or more fields below to locate an existing custom…" at bounding box center [223, 70] width 392 height 72
drag, startPoint x: 343, startPoint y: 38, endPoint x: 316, endPoint y: 50, distance: 29.2
click at [343, 38] on div "Search for a Customer" at bounding box center [223, 38] width 392 height 9
click at [136, 94] on span at bounding box center [148, 95] width 43 height 9
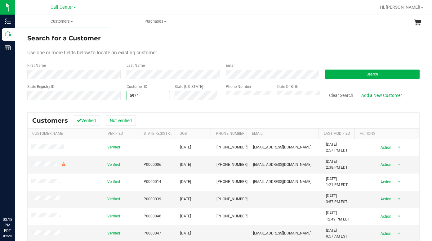
type input "59744"
click at [347, 74] on button "Search" at bounding box center [372, 73] width 95 height 9
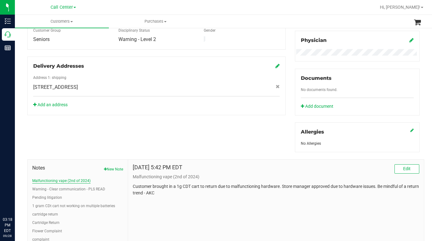
scroll to position [215, 0]
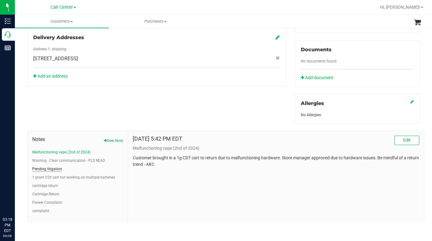
click at [46, 170] on button "Pending litigation" at bounding box center [47, 169] width 30 height 6
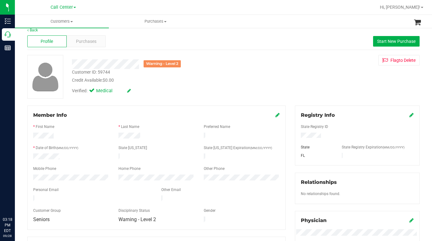
scroll to position [0, 0]
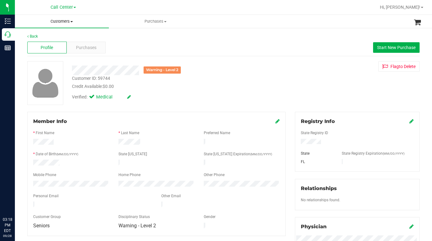
click at [72, 22] on span "Customers" at bounding box center [62, 22] width 94 height 6
click at [72, 22] on span at bounding box center [71, 21] width 2 height 1
click at [239, 80] on div "Customer ID: 59744 Credit Available: $0.00" at bounding box center [167, 82] width 201 height 15
click at [85, 47] on span "Purchases" at bounding box center [86, 47] width 20 height 7
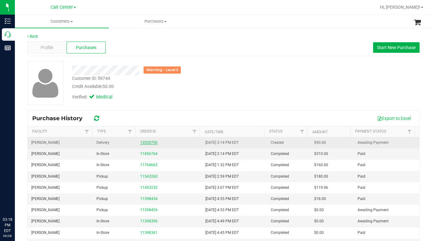
click at [146, 141] on link "12020750" at bounding box center [148, 142] width 17 height 4
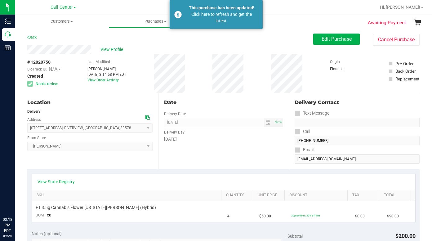
click at [100, 162] on div "Location Delivery Address 6305 OSPREY LAKE CIR , RIVERVIEW , FL 33578 Select ad…" at bounding box center [92, 131] width 131 height 76
click at [140, 52] on div "View Profile" at bounding box center [170, 49] width 286 height 9
click at [106, 53] on div "View Profile" at bounding box center [170, 49] width 286 height 9
click at [109, 47] on span "View Profile" at bounding box center [113, 49] width 25 height 7
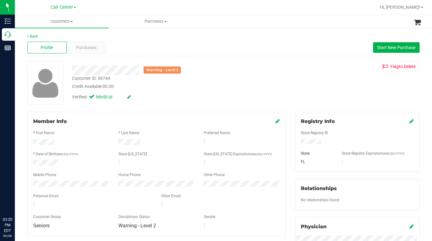
click at [307, 102] on div "Warning - Level 2 Customer ID: 59744 Credit Available: $0.00 Verified: Medical …" at bounding box center [224, 83] width 402 height 44
click at [343, 104] on div "Warning - Level 2 Customer ID: 59744 Credit Available: $0.00 Verified: Medical …" at bounding box center [224, 83] width 402 height 44
click at [163, 103] on div "Verified: Medical" at bounding box center [167, 97] width 201 height 14
click at [166, 101] on div "Verified: Medical" at bounding box center [167, 97] width 201 height 14
click at [307, 94] on div "Warning - Level 2 Customer ID: 59744 Credit Available: $0.00 Verified: Medical …" at bounding box center [224, 83] width 402 height 44
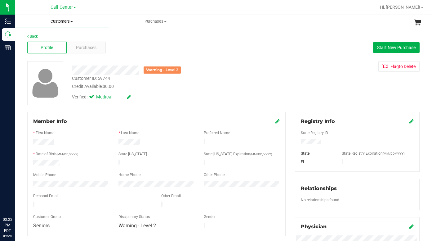
click at [71, 22] on span at bounding box center [71, 21] width 2 height 1
click at [31, 39] on span "All customers" at bounding box center [37, 37] width 45 height 5
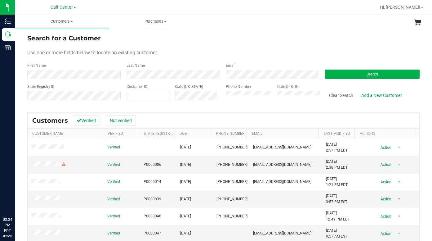
click at [308, 49] on div "Use one or more fields below to locate an existing customer." at bounding box center [223, 52] width 392 height 7
click at [343, 75] on button "Search" at bounding box center [372, 73] width 95 height 9
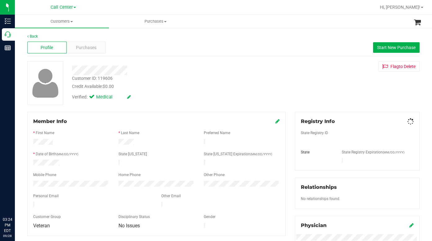
click at [153, 92] on div "Verified: Medical" at bounding box center [167, 97] width 201 height 14
click at [79, 46] on span "Purchases" at bounding box center [86, 47] width 20 height 7
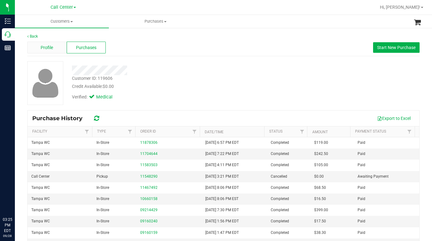
click at [51, 49] on span "Profile" at bounding box center [47, 47] width 12 height 7
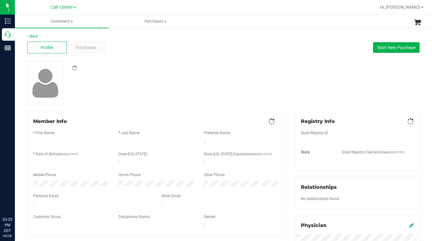
click at [190, 98] on div at bounding box center [224, 83] width 402 height 44
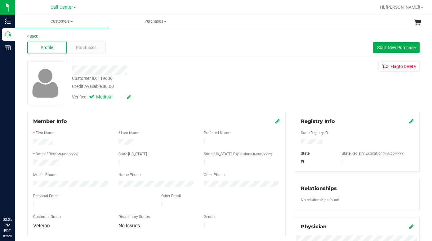
click at [319, 96] on div "Customer ID: 119606 Credit Available: $0.00 Verified: Medical Flag to Delete" at bounding box center [224, 83] width 402 height 44
click at [310, 88] on div "Customer ID: 119606 Credit Available: $0.00 Verified: Medical Flag to Delete" at bounding box center [224, 83] width 402 height 44
click at [340, 95] on div "Customer ID: 119606 Credit Available: $0.00 Verified: Medical Flag to Delete" at bounding box center [224, 83] width 402 height 44
click at [317, 94] on div "Customer ID: 119606 Credit Available: $0.00 Verified: Medical Flag to Delete" at bounding box center [224, 83] width 402 height 44
drag, startPoint x: 339, startPoint y: 89, endPoint x: 315, endPoint y: 86, distance: 24.7
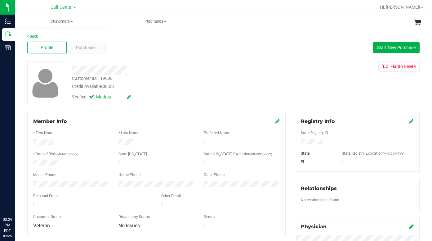
click at [338, 87] on div "Customer ID: 119606 Credit Available: $0.00 Verified: Medical Flag to Delete" at bounding box center [224, 83] width 402 height 44
click at [73, 22] on span "Customers" at bounding box center [62, 22] width 94 height 6
click at [43, 38] on span "All customers" at bounding box center [37, 37] width 45 height 5
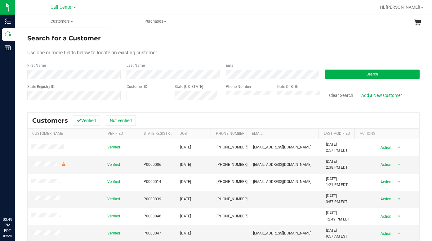
click at [333, 55] on div "Use one or more fields below to locate an existing customer." at bounding box center [223, 52] width 392 height 7
click at [325, 49] on form "Search for a Customer Use one or more fields below to locate an existing custom…" at bounding box center [223, 70] width 392 height 72
click at [356, 74] on button "Search" at bounding box center [372, 73] width 95 height 9
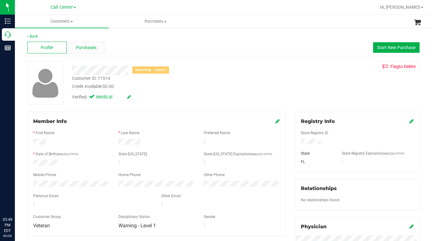
click at [76, 47] on span "Purchases" at bounding box center [86, 47] width 20 height 7
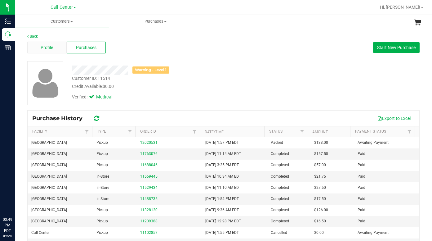
click at [41, 49] on span "Profile" at bounding box center [47, 47] width 12 height 7
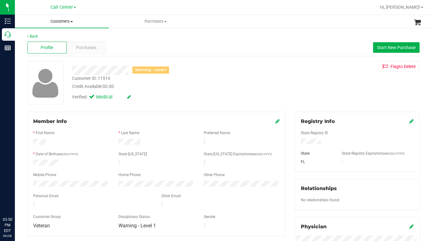
click at [73, 23] on span "Customers" at bounding box center [62, 22] width 94 height 6
click at [25, 38] on span "All customers" at bounding box center [37, 37] width 45 height 5
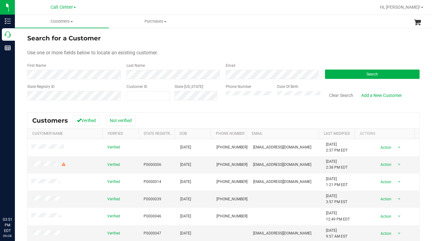
click at [333, 49] on div "Use one or more fields below to locate an existing customer." at bounding box center [223, 52] width 392 height 7
click at [132, 94] on span at bounding box center [148, 95] width 43 height 9
paste input "1474174"
type input "1474174"
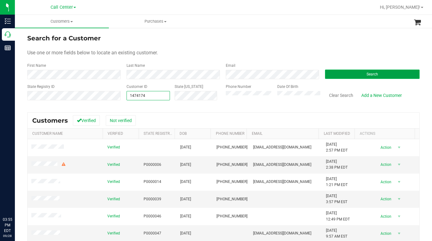
click at [342, 75] on button "Search" at bounding box center [372, 73] width 95 height 9
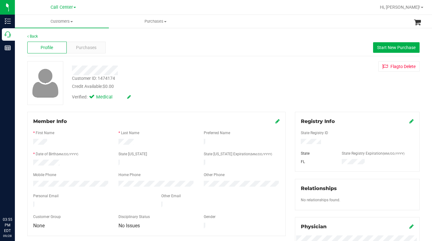
click at [308, 92] on div "Customer ID: 1474174 Credit Available: $0.00 Verified: Medical Flag to Delete" at bounding box center [224, 83] width 402 height 44
click at [87, 46] on span "Purchases" at bounding box center [86, 47] width 20 height 7
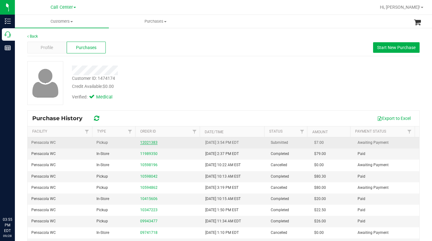
click at [146, 142] on link "12021383" at bounding box center [148, 142] width 17 height 4
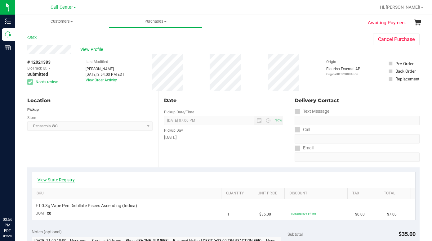
click at [51, 181] on link "View State Registry" at bounding box center [56, 180] width 37 height 6
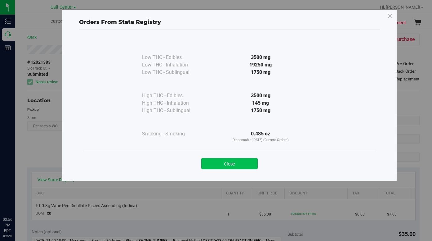
click at [217, 163] on button "Close" at bounding box center [229, 163] width 56 height 11
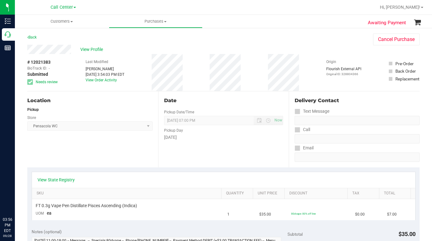
click at [117, 154] on div "Location Pickup Store Pensacola WC Select Store Bonita Springs WC Boynton Beach…" at bounding box center [92, 129] width 131 height 76
click at [97, 159] on div "Location Pickup Store Pensacola WC Select Store Bonita Springs WC Boynton Beach…" at bounding box center [92, 129] width 131 height 76
click at [84, 154] on div "Location Pickup Store Pensacola WC Select Store Bonita Springs WC Boynton Beach…" at bounding box center [92, 129] width 131 height 76
click at [326, 48] on div "View Profile" at bounding box center [193, 49] width 333 height 9
click at [88, 49] on span "View Profile" at bounding box center [92, 49] width 25 height 7
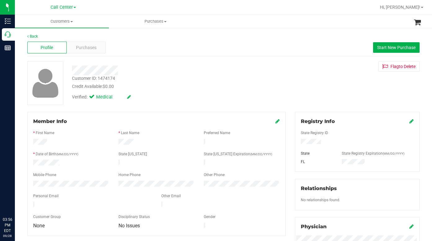
click at [329, 90] on div "Customer ID: 1474174 Credit Available: $0.00 Verified: Medical Flag to Delete" at bounding box center [224, 83] width 402 height 44
click at [308, 92] on div "Customer ID: 1474174 Credit Available: $0.00 Verified: Medical Flag to Delete" at bounding box center [224, 83] width 402 height 44
click at [320, 92] on div "Customer ID: 1474174 Credit Available: $0.00 Verified: Medical Flag to Delete" at bounding box center [224, 83] width 402 height 44
click at [312, 82] on div "Customer ID: 1474174 Credit Available: $0.00 Verified: Medical Flag to Delete" at bounding box center [224, 83] width 402 height 44
click at [71, 22] on span at bounding box center [71, 21] width 2 height 1
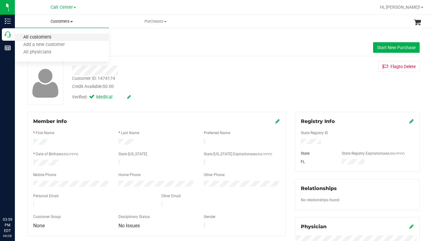
click at [39, 38] on span "All customers" at bounding box center [37, 37] width 45 height 5
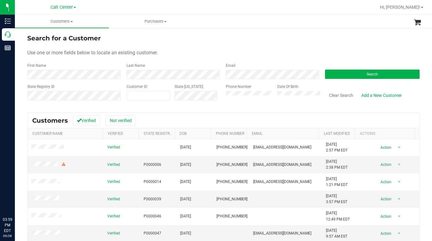
click at [209, 43] on form "Search for a Customer Use one or more fields below to locate an existing custom…" at bounding box center [223, 70] width 392 height 72
click at [318, 55] on div "Use one or more fields below to locate an existing customer." at bounding box center [223, 52] width 392 height 7
click at [318, 49] on form "Search for a Customer Use one or more fields below to locate an existing custom…" at bounding box center [223, 70] width 392 height 72
click at [343, 75] on button "Search" at bounding box center [372, 73] width 95 height 9
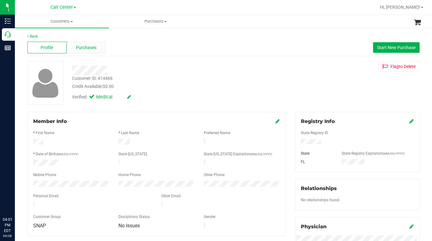
click at [83, 46] on span "Purchases" at bounding box center [86, 47] width 20 height 7
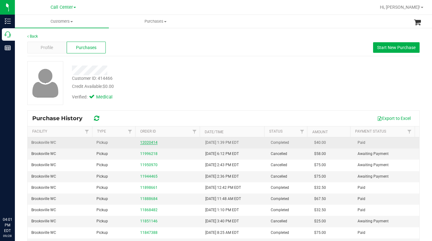
click at [143, 141] on link "12020414" at bounding box center [148, 142] width 17 height 4
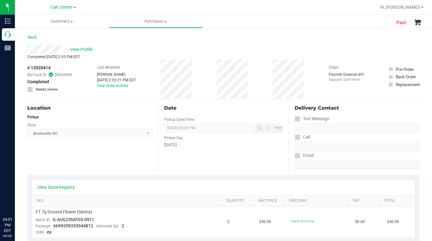
click at [90, 154] on div "Location Pickup Store Brooksville WC Select Store Bonita Springs WC Boynton Bea…" at bounding box center [92, 137] width 131 height 76
click at [62, 185] on link "View State Registry" at bounding box center [56, 187] width 37 height 6
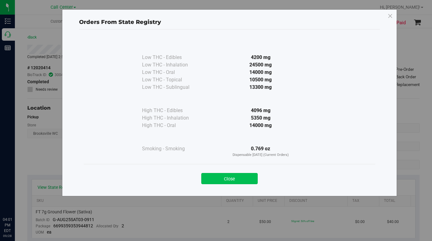
click at [218, 178] on button "Close" at bounding box center [229, 178] width 56 height 11
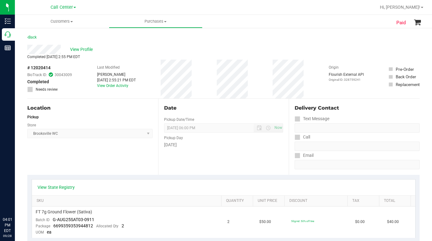
click at [118, 154] on div "Location Pickup Store Brooksville WC Select Store Bonita Springs WC Boynton Bea…" at bounding box center [92, 137] width 131 height 76
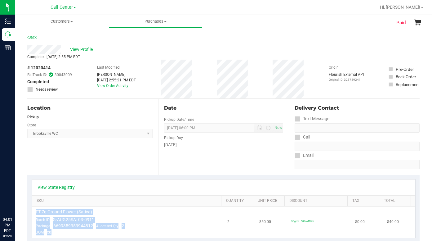
drag, startPoint x: 36, startPoint y: 212, endPoint x: 92, endPoint y: 229, distance: 58.6
click at [92, 229] on td "FT 7g Ground Flower (Sativa) Batch ID G-AUG25SAT03-0911 Package 669935935394481…" at bounding box center [128, 221] width 192 height 31
copy td "FT 7g Ground Flower (Sativa) Batch ID G-AUG25SAT03-0911 Package 669935935394481…"
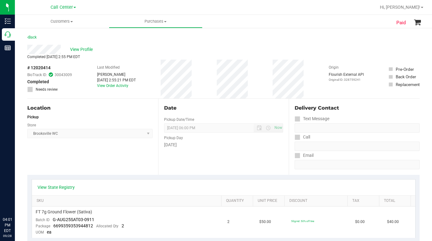
click at [61, 159] on div "Location Pickup Store Brooksville WC Select Store Bonita Springs WC Boynton Bea…" at bounding box center [92, 137] width 131 height 76
click at [59, 187] on link "View State Registry" at bounding box center [56, 187] width 37 height 6
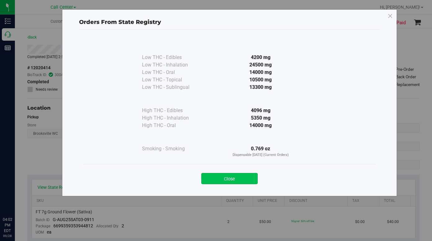
click at [219, 179] on button "Close" at bounding box center [229, 178] width 56 height 11
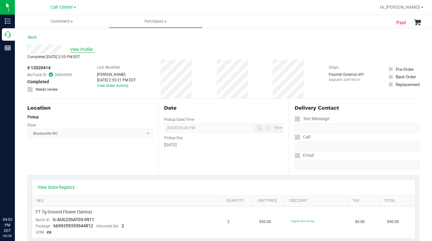
click at [75, 50] on span "View Profile" at bounding box center [82, 49] width 25 height 7
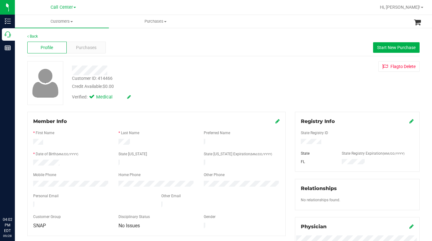
click at [153, 90] on div "Verified: Medical" at bounding box center [167, 97] width 201 height 14
click at [78, 51] on div "Purchases" at bounding box center [86, 48] width 39 height 12
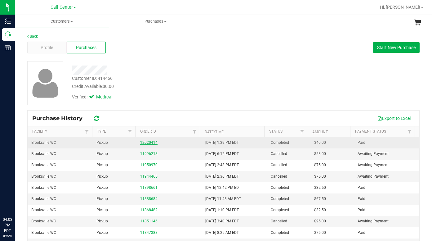
click at [144, 144] on link "12020414" at bounding box center [148, 142] width 17 height 4
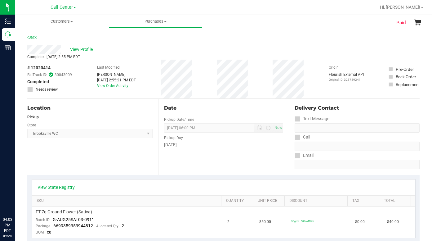
click at [106, 158] on div "Location Pickup Store Brooksville WC Select Store Bonita Springs WC Boynton Bea…" at bounding box center [92, 137] width 131 height 76
click at [57, 188] on link "View State Registry" at bounding box center [56, 187] width 37 height 6
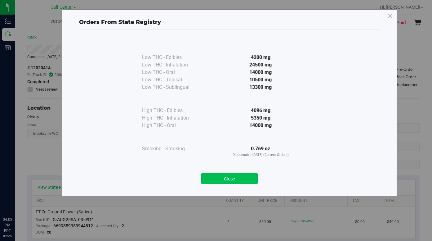
click at [223, 180] on button "Close" at bounding box center [229, 178] width 56 height 11
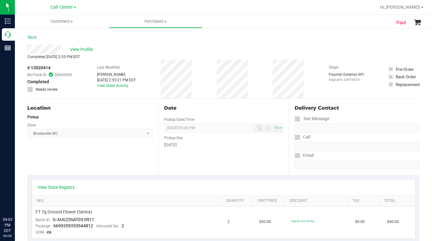
click at [100, 166] on div "Location Pickup Store Brooksville WC Select Store Bonita Springs WC Boynton Bea…" at bounding box center [92, 137] width 131 height 76
click at [58, 187] on link "View State Registry" at bounding box center [56, 187] width 37 height 6
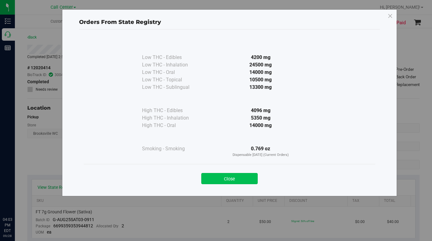
click at [226, 177] on button "Close" at bounding box center [229, 178] width 56 height 11
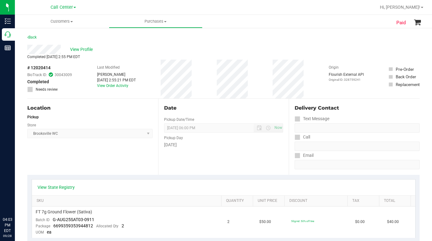
click at [73, 163] on div "Location Pickup Store Brooksville WC Select Store Bonita Springs WC Boynton Bea…" at bounding box center [92, 137] width 131 height 76
click at [62, 187] on link "View State Registry" at bounding box center [56, 187] width 37 height 6
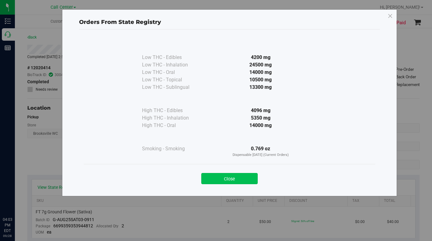
click at [215, 178] on button "Close" at bounding box center [229, 178] width 56 height 11
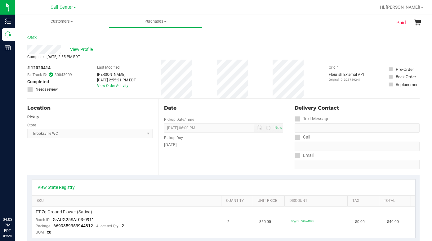
click at [89, 163] on div "Location Pickup Store Brooksville WC Select Store Bonita Springs WC Boynton Bea…" at bounding box center [92, 137] width 131 height 76
click at [68, 185] on link "View State Registry" at bounding box center [56, 187] width 37 height 6
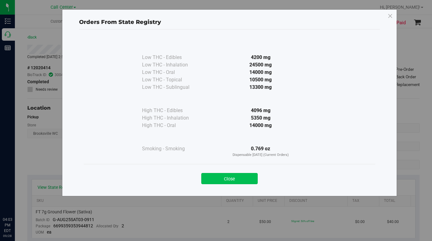
click at [212, 181] on button "Close" at bounding box center [229, 178] width 56 height 11
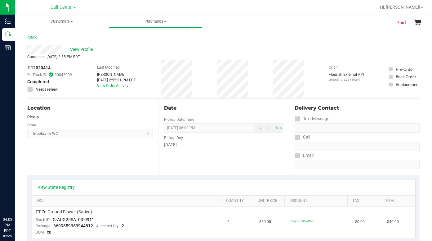
click at [97, 161] on div "Location Pickup Store Brooksville WC Select Store Bonita Springs WC Boynton Bea…" at bounding box center [92, 137] width 131 height 76
click at [82, 161] on div "Location Pickup Store Brooksville WC Select Store Bonita Springs WC Boynton Bea…" at bounding box center [92, 137] width 131 height 76
click at [81, 159] on div "Location Pickup Store Brooksville WC Select Store Bonita Springs WC Boynton Bea…" at bounding box center [92, 137] width 131 height 76
click at [81, 164] on div "Location Pickup Store Brooksville WC Select Store Bonita Springs WC Boynton Bea…" at bounding box center [92, 137] width 131 height 76
drag, startPoint x: 81, startPoint y: 153, endPoint x: 78, endPoint y: 156, distance: 4.4
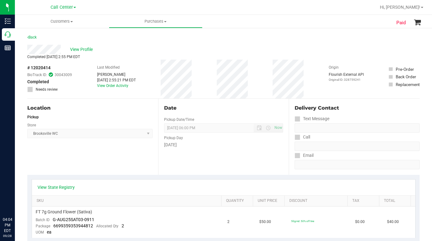
click at [80, 154] on div "Location Pickup Store Brooksville WC Select Store Bonita Springs WC Boynton Bea…" at bounding box center [92, 137] width 131 height 76
click at [76, 50] on span "View Profile" at bounding box center [82, 49] width 25 height 7
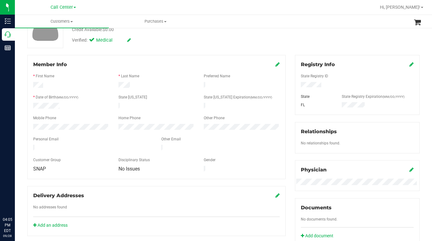
scroll to position [22, 0]
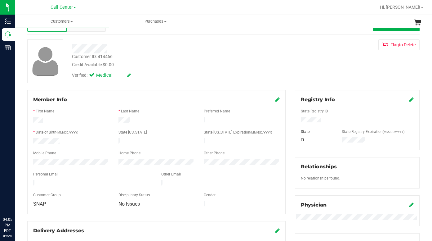
click at [169, 82] on div "Customer ID: 414466 Credit Available: $0.00 Verified: Medical Flag to Delete" at bounding box center [224, 61] width 402 height 44
click at [306, 63] on div "Customer ID: 414466 Credit Available: $0.00 Verified: Medical Flag to Delete" at bounding box center [224, 61] width 402 height 44
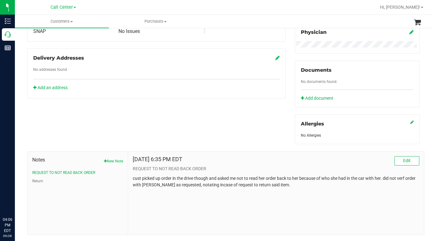
scroll to position [208, 0]
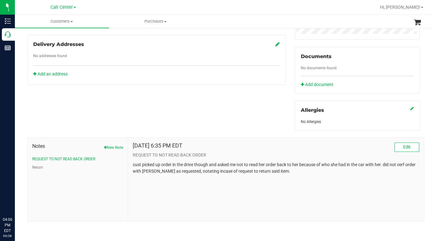
click at [114, 148] on button "New Note" at bounding box center [113, 148] width 19 height 6
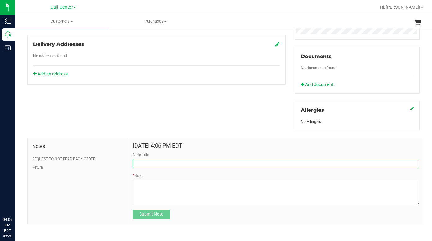
click at [141, 163] on input "Note Title" at bounding box center [276, 163] width 287 height 9
type input "Unhappy with flower quality"
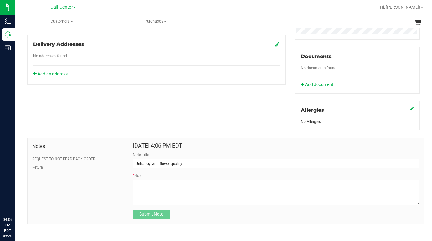
click at [140, 186] on textarea "* Note" at bounding box center [276, 192] width 287 height 25
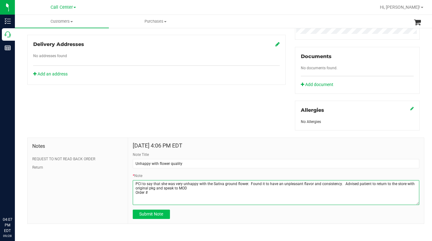
type textarea "PCI to say that she was very unhappy with the Sativa ground flower. Found it to…"
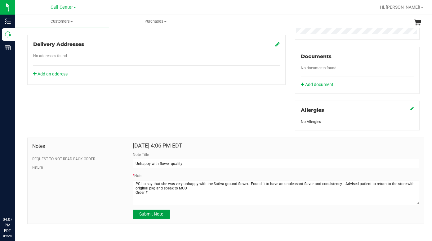
click at [157, 214] on span "Submit Note" at bounding box center [151, 213] width 24 height 5
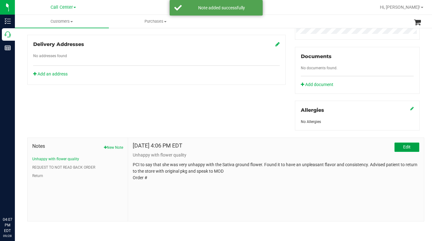
click at [398, 147] on button "Edit" at bounding box center [407, 146] width 25 height 9
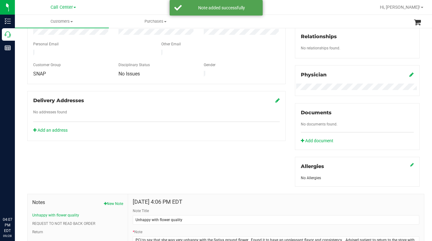
scroll to position [210, 0]
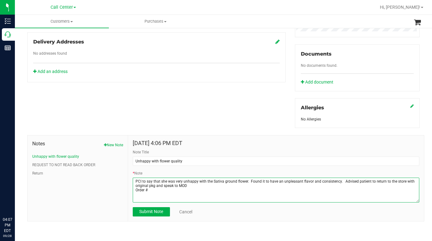
click at [153, 188] on textarea "* Note" at bounding box center [276, 189] width 287 height 25
paste textarea "FT 7g Ground Flower (Sativa) Batch IDG-AUG25SAT03-0911 Package6699359353944812A…"
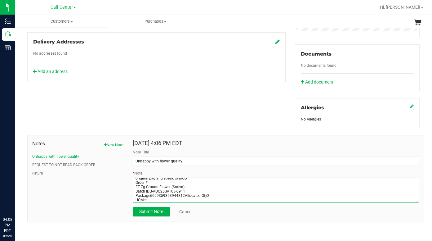
click at [181, 194] on textarea "* Note" at bounding box center [276, 189] width 287 height 25
drag, startPoint x: 189, startPoint y: 196, endPoint x: 186, endPoint y: 197, distance: 3.9
click at [189, 196] on textarea "* Note" at bounding box center [276, 189] width 287 height 25
click at [182, 195] on textarea "* Note" at bounding box center [276, 189] width 287 height 25
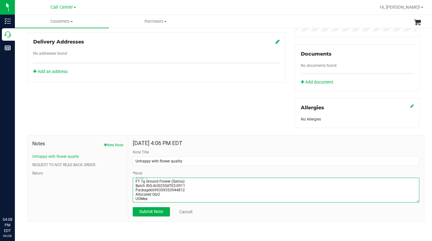
click at [153, 200] on textarea "* Note" at bounding box center [276, 189] width 287 height 25
type textarea "PCI to say that she was very unhappy with the Sativa ground flower. Found it to…"
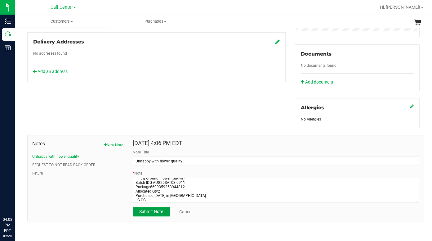
click at [152, 214] on button "Submit Note" at bounding box center [151, 211] width 37 height 9
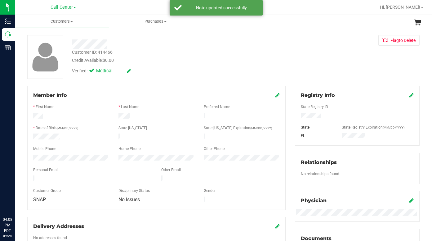
scroll to position [0, 0]
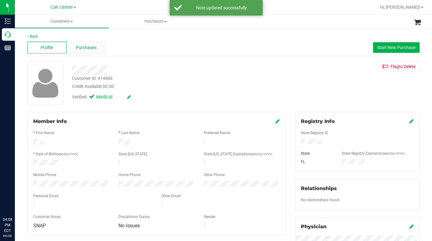
click at [82, 47] on span "Purchases" at bounding box center [86, 47] width 20 height 7
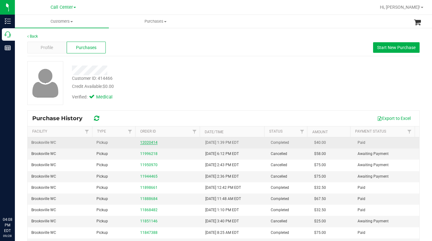
click at [141, 142] on link "12020414" at bounding box center [148, 142] width 17 height 4
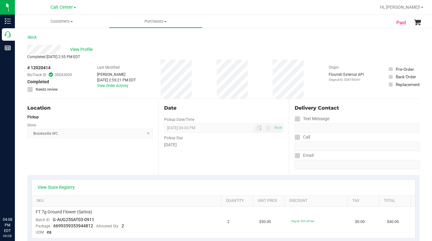
click at [36, 66] on span "# 12020414" at bounding box center [38, 68] width 23 height 7
copy div "# 12020414"
click at [87, 49] on span "View Profile" at bounding box center [82, 49] width 25 height 7
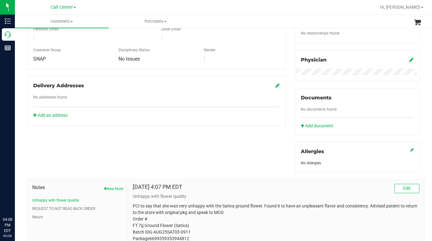
scroll to position [212, 0]
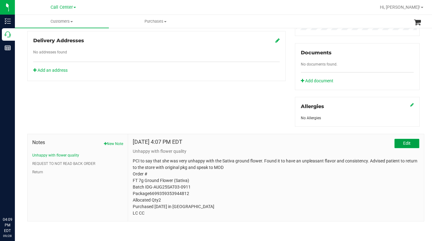
click at [403, 142] on span "Edit" at bounding box center [406, 143] width 7 height 5
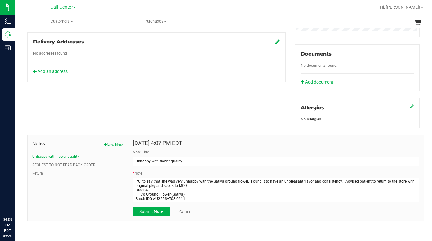
click at [157, 188] on textarea "* Note" at bounding box center [276, 189] width 287 height 25
paste textarea "# 12020414"
click at [134, 197] on textarea "* Note" at bounding box center [276, 189] width 287 height 25
type textarea "PCI to say that she was very unhappy with the Sativa ground flower. Found it to…"
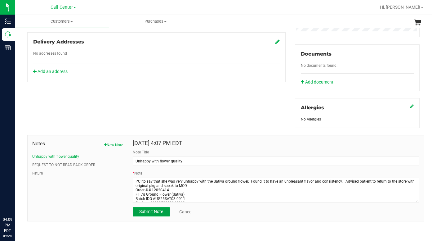
click at [150, 211] on span "Submit Note" at bounding box center [151, 211] width 24 height 5
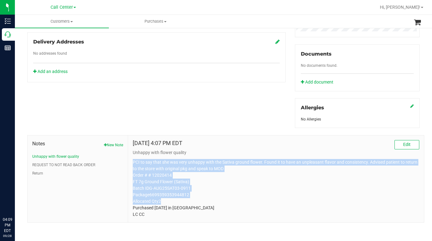
drag, startPoint x: 132, startPoint y: 161, endPoint x: 197, endPoint y: 200, distance: 75.0
click at [196, 201] on p "PCI to say that she was very unhappy with the Sativa ground flower. Found it to…" at bounding box center [276, 188] width 287 height 59
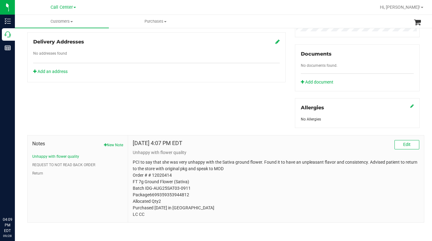
click at [330, 212] on p "PCI to say that she was very unhappy with the Sativa ground flower. Found it to…" at bounding box center [276, 188] width 287 height 59
click at [405, 142] on span "Edit" at bounding box center [406, 144] width 7 height 5
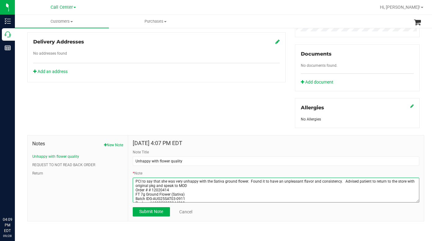
click at [151, 189] on textarea "* Note" at bounding box center [276, 189] width 287 height 25
type textarea "PCI to say that she was very unhappy with the Sativa ground flower. Found it to…"
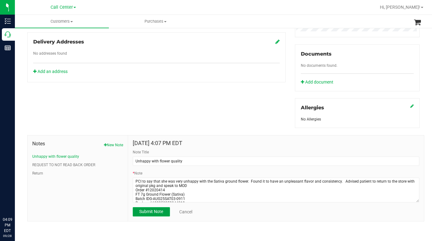
click at [154, 214] on button "Submit Note" at bounding box center [151, 211] width 37 height 9
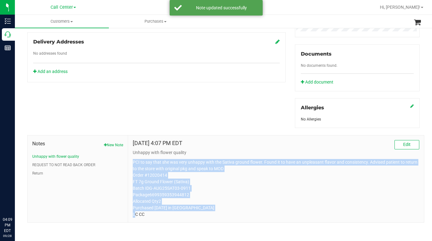
drag, startPoint x: 131, startPoint y: 162, endPoint x: 185, endPoint y: 216, distance: 76.1
click at [185, 216] on div "Sep 28, 2025 4:07 PM EDT Edit Unhappy with flower quality PCI to say that she w…" at bounding box center [276, 178] width 296 height 87
click at [403, 144] on span "Edit" at bounding box center [406, 144] width 7 height 5
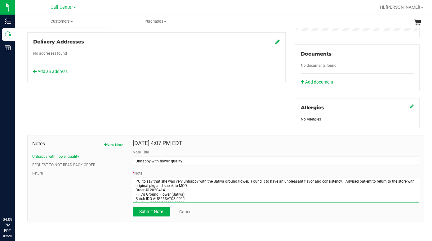
click at [137, 179] on textarea "* Note" at bounding box center [276, 189] width 287 height 25
click at [151, 179] on textarea "* Note" at bounding box center [276, 189] width 287 height 25
type textarea "Patient Called to say that she was very unhappy with the Sativa ground flower. …"
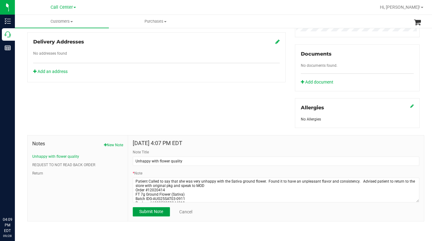
click at [155, 212] on span "Submit Note" at bounding box center [151, 211] width 24 height 5
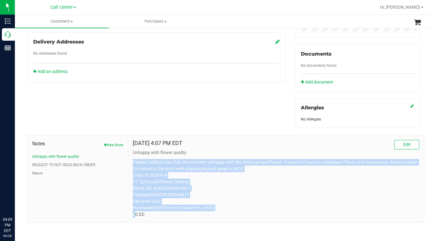
drag, startPoint x: 132, startPoint y: 161, endPoint x: 176, endPoint y: 212, distance: 67.5
click at [176, 212] on p "Patient Called to say that she was very unhappy with the Sativa ground flower. …" at bounding box center [276, 188] width 287 height 59
copy p "Patient Called to say that she was very unhappy with the Sativa ground flower. …"
click at [311, 215] on p "Patient Called to say that she was very unhappy with the Sativa ground flower. …" at bounding box center [276, 188] width 287 height 59
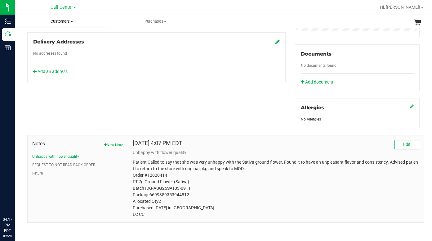
click at [71, 22] on span at bounding box center [71, 21] width 2 height 1
click at [47, 38] on span "All customers" at bounding box center [37, 37] width 45 height 5
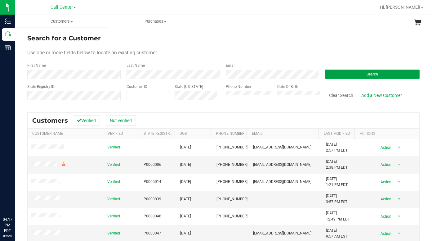
click at [334, 77] on button "Search" at bounding box center [372, 73] width 95 height 9
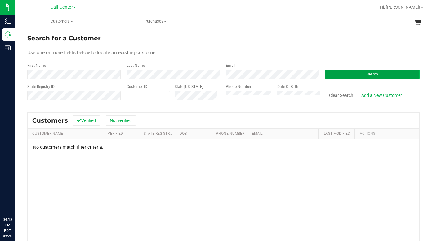
click at [345, 72] on button "Search" at bounding box center [372, 73] width 95 height 9
click at [208, 195] on div "No customers match filter criteria." at bounding box center [224, 217] width 392 height 157
click at [370, 27] on ul "Customers All customers Add a new customer All physicians Purchases All purchas…" at bounding box center [231, 21] width 432 height 13
click at [204, 101] on div "State Registry ID Customer ID State ID Phone Number Date Of Birth Clear Search …" at bounding box center [223, 95] width 392 height 22
click at [338, 76] on button "Search" at bounding box center [372, 73] width 95 height 9
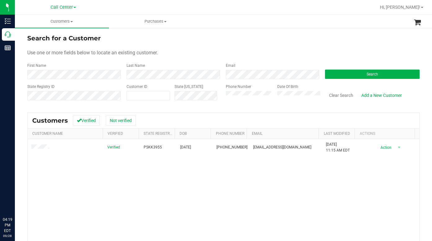
click at [333, 179] on div "Verified P5KK3955 08/18/1981 (239) 961-2137 Mamamari1981@gmail.com 11/3/2023 11…" at bounding box center [224, 215] width 392 height 152
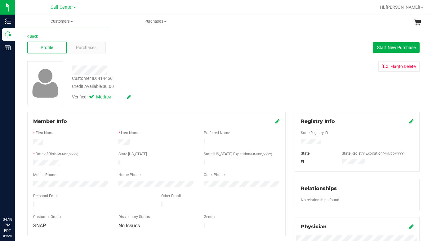
drag, startPoint x: 325, startPoint y: 76, endPoint x: 308, endPoint y: 80, distance: 17.5
click at [325, 76] on div "Customer ID: 414466 Credit Available: $0.00 Verified: Medical Flag to Delete" at bounding box center [224, 83] width 402 height 44
click at [83, 44] on div "Purchases" at bounding box center [86, 48] width 39 height 12
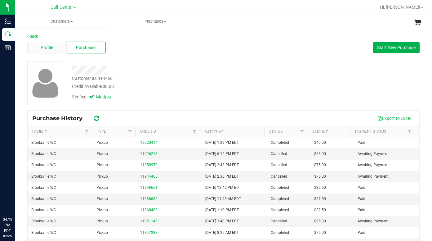
click at [43, 47] on span "Profile" at bounding box center [47, 47] width 12 height 7
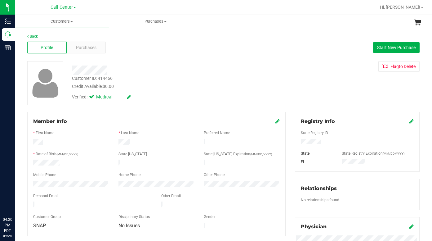
drag, startPoint x: 320, startPoint y: 88, endPoint x: 259, endPoint y: 96, distance: 61.5
click at [320, 90] on div "Customer ID: 414466 Credit Available: $0.00 Verified: Medical Flag to Delete" at bounding box center [224, 83] width 402 height 44
drag, startPoint x: 99, startPoint y: 77, endPoint x: 114, endPoint y: 76, distance: 14.9
click at [114, 76] on div "Customer ID: 414466 Credit Available: $0.00" at bounding box center [167, 82] width 201 height 15
copy div "414466"
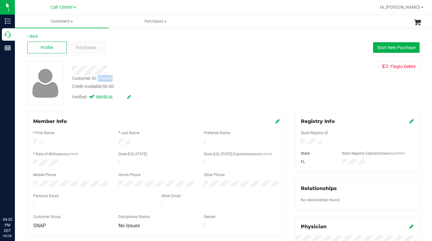
click at [316, 99] on div "Customer ID: 414466 Credit Available: $0.00 Verified: Medical Flag to Delete" at bounding box center [224, 83] width 402 height 44
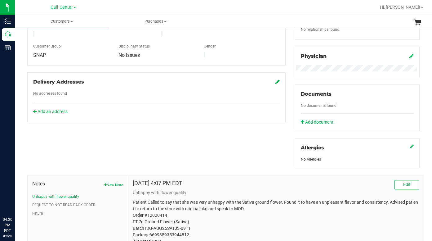
scroll to position [186, 0]
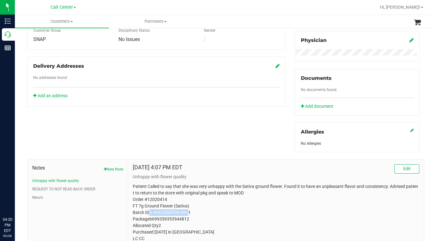
drag, startPoint x: 147, startPoint y: 211, endPoint x: 187, endPoint y: 213, distance: 39.7
click at [187, 213] on p "Patient Called to say that she was very unhappy with the Sativa ground flower. …" at bounding box center [276, 212] width 287 height 59
click at [151, 212] on p "Patient Called to say that she was very unhappy with the Sativa ground flower. …" at bounding box center [276, 212] width 287 height 59
drag, startPoint x: 148, startPoint y: 212, endPoint x: 194, endPoint y: 212, distance: 45.9
click at [194, 212] on p "Patient Called to say that she was very unhappy with the Sativa ground flower. …" at bounding box center [276, 212] width 287 height 59
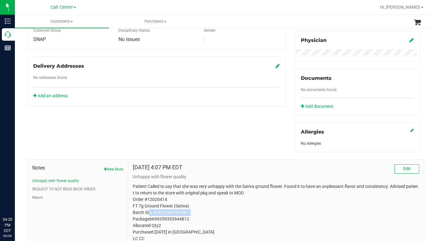
copy p "G-AUG25SAT03-0911"
click at [311, 212] on p "Patient Called to say that she was very unhappy with the Sativa ground flower. …" at bounding box center [276, 212] width 287 height 59
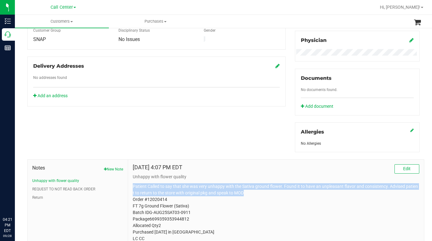
drag, startPoint x: 132, startPoint y: 186, endPoint x: 247, endPoint y: 192, distance: 114.7
click at [247, 192] on p "Patient Called to say that she was very unhappy with the Sativa ground flower. …" at bounding box center [276, 212] width 287 height 59
copy p "Patient Called to say that she was very unhappy with the Sativa ground flower. …"
drag, startPoint x: 328, startPoint y: 25, endPoint x: 290, endPoint y: 22, distance: 38.6
click at [328, 24] on ul "Customers All customers Add a new customer All physicians Purchases All purchas…" at bounding box center [231, 21] width 432 height 13
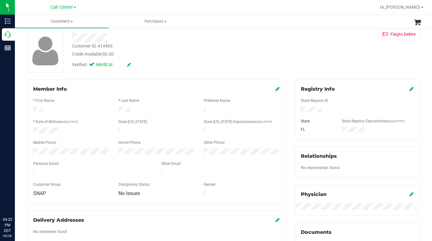
scroll to position [0, 0]
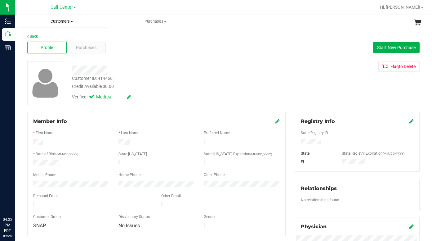
click at [72, 22] on span at bounding box center [71, 21] width 2 height 1
click at [50, 37] on span "All customers" at bounding box center [37, 37] width 45 height 5
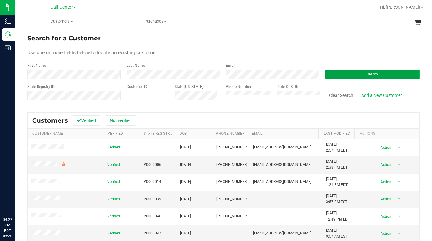
click at [332, 71] on button "Search" at bounding box center [372, 73] width 95 height 9
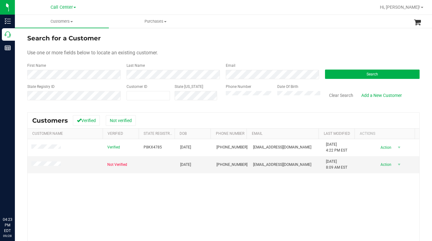
drag, startPoint x: 342, startPoint y: 47, endPoint x: 338, endPoint y: 56, distance: 9.9
click at [341, 48] on form "Search for a Customer Use one or more fields below to locate an existing custom…" at bounding box center [223, 70] width 392 height 72
click at [320, 52] on div "Use one or more fields below to locate an existing customer." at bounding box center [223, 52] width 392 height 7
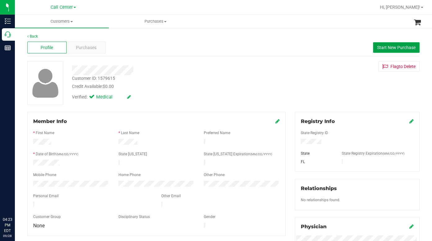
click at [382, 48] on span "Start New Purchase" at bounding box center [396, 47] width 38 height 5
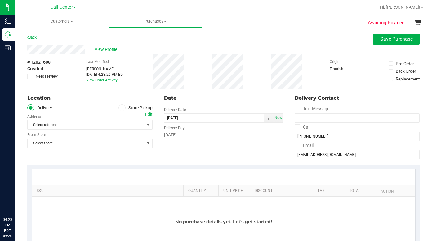
click at [120, 108] on icon at bounding box center [122, 108] width 4 height 0
click at [0, 0] on input "Store Pickup" at bounding box center [0, 0] width 0 height 0
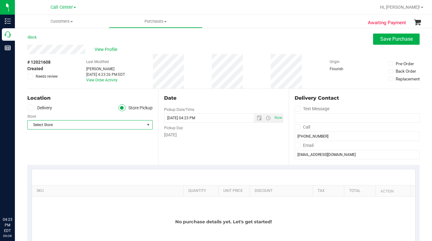
click at [68, 125] on span "Select Store" at bounding box center [86, 124] width 117 height 9
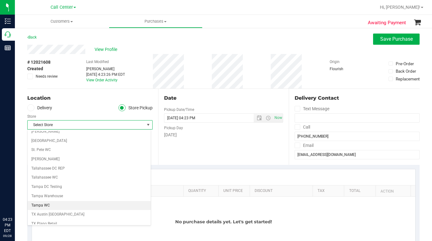
scroll to position [451, 0]
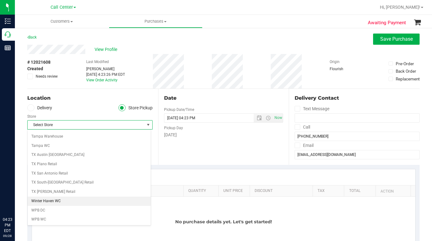
click at [44, 202] on li "Winter Haven WC" at bounding box center [89, 200] width 123 height 9
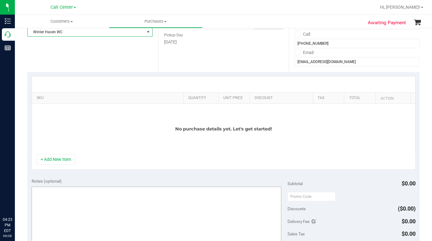
scroll to position [93, 0]
click at [54, 159] on button "+ Add New Item" at bounding box center [56, 159] width 38 height 11
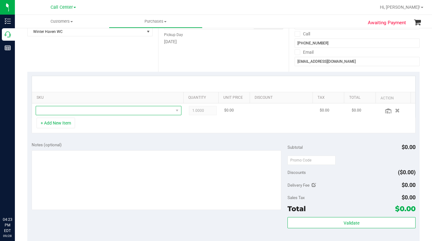
click at [51, 112] on span "NO DATA FOUND" at bounding box center [104, 110] width 137 height 9
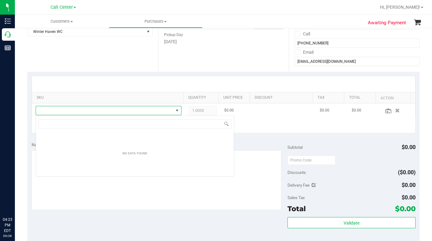
scroll to position [9, 142]
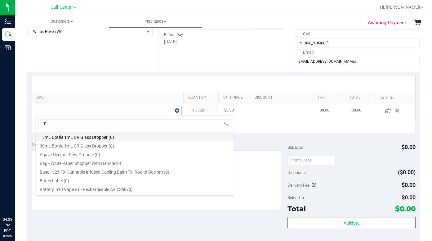
type input "PK"
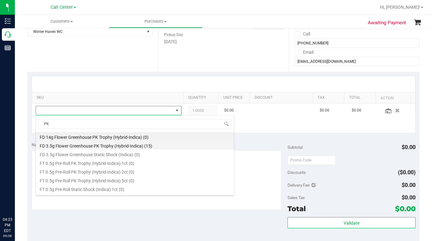
click at [67, 146] on li "FD 3.5g Flower Greenhouse PK Trophy (Hybrid-Indica) (15)" at bounding box center [135, 145] width 198 height 9
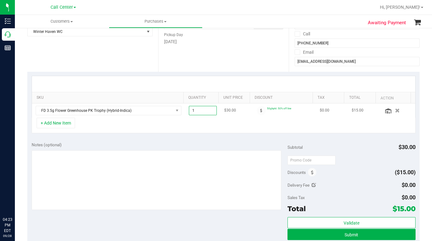
drag, startPoint x: 190, startPoint y: 110, endPoint x: 186, endPoint y: 111, distance: 4.2
click at [189, 111] on span "1.00 1" at bounding box center [203, 110] width 28 height 9
type input "4"
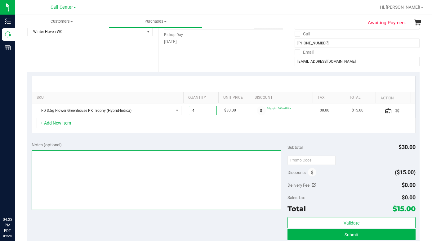
type input "4.00"
click at [136, 179] on textarea at bounding box center [157, 180] width 250 height 60
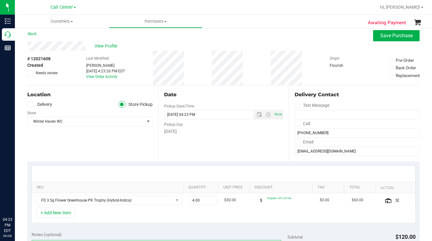
scroll to position [0, 0]
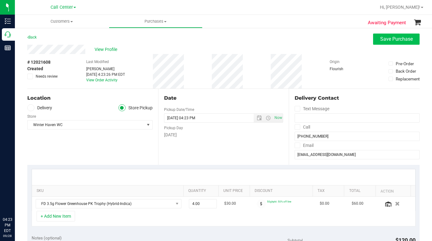
type textarea "LC CC"
click at [380, 39] on span "Save Purchase" at bounding box center [396, 39] width 33 height 6
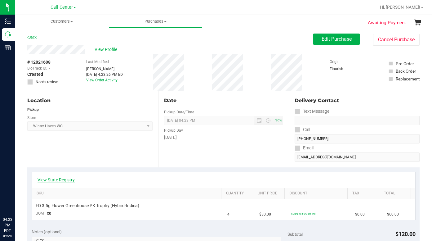
click at [62, 182] on link "View State Registry" at bounding box center [56, 180] width 37 height 6
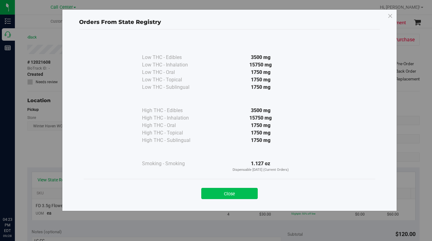
click at [234, 194] on button "Close" at bounding box center [229, 193] width 56 height 11
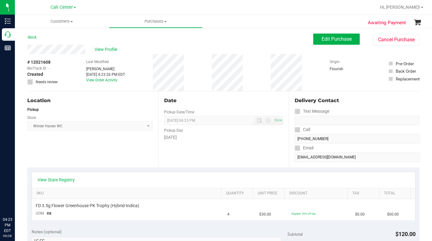
click at [131, 151] on div "Location Pickup Store Winter Haven WC Select Store Bonita Springs WC Boynton Be…" at bounding box center [92, 129] width 131 height 76
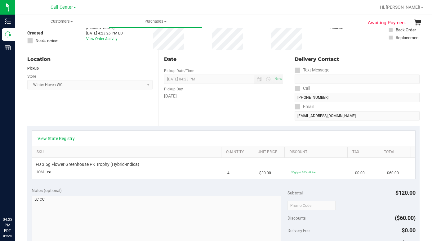
scroll to position [124, 0]
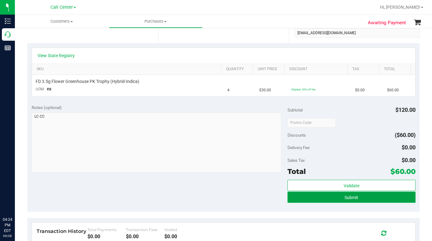
click at [300, 198] on button "Submit" at bounding box center [352, 196] width 128 height 11
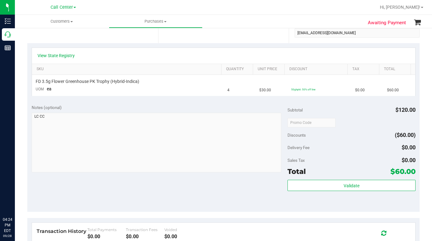
scroll to position [0, 0]
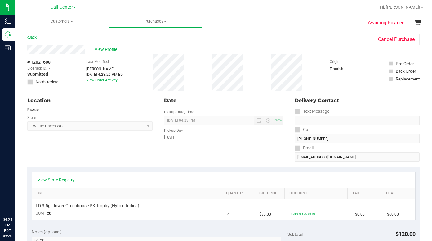
click at [37, 60] on span "# 12021608" at bounding box center [38, 62] width 23 height 7
copy div "# 12021608"
click at [321, 60] on div "# 12021608 BioTrack ID: - Submitted Needs review Last Modified Laura Cousin Sep…" at bounding box center [223, 72] width 392 height 37
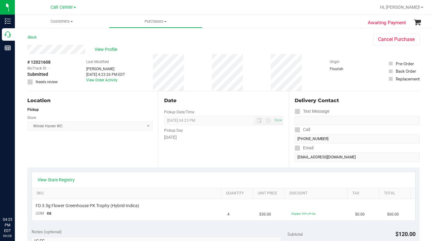
click at [304, 57] on div "# 12021608 BioTrack ID: - Submitted Needs review Last Modified Laura Cousin Sep…" at bounding box center [223, 72] width 392 height 37
click at [73, 21] on span at bounding box center [71, 21] width 2 height 1
click at [51, 37] on span "All customers" at bounding box center [37, 37] width 45 height 5
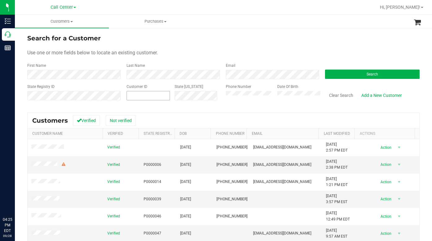
click at [140, 93] on span at bounding box center [148, 95] width 43 height 9
type input "619137"
click at [344, 74] on button "Search" at bounding box center [372, 73] width 95 height 9
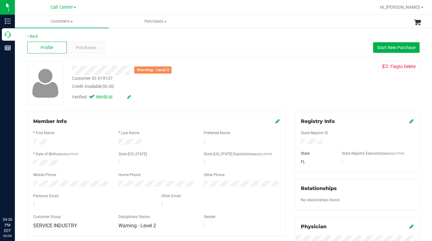
click at [325, 99] on div "Warning - Level 2 Customer ID: 619137 Credit Available: $0.00 Verified: Medical…" at bounding box center [224, 83] width 402 height 44
drag, startPoint x: 340, startPoint y: 99, endPoint x: 262, endPoint y: 129, distance: 83.4
click at [340, 99] on div "Warning - Level 2 Customer ID: 619137 Credit Available: $0.00 Verified: Medical…" at bounding box center [224, 83] width 402 height 44
drag, startPoint x: 317, startPoint y: 100, endPoint x: 305, endPoint y: 102, distance: 13.0
click at [317, 99] on div "Warning - Level 2 Customer ID: 619137 Credit Available: $0.00 Verified: Medical…" at bounding box center [224, 83] width 402 height 44
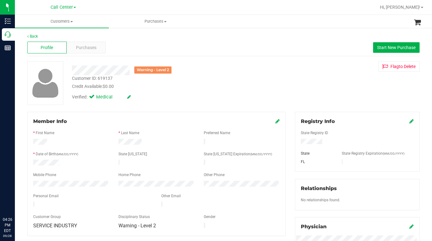
click at [314, 98] on div "Warning - Level 2 Customer ID: 619137 Credit Available: $0.00 Verified: Medical…" at bounding box center [224, 83] width 402 height 44
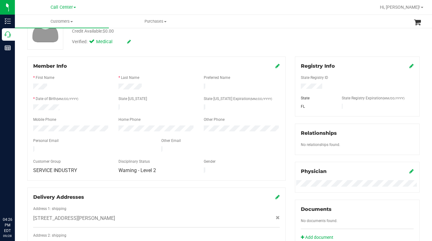
scroll to position [155, 0]
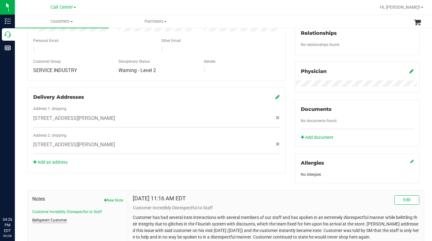
click at [47, 221] on button "Belligerent Customer" at bounding box center [49, 220] width 35 height 6
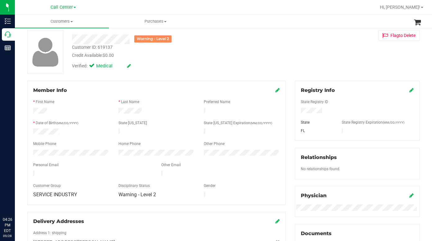
scroll to position [0, 0]
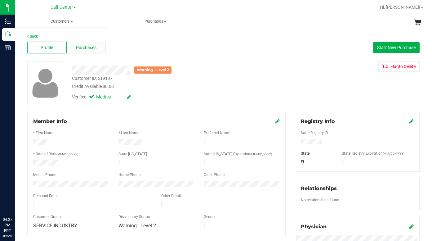
click at [87, 49] on span "Purchases" at bounding box center [86, 47] width 20 height 7
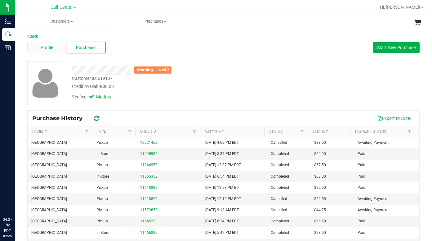
click at [48, 47] on span "Profile" at bounding box center [47, 47] width 12 height 7
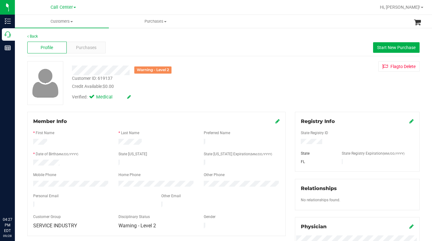
click at [333, 100] on div "Warning - Level 2 Customer ID: 619137 Credit Available: $0.00 Verified: Medical…" at bounding box center [224, 83] width 402 height 44
click at [326, 95] on div "Warning - Level 2 Customer ID: 619137 Credit Available: $0.00 Verified: Medical…" at bounding box center [224, 83] width 402 height 44
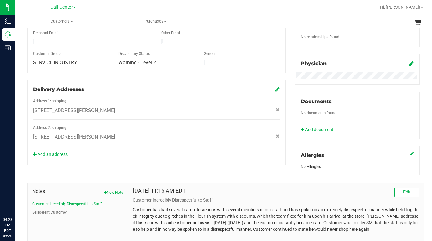
scroll to position [208, 0]
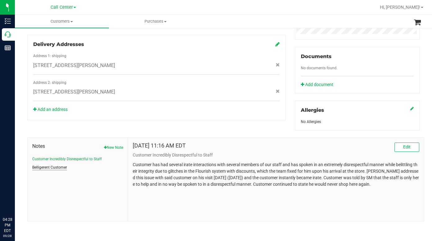
click at [41, 166] on button "Belligerent Customer" at bounding box center [49, 167] width 35 height 6
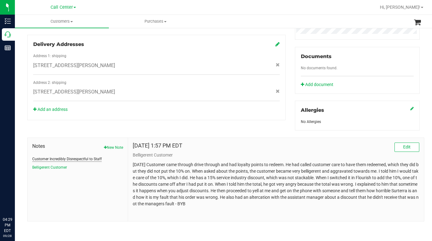
click at [46, 158] on button "Customer Incredibly Disrespectful to Staff" at bounding box center [66, 159] width 69 height 6
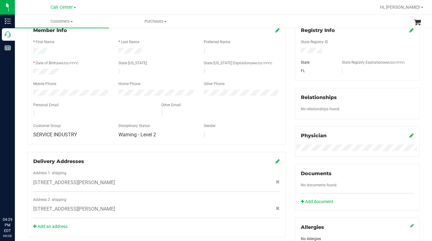
scroll to position [0, 0]
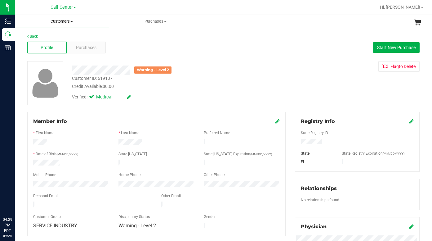
click at [71, 23] on span "Customers" at bounding box center [62, 22] width 94 height 6
click at [36, 37] on span "All customers" at bounding box center [37, 37] width 45 height 5
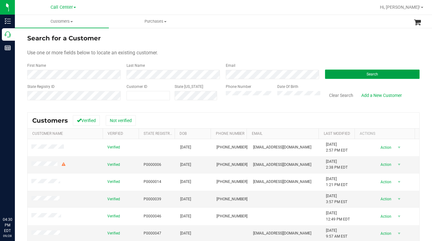
click at [356, 74] on button "Search" at bounding box center [372, 73] width 95 height 9
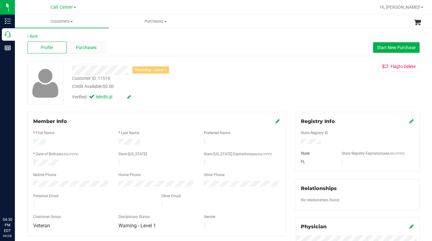
click at [95, 48] on span "Purchases" at bounding box center [86, 47] width 20 height 7
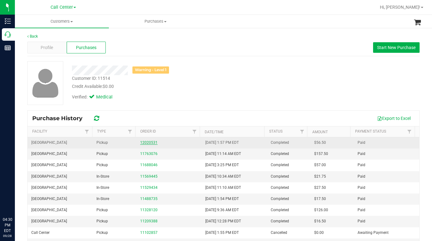
click at [146, 141] on link "12020531" at bounding box center [148, 142] width 17 height 4
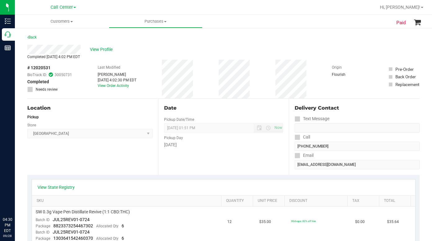
click at [111, 159] on div "Location Pickup Store North Port WC Select Store Bonita Springs WC Boynton Beac…" at bounding box center [92, 137] width 131 height 76
click at [94, 160] on div "Location Pickup Store North Port WC Select Store Bonita Springs WC Boynton Beac…" at bounding box center [92, 137] width 131 height 76
click at [100, 49] on span "View Profile" at bounding box center [102, 49] width 25 height 7
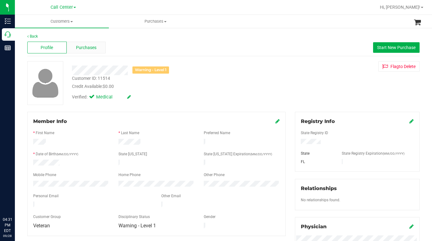
click at [91, 47] on span "Purchases" at bounding box center [86, 47] width 20 height 7
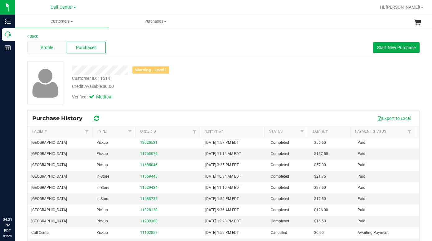
click at [53, 48] on span "Profile" at bounding box center [47, 47] width 12 height 7
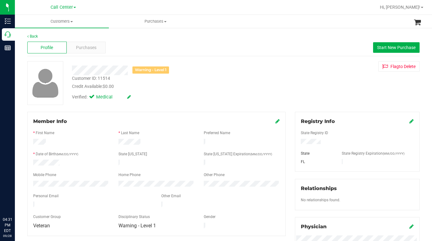
click at [230, 81] on div "Customer ID: 11514 Credit Available: $0.00" at bounding box center [167, 82] width 201 height 15
click at [72, 22] on span at bounding box center [71, 21] width 2 height 1
click at [42, 36] on span "All customers" at bounding box center [37, 37] width 45 height 5
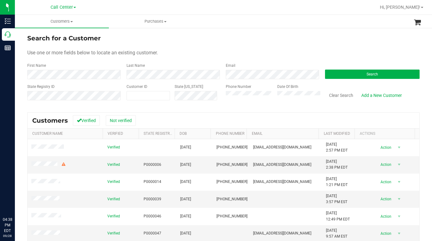
click at [222, 61] on form "Search for a Customer Use one or more fields below to locate an existing custom…" at bounding box center [223, 70] width 392 height 72
click at [100, 109] on div "Search for a Customer Use one or more fields below to locate an existing custom…" at bounding box center [223, 170] width 392 height 272
click at [356, 57] on form "Search for a Customer Use one or more fields below to locate an existing custom…" at bounding box center [223, 70] width 392 height 72
click at [328, 45] on form "Search for a Customer Use one or more fields below to locate an existing custom…" at bounding box center [223, 70] width 392 height 72
click at [354, 73] on button "Search" at bounding box center [372, 73] width 95 height 9
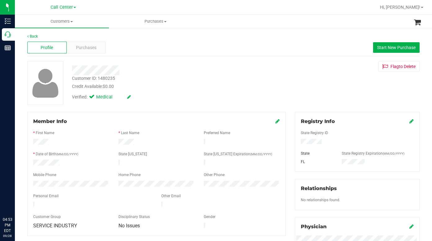
click at [168, 107] on div "Back Profile Purchases Start New Purchase Customer ID: 1480235 Credit Available…" at bounding box center [223, 232] width 392 height 396
click at [310, 96] on div "Customer ID: 1480235 Credit Available: $0.00 Verified: Medical Flag to Delete" at bounding box center [224, 83] width 402 height 44
click at [326, 89] on div "Customer ID: 1480235 Credit Available: $0.00 Verified: Medical Flag to Delete" at bounding box center [224, 83] width 402 height 44
click at [321, 96] on div "Customer ID: 1480235 Credit Available: $0.00 Verified: Medical Flag to Delete" at bounding box center [224, 83] width 402 height 44
click at [72, 23] on span "Customers" at bounding box center [62, 22] width 94 height 6
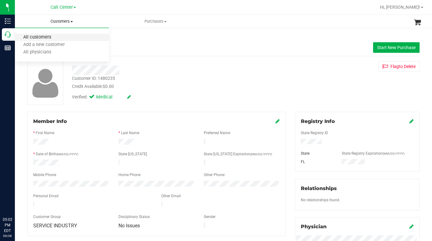
click at [45, 40] on span "All customers" at bounding box center [37, 37] width 45 height 5
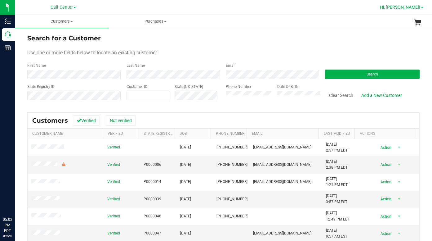
click at [423, 8] on span at bounding box center [422, 7] width 2 height 1
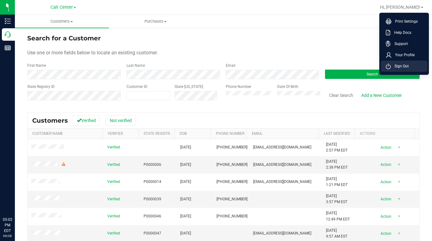
click at [404, 67] on span "Sign Out" at bounding box center [400, 66] width 18 height 6
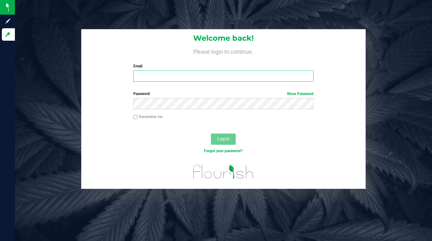
type input "lcousin@liveparallel.com"
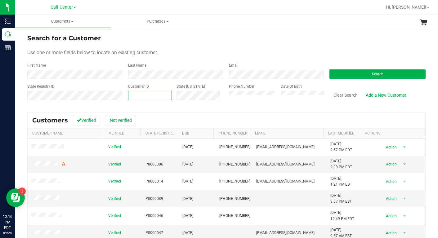
click at [136, 93] on span at bounding box center [150, 95] width 44 height 9
paste input "1539829"
type input "1539829"
click at [356, 75] on button "Search" at bounding box center [377, 73] width 96 height 9
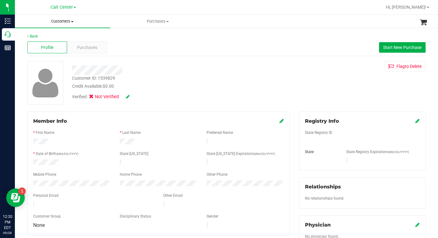
click at [73, 21] on span at bounding box center [72, 21] width 2 height 1
click at [45, 38] on span "All customers" at bounding box center [37, 37] width 45 height 5
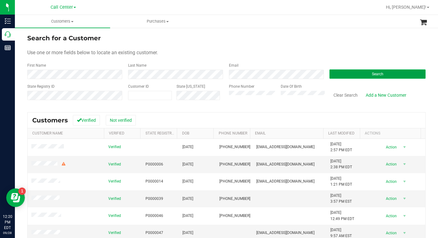
click at [350, 75] on button "Search" at bounding box center [377, 73] width 96 height 9
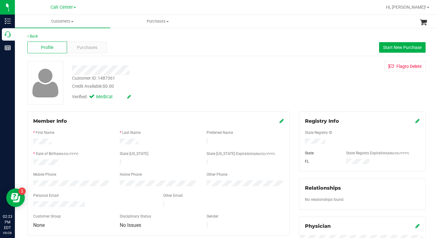
click at [76, 7] on span at bounding box center [75, 7] width 2 height 1
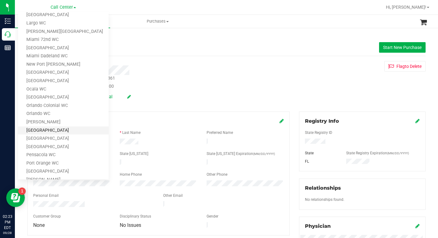
scroll to position [31, 0]
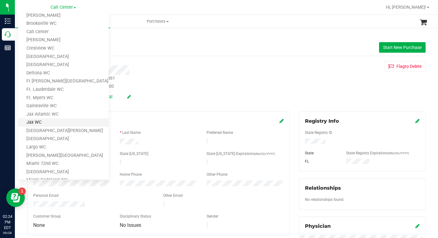
click at [40, 123] on link "Jax WC" at bounding box center [63, 123] width 91 height 8
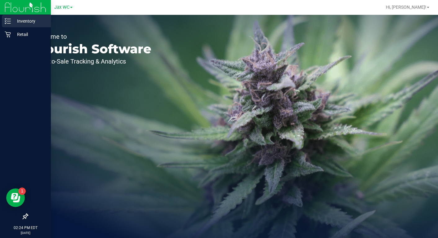
click at [27, 21] on p "Inventory" at bounding box center [29, 20] width 37 height 7
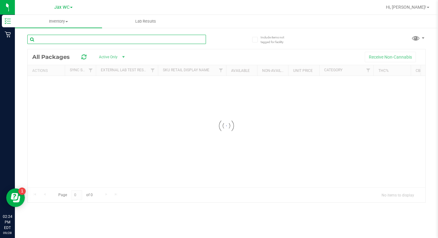
click at [45, 41] on input "text" at bounding box center [116, 39] width 179 height 9
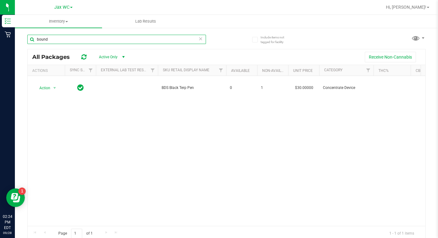
type input "bound"
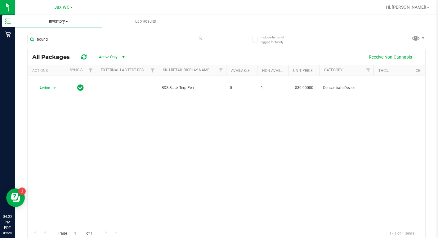
click at [68, 21] on span at bounding box center [66, 21] width 2 height 1
click at [36, 38] on span "All packages" at bounding box center [36, 37] width 42 height 5
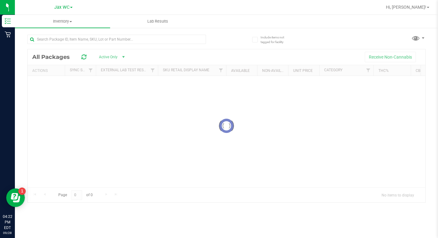
click at [71, 7] on div "Jax WC [PERSON_NAME][GEOGRAPHIC_DATA] [PERSON_NAME][GEOGRAPHIC_DATA] [GEOGRAPHI…" at bounding box center [226, 119] width 423 height 238
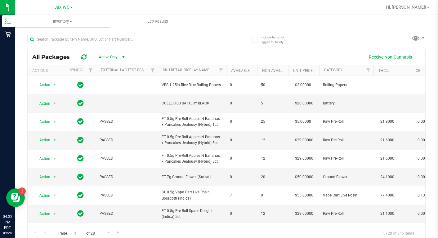
click at [71, 10] on div "Jax WC [PERSON_NAME][GEOGRAPHIC_DATA] [PERSON_NAME][GEOGRAPHIC_DATA] [GEOGRAPHI…" at bounding box center [63, 6] width 18 height 7
click at [70, 7] on span at bounding box center [71, 7] width 2 height 1
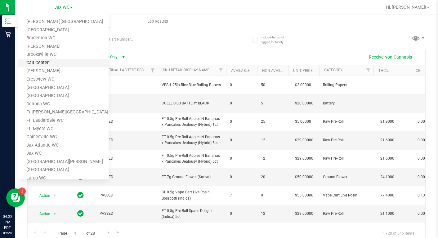
click at [36, 59] on link "Call Center" at bounding box center [63, 63] width 91 height 8
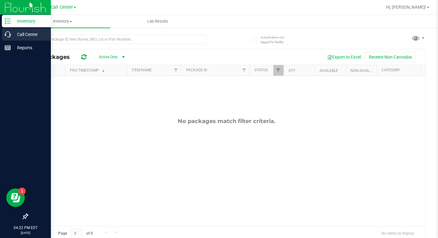
click at [6, 32] on icon at bounding box center [8, 34] width 6 height 6
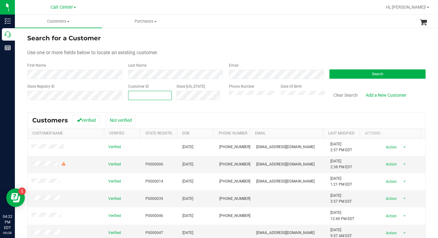
click at [139, 97] on span at bounding box center [150, 95] width 44 height 9
paste input "1582280"
type input "1582280"
click at [354, 75] on button "Search" at bounding box center [377, 73] width 96 height 9
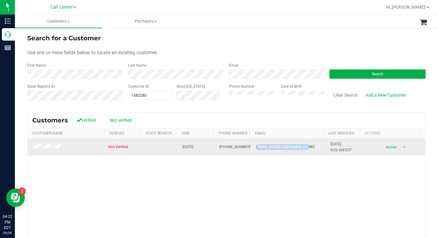
drag, startPoint x: 252, startPoint y: 147, endPoint x: 301, endPoint y: 144, distance: 49.1
click at [301, 144] on td "[EMAIL_ADDRESS][DOMAIN_NAME]" at bounding box center [290, 147] width 74 height 17
drag, startPoint x: 251, startPoint y: 148, endPoint x: 314, endPoint y: 144, distance: 62.8
click at [314, 144] on td "[EMAIL_ADDRESS][DOMAIN_NAME]" at bounding box center [290, 147] width 74 height 17
copy span "[EMAIL_ADDRESS][DOMAIN_NAME]"
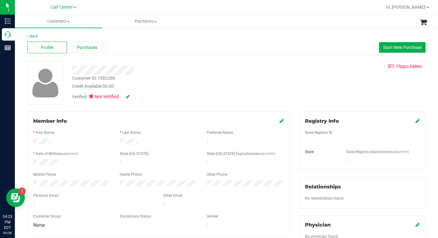
click at [81, 48] on span "Purchases" at bounding box center [87, 47] width 20 height 7
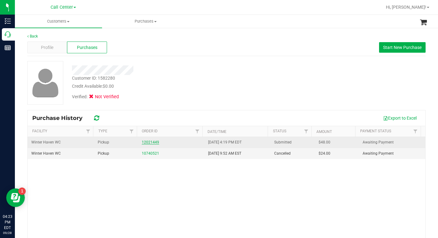
click at [146, 141] on link "12021449" at bounding box center [150, 142] width 17 height 4
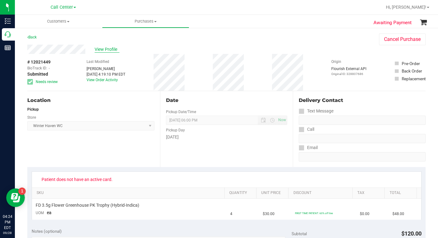
click at [107, 50] on span "View Profile" at bounding box center [107, 49] width 25 height 7
